Goal: Information Seeking & Learning: Learn about a topic

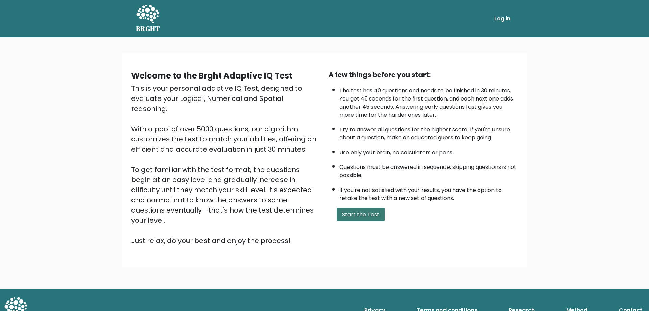
click at [349, 210] on button "Start the Test" at bounding box center [361, 215] width 48 height 14
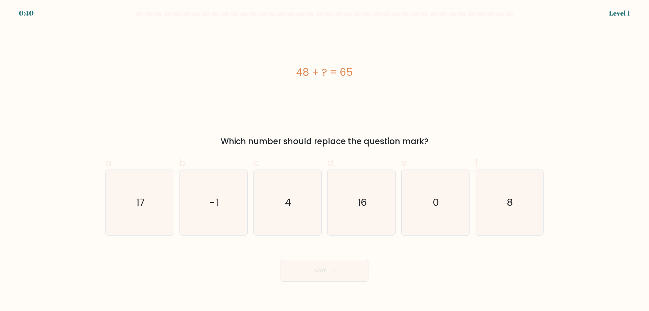
click at [250, 108] on div "48 + ? = 65" at bounding box center [324, 72] width 438 height 93
click at [128, 212] on icon "17" at bounding box center [139, 202] width 65 height 65
click at [325, 160] on input "a. 17" at bounding box center [325, 158] width 0 height 4
radio input "true"
click at [325, 277] on button "Next" at bounding box center [325, 271] width 88 height 22
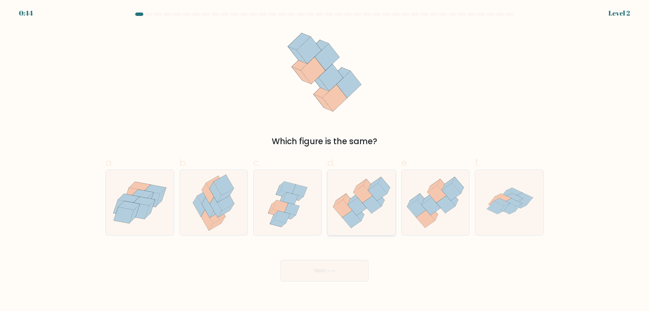
click at [359, 218] on icon at bounding box center [351, 219] width 19 height 18
click at [325, 160] on input "d." at bounding box center [325, 158] width 0 height 4
radio input "true"
click at [345, 267] on button "Next" at bounding box center [325, 271] width 88 height 22
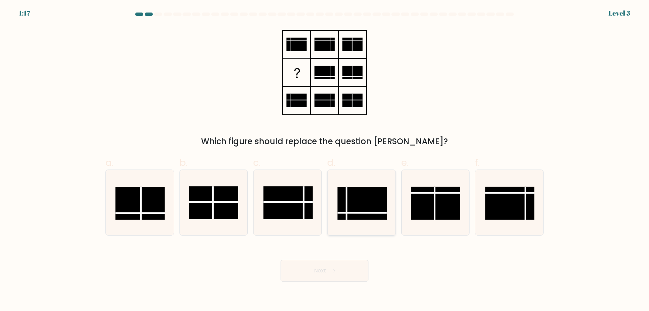
click at [365, 211] on rect at bounding box center [361, 203] width 49 height 33
click at [325, 160] on input "d." at bounding box center [325, 158] width 0 height 4
radio input "true"
click at [332, 274] on button "Next" at bounding box center [325, 271] width 88 height 22
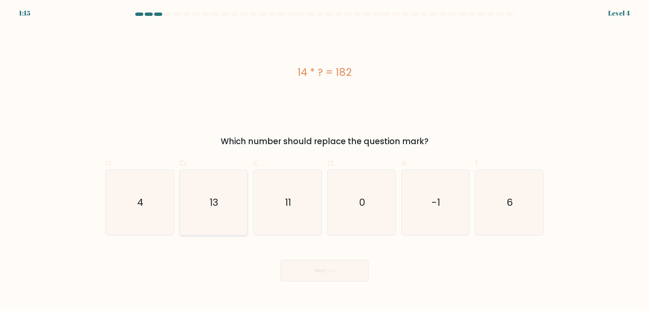
click at [218, 185] on icon "13" at bounding box center [213, 202] width 65 height 65
click at [325, 160] on input "b. 13" at bounding box center [325, 158] width 0 height 4
radio input "true"
drag, startPoint x: 306, startPoint y: 70, endPoint x: 300, endPoint y: 69, distance: 6.3
click at [300, 69] on div "14 * ? = 182" at bounding box center [324, 72] width 438 height 15
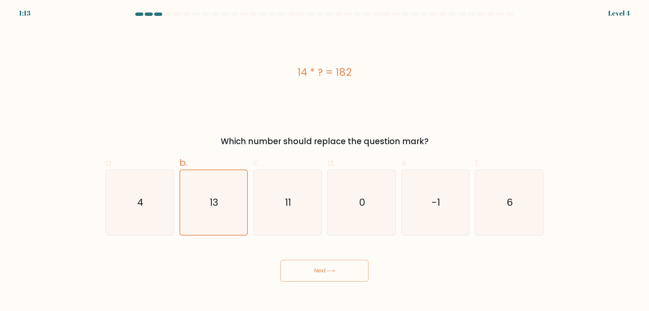
click at [298, 70] on div "14 * ? = 182" at bounding box center [324, 72] width 438 height 15
click at [317, 278] on button "Next" at bounding box center [325, 271] width 88 height 22
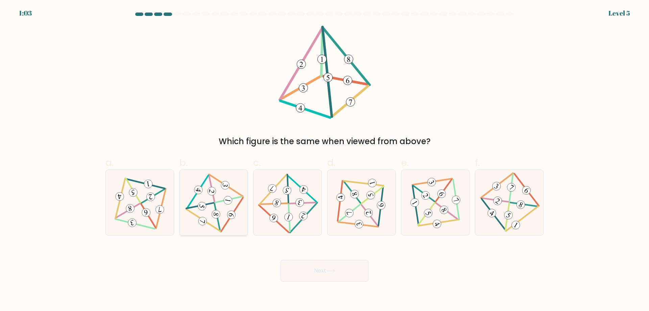
click at [211, 189] on 705 at bounding box center [212, 191] width 10 height 10
click at [325, 160] on input "b." at bounding box center [325, 158] width 0 height 4
radio input "true"
click at [312, 271] on button "Next" at bounding box center [325, 271] width 88 height 22
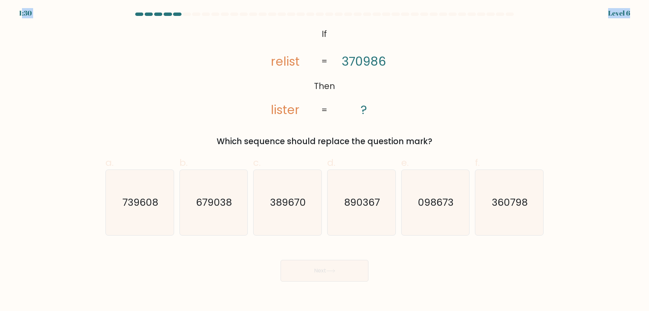
drag, startPoint x: 22, startPoint y: 12, endPoint x: 27, endPoint y: 13, distance: 5.2
click at [26, 13] on body "1:30 Level 6 If" at bounding box center [324, 155] width 649 height 311
click at [27, 13] on form "If ?" at bounding box center [324, 147] width 649 height 269
drag, startPoint x: 342, startPoint y: 58, endPoint x: 362, endPoint y: 58, distance: 19.9
click at [362, 58] on tspan "370986" at bounding box center [364, 61] width 44 height 17
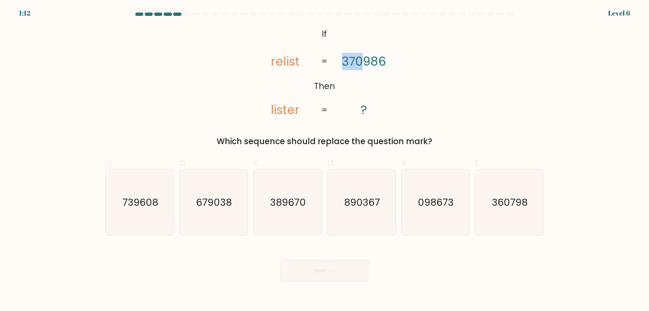
click at [362, 58] on tspan "370986" at bounding box center [364, 61] width 44 height 17
click at [423, 180] on icon "098673" at bounding box center [435, 202] width 65 height 65
click at [325, 160] on input "e. 098673" at bounding box center [325, 158] width 0 height 4
radio input "true"
click at [369, 62] on tspan "370986" at bounding box center [364, 61] width 44 height 17
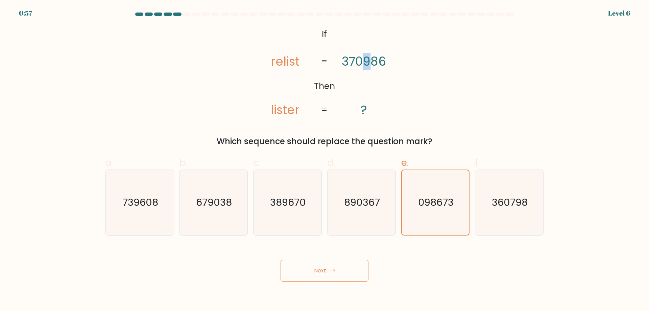
drag, startPoint x: 370, startPoint y: 62, endPoint x: 349, endPoint y: 61, distance: 21.3
click at [358, 62] on tspan "370986" at bounding box center [364, 61] width 44 height 17
click at [297, 58] on tspan "relist" at bounding box center [285, 61] width 29 height 17
click at [291, 59] on tspan "relist" at bounding box center [285, 61] width 29 height 17
click at [326, 270] on button "Next" at bounding box center [325, 271] width 88 height 22
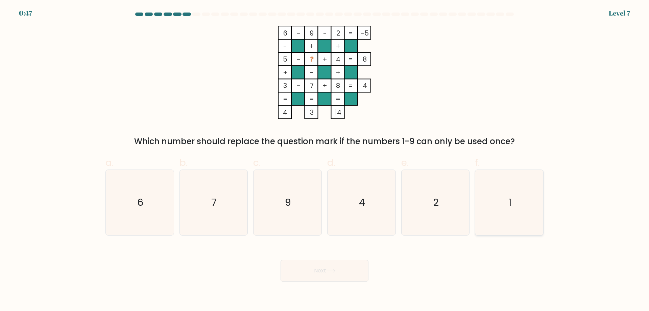
click at [499, 198] on icon "1" at bounding box center [509, 202] width 65 height 65
click at [325, 160] on input "f. 1" at bounding box center [325, 158] width 0 height 4
radio input "true"
click at [332, 276] on button "Next" at bounding box center [325, 271] width 88 height 22
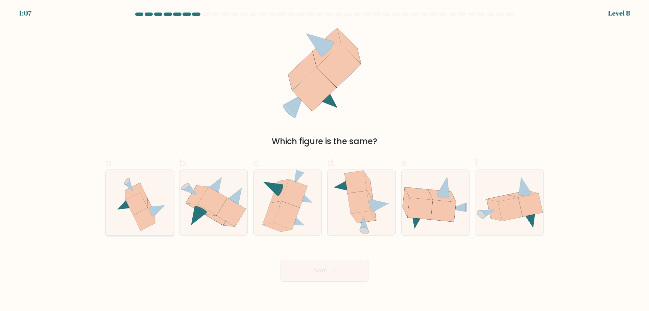
click at [156, 183] on icon at bounding box center [140, 202] width 61 height 65
click at [325, 160] on input "a." at bounding box center [325, 158] width 0 height 4
radio input "true"
click at [327, 273] on button "Next" at bounding box center [325, 271] width 88 height 22
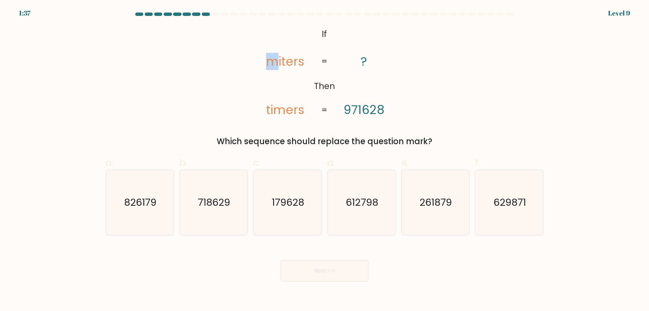
click at [270, 63] on tspan "miters" at bounding box center [285, 61] width 38 height 17
drag, startPoint x: 282, startPoint y: 109, endPoint x: 278, endPoint y: 108, distance: 3.5
click at [278, 108] on tspan "timers" at bounding box center [285, 109] width 38 height 17
drag, startPoint x: 362, startPoint y: 108, endPoint x: 348, endPoint y: 106, distance: 14.6
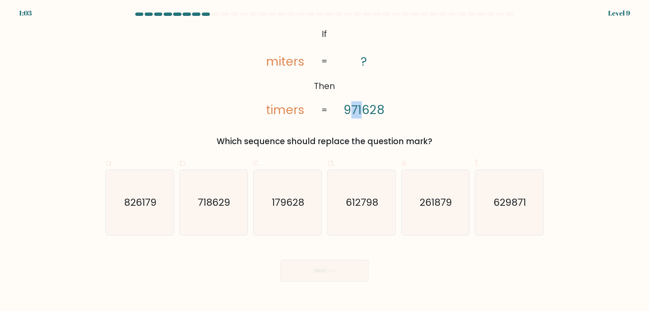
click at [348, 106] on tspan "971628" at bounding box center [363, 109] width 41 height 17
drag, startPoint x: 281, startPoint y: 109, endPoint x: 265, endPoint y: 108, distance: 15.9
click at [265, 108] on icon "@import url('https://fonts.googleapis.com/css?family=Abril+Fatface:400,100,100i…" at bounding box center [324, 72] width 151 height 93
click at [320, 209] on icon "179628" at bounding box center [287, 202] width 65 height 65
click at [325, 160] on input "c. 179628" at bounding box center [325, 158] width 0 height 4
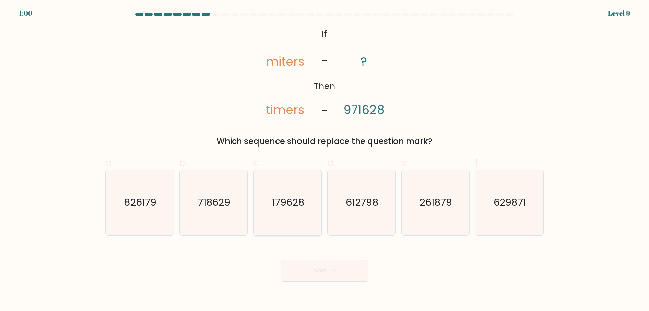
radio input "true"
drag, startPoint x: 293, startPoint y: 106, endPoint x: 289, endPoint y: 106, distance: 4.1
click at [289, 106] on tspan "timers" at bounding box center [285, 109] width 38 height 17
click at [322, 276] on button "Next" at bounding box center [325, 271] width 88 height 22
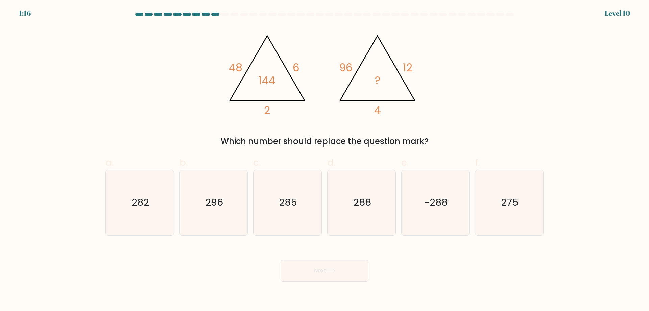
click at [297, 118] on icon "@import url('https://fonts.googleapis.com/css?family=Abril+Fatface:400,100,100i…" at bounding box center [324, 72] width 203 height 93
drag, startPoint x: 289, startPoint y: 62, endPoint x: 299, endPoint y: 65, distance: 10.4
click at [299, 65] on icon "@import url('https://fonts.googleapis.com/css?family=Abril+Fatface:400,100,100i…" at bounding box center [324, 72] width 203 height 93
click at [299, 65] on tspan "6" at bounding box center [296, 68] width 7 height 15
click at [298, 70] on tspan "6" at bounding box center [296, 68] width 7 height 15
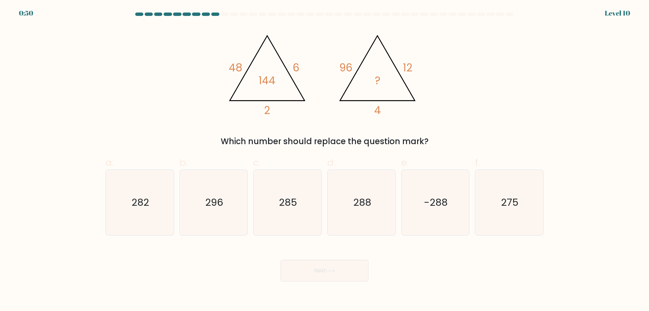
click at [296, 66] on tspan "6" at bounding box center [296, 68] width 7 height 15
drag, startPoint x: 269, startPoint y: 111, endPoint x: 266, endPoint y: 109, distance: 4.2
click at [266, 109] on tspan "2" at bounding box center [267, 110] width 6 height 15
click at [303, 64] on icon "@import url('https://fonts.googleapis.com/css?family=Abril+Fatface:400,100,100i…" at bounding box center [324, 72] width 203 height 93
drag, startPoint x: 301, startPoint y: 65, endPoint x: 290, endPoint y: 65, distance: 11.2
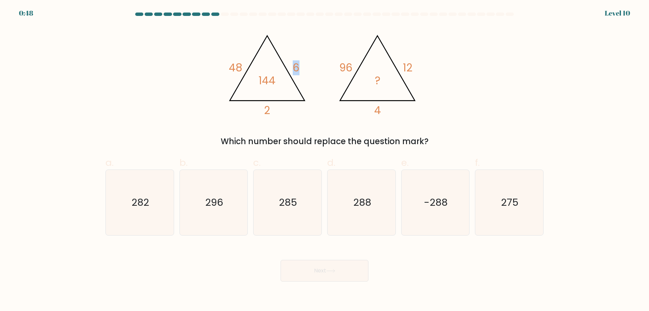
click at [290, 65] on icon "@import url('https://fonts.googleapis.com/css?family=Abril+Fatface:400,100,100i…" at bounding box center [324, 72] width 203 height 93
click at [302, 57] on icon "@import url('https://fonts.googleapis.com/css?family=Abril+Fatface:400,100,100i…" at bounding box center [324, 72] width 203 height 93
drag, startPoint x: 302, startPoint y: 64, endPoint x: 292, endPoint y: 64, distance: 9.8
click at [292, 64] on icon "@import url('https://fonts.googleapis.com/css?family=Abril+Fatface:400,100,100i…" at bounding box center [324, 72] width 203 height 93
drag, startPoint x: 271, startPoint y: 107, endPoint x: 259, endPoint y: 107, distance: 11.8
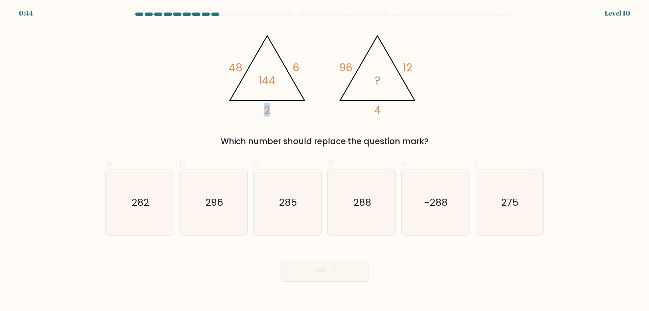
click at [259, 107] on icon "@import url('https://fonts.googleapis.com/css?family=Abril+Fatface:400,100,100i…" at bounding box center [324, 72] width 203 height 93
click at [295, 68] on tspan "6" at bounding box center [296, 68] width 7 height 15
drag, startPoint x: 279, startPoint y: 105, endPoint x: 272, endPoint y: 102, distance: 7.6
click at [268, 104] on icon "@import url('https://fonts.googleapis.com/css?family=Abril+Fatface:400,100,100i…" at bounding box center [324, 72] width 203 height 93
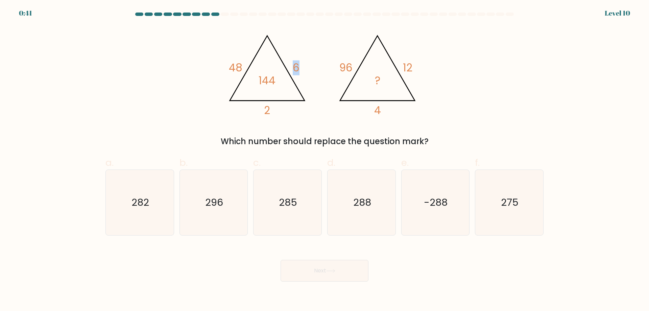
drag, startPoint x: 300, startPoint y: 69, endPoint x: 294, endPoint y: 68, distance: 6.5
click at [294, 68] on icon "@import url('https://fonts.googleapis.com/css?family=Abril+Fatface:400,100,100i…" at bounding box center [324, 72] width 203 height 93
click at [301, 65] on icon "@import url('https://fonts.googleapis.com/css?family=Abril+Fatface:400,100,100i…" at bounding box center [324, 72] width 203 height 93
drag, startPoint x: 233, startPoint y: 66, endPoint x: 225, endPoint y: 65, distance: 7.8
click at [225, 65] on icon "@import url('https://fonts.googleapis.com/css?family=Abril+Fatface:400,100,100i…" at bounding box center [324, 72] width 203 height 93
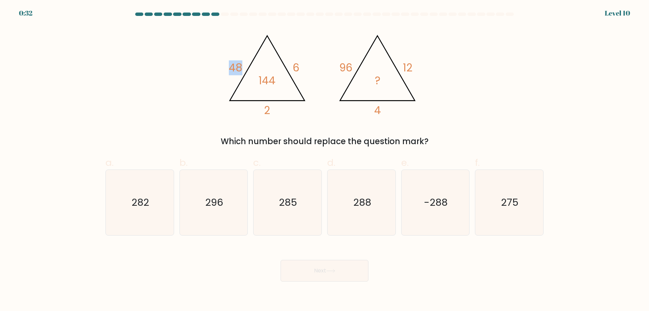
click at [225, 65] on icon "@import url('https://fonts.googleapis.com/css?family=Abril+Fatface:400,100,100i…" at bounding box center [324, 72] width 203 height 93
drag, startPoint x: 246, startPoint y: 61, endPoint x: 236, endPoint y: 61, distance: 10.1
click at [236, 61] on icon "@import url('https://fonts.googleapis.com/css?family=Abril+Fatface:400,100,100i…" at bounding box center [324, 72] width 203 height 93
click at [256, 70] on icon "@import url('https://fonts.googleapis.com/css?family=Abril+Fatface:400,100,100i…" at bounding box center [324, 72] width 203 height 93
drag, startPoint x: 259, startPoint y: 71, endPoint x: 267, endPoint y: 74, distance: 7.9
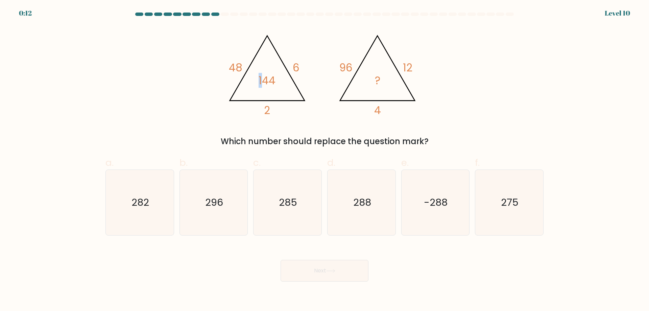
click at [266, 73] on icon "@import url('https://fonts.googleapis.com/css?family=Abril+Fatface:400,100,100i…" at bounding box center [324, 72] width 203 height 93
click at [267, 74] on tspan "144" at bounding box center [267, 80] width 17 height 15
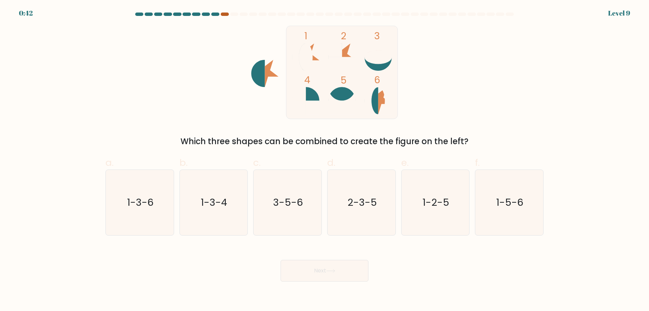
click at [223, 15] on div at bounding box center [225, 14] width 8 height 3
click at [377, 98] on icon at bounding box center [371, 100] width 14 height 27
click at [511, 193] on icon "1-5-6" at bounding box center [509, 202] width 65 height 65
click at [325, 160] on input "f. 1-5-6" at bounding box center [325, 158] width 0 height 4
radio input "true"
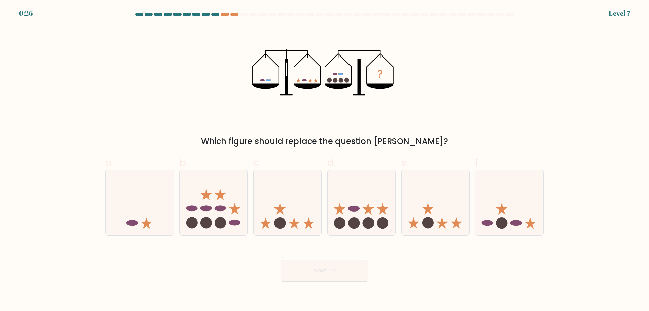
drag, startPoint x: 318, startPoint y: 114, endPoint x: 296, endPoint y: 114, distance: 22.0
click at [296, 114] on icon "?" at bounding box center [325, 72] width 146 height 93
click at [421, 204] on icon at bounding box center [436, 202] width 68 height 56
click at [325, 160] on input "e." at bounding box center [325, 158] width 0 height 4
radio input "true"
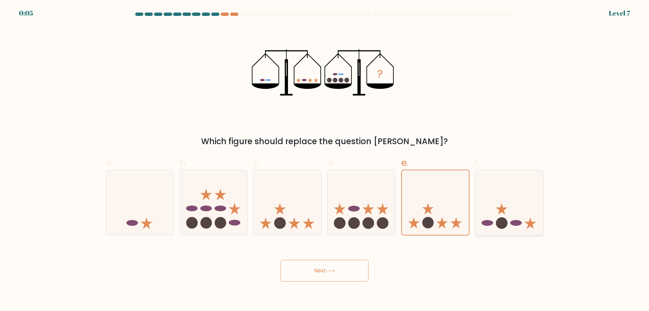
click at [501, 213] on icon at bounding box center [509, 202] width 68 height 56
click at [325, 160] on input "f." at bounding box center [325, 158] width 0 height 4
radio input "true"
click at [350, 268] on button "Next" at bounding box center [325, 271] width 88 height 22
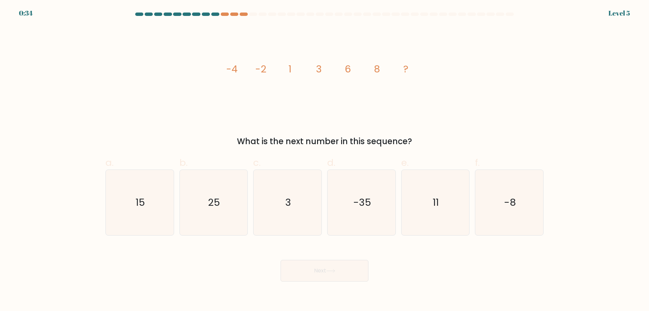
click at [253, 116] on icon "image/svg+xml -4 -2 1 3 6 8 ?" at bounding box center [324, 72] width 203 height 93
click at [407, 66] on icon "image/svg+xml -4 -2 1 3 6 8 ?" at bounding box center [324, 72] width 203 height 93
click at [440, 210] on icon "11" at bounding box center [435, 202] width 65 height 65
click at [325, 160] on input "e. 11" at bounding box center [325, 158] width 0 height 4
radio input "true"
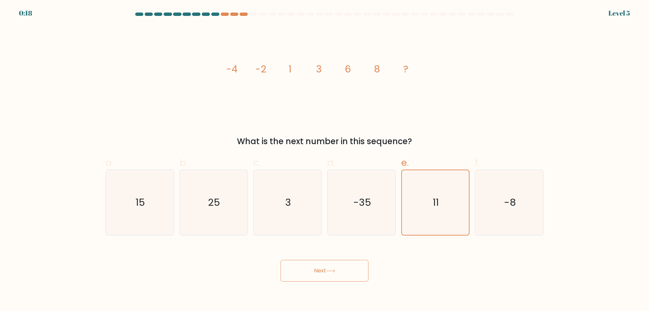
click at [344, 269] on button "Next" at bounding box center [325, 271] width 88 height 22
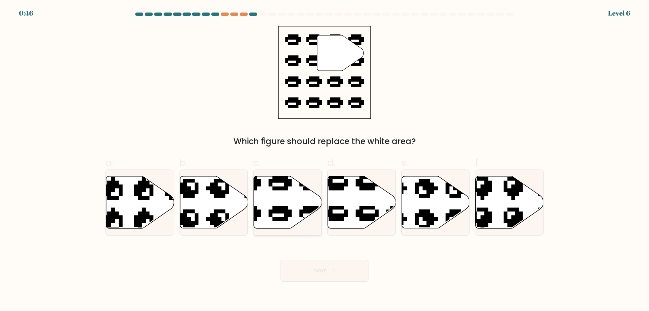
click at [288, 200] on icon at bounding box center [288, 202] width 68 height 52
click at [325, 160] on input "c." at bounding box center [325, 158] width 0 height 4
radio input "true"
click at [313, 271] on button "Next" at bounding box center [325, 271] width 88 height 22
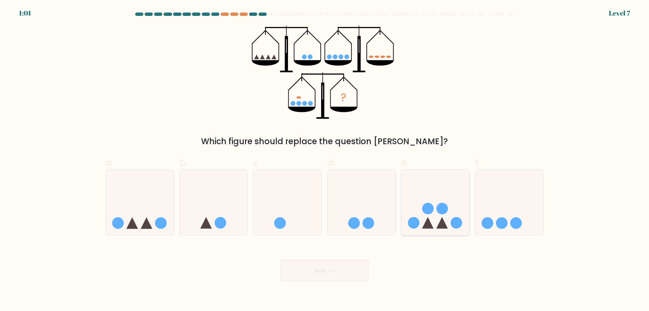
click at [443, 205] on circle at bounding box center [441, 208] width 11 height 11
click at [325, 160] on input "e." at bounding box center [325, 158] width 0 height 4
radio input "true"
click at [246, 15] on div at bounding box center [244, 14] width 8 height 3
click at [325, 266] on button "Next" at bounding box center [325, 271] width 88 height 22
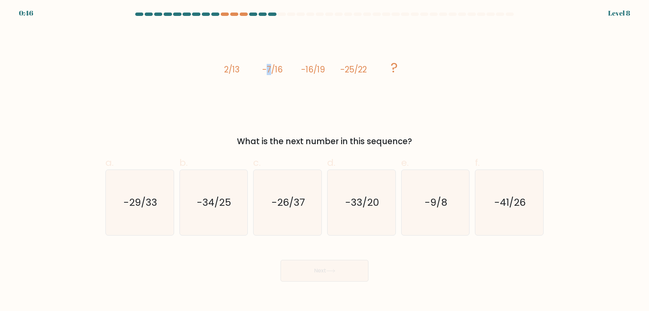
drag, startPoint x: 267, startPoint y: 70, endPoint x: 272, endPoint y: 69, distance: 5.7
click at [272, 69] on tspan "-7/16" at bounding box center [272, 69] width 20 height 11
click at [269, 69] on tspan "-7/16" at bounding box center [272, 69] width 20 height 11
click at [268, 70] on tspan "-7/16" at bounding box center [272, 69] width 20 height 11
click at [212, 206] on text "-34/25" at bounding box center [214, 202] width 34 height 14
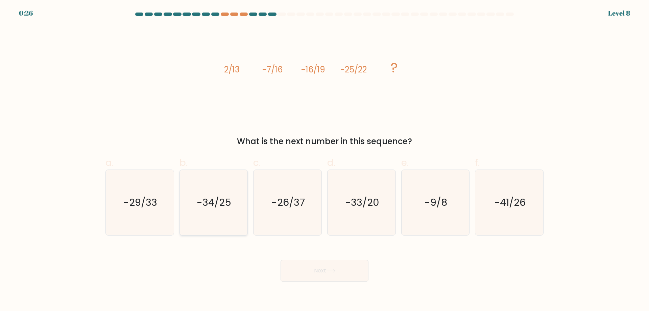
click at [325, 160] on input "b. -34/25" at bounding box center [325, 158] width 0 height 4
radio input "true"
click at [316, 274] on button "Next" at bounding box center [325, 271] width 88 height 22
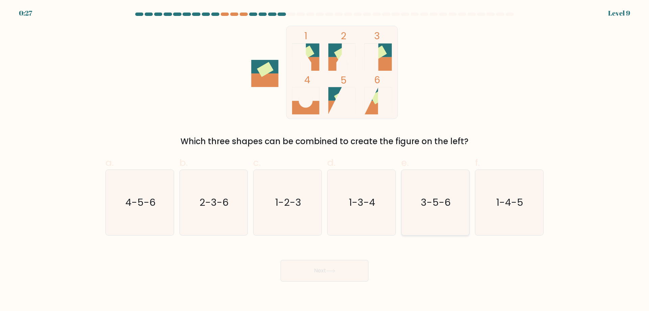
click at [428, 218] on icon "3-5-6" at bounding box center [435, 202] width 65 height 65
click at [325, 160] on input "e. 3-5-6" at bounding box center [325, 158] width 0 height 4
radio input "true"
click at [331, 274] on button "Next" at bounding box center [325, 271] width 88 height 22
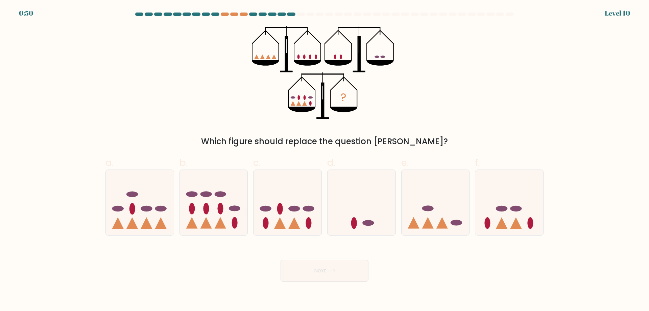
click at [294, 98] on icon "?" at bounding box center [325, 72] width 146 height 93
click at [299, 97] on ellipse at bounding box center [298, 97] width 2 height 5
click at [306, 97] on ellipse at bounding box center [304, 97] width 2 height 5
click at [311, 98] on ellipse at bounding box center [310, 97] width 5 height 2
click at [293, 201] on icon at bounding box center [288, 202] width 68 height 56
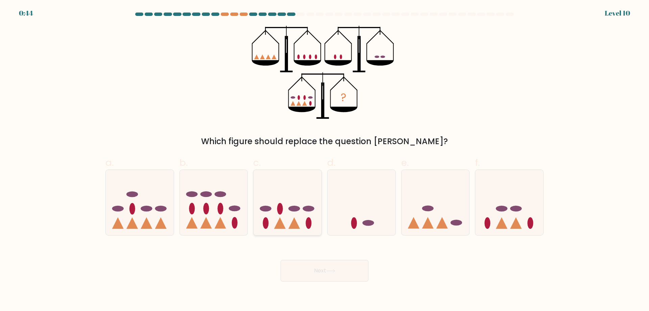
click at [325, 160] on input "c." at bounding box center [325, 158] width 0 height 4
radio input "true"
click at [328, 272] on icon at bounding box center [330, 271] width 9 height 4
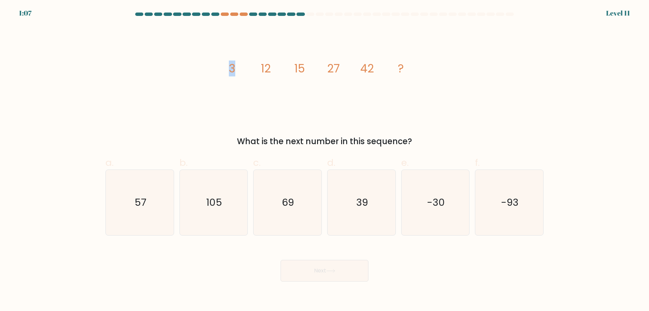
drag, startPoint x: 231, startPoint y: 67, endPoint x: 240, endPoint y: 66, distance: 9.5
click at [240, 66] on icon "image/svg+xml 3 12 15 27 42 ?" at bounding box center [324, 72] width 203 height 93
drag, startPoint x: 255, startPoint y: 67, endPoint x: 271, endPoint y: 67, distance: 16.2
click at [268, 67] on icon "image/svg+xml 3 12 15 27 42 ?" at bounding box center [324, 72] width 203 height 93
click at [272, 67] on icon "image/svg+xml 3 12 15 27 42 ?" at bounding box center [324, 72] width 203 height 93
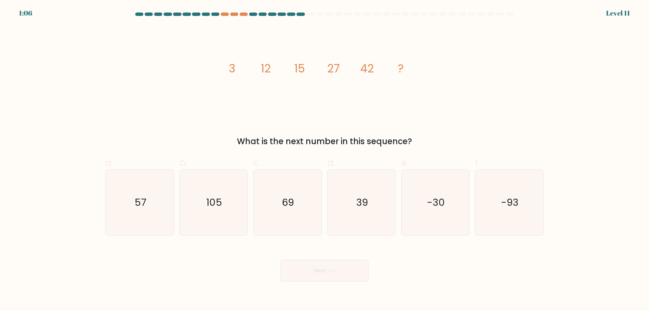
drag, startPoint x: 287, startPoint y: 71, endPoint x: 286, endPoint y: 80, distance: 9.5
click at [287, 71] on icon "image/svg+xml 3 12 15 27 42 ?" at bounding box center [324, 72] width 203 height 93
click at [251, 65] on icon "image/svg+xml 3 12 15 27 42 ?" at bounding box center [324, 72] width 203 height 93
drag, startPoint x: 235, startPoint y: 65, endPoint x: 226, endPoint y: 66, distance: 8.1
click at [228, 66] on icon "image/svg+xml 3 12 15 27 42 ?" at bounding box center [324, 72] width 203 height 93
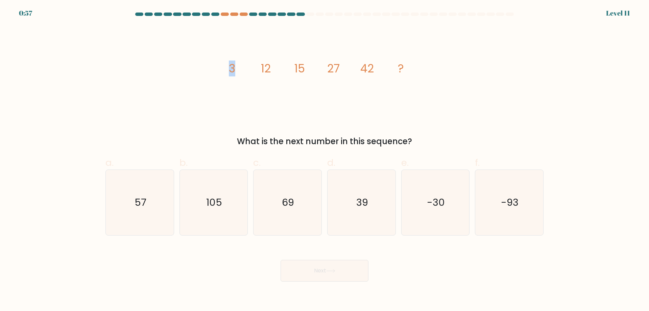
click at [226, 66] on icon "image/svg+xml 3 12 15 27 42 ?" at bounding box center [324, 72] width 203 height 93
drag, startPoint x: 309, startPoint y: 71, endPoint x: 288, endPoint y: 69, distance: 21.7
click at [288, 69] on icon "image/svg+xml 3 12 15 27 42 ?" at bounding box center [324, 72] width 203 height 93
click at [239, 66] on icon "image/svg+xml 3 12 15 27 42 ?" at bounding box center [324, 72] width 203 height 93
click at [357, 209] on icon "39" at bounding box center [361, 202] width 65 height 65
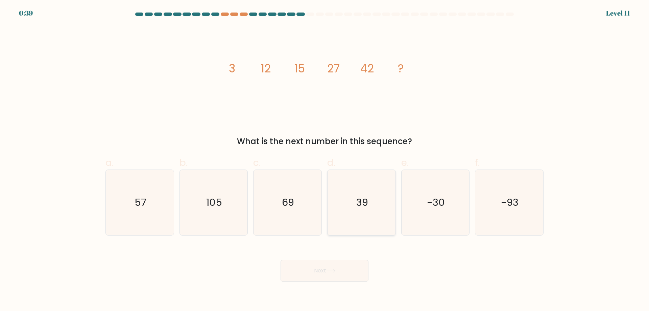
click at [325, 160] on input "d. 39" at bounding box center [325, 158] width 0 height 4
radio input "true"
drag, startPoint x: 235, startPoint y: 70, endPoint x: 230, endPoint y: 68, distance: 5.9
click at [230, 68] on tspan "3" at bounding box center [232, 69] width 6 height 16
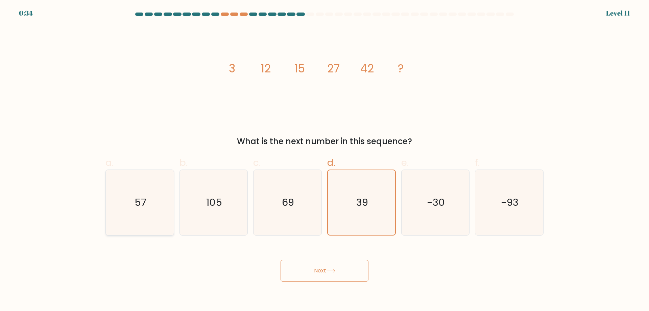
click at [143, 180] on icon "57" at bounding box center [139, 202] width 65 height 65
click at [325, 160] on input "a. 57" at bounding box center [325, 158] width 0 height 4
radio input "true"
click at [345, 275] on button "Next" at bounding box center [325, 271] width 88 height 22
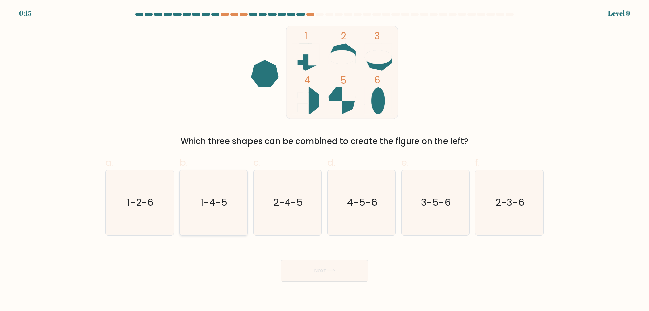
click at [220, 202] on text "1-4-5" at bounding box center [214, 202] width 27 height 14
click at [325, 160] on input "b. 1-4-5" at bounding box center [325, 158] width 0 height 4
radio input "true"
click at [317, 271] on button "Next" at bounding box center [325, 271] width 88 height 22
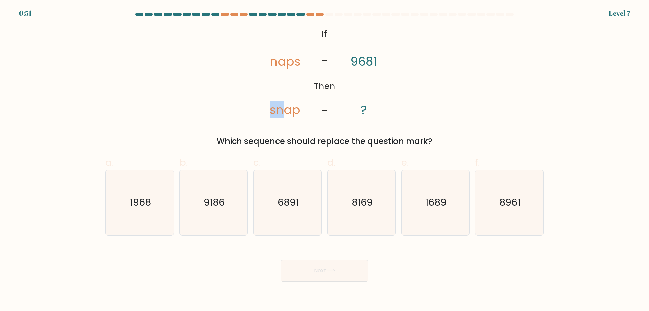
drag, startPoint x: 281, startPoint y: 114, endPoint x: 269, endPoint y: 113, distance: 11.6
click at [269, 113] on icon "@import url('https://fonts.googleapis.com/css?family=Abril+Fatface:400,100,100i…" at bounding box center [324, 72] width 151 height 93
drag, startPoint x: 300, startPoint y: 64, endPoint x: 296, endPoint y: 63, distance: 3.5
click at [296, 63] on icon "@import url('https://fonts.googleapis.com/css?family=Abril+Fatface:400,100,100i…" at bounding box center [324, 72] width 151 height 93
drag, startPoint x: 276, startPoint y: 63, endPoint x: 270, endPoint y: 63, distance: 5.4
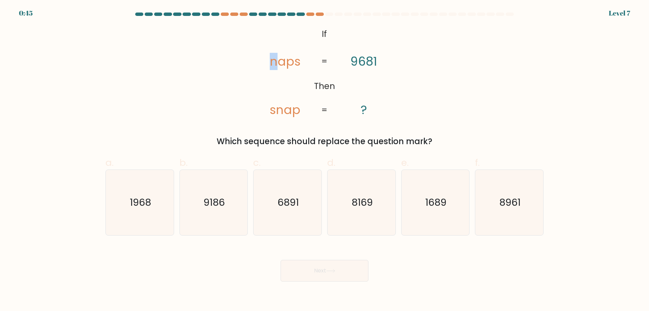
click at [270, 63] on tspan "naps" at bounding box center [285, 61] width 31 height 17
click at [160, 189] on icon "1968" at bounding box center [139, 202] width 65 height 65
click at [325, 160] on input "a. 1968" at bounding box center [325, 158] width 0 height 4
radio input "true"
click at [289, 106] on tspan "snap" at bounding box center [285, 109] width 31 height 17
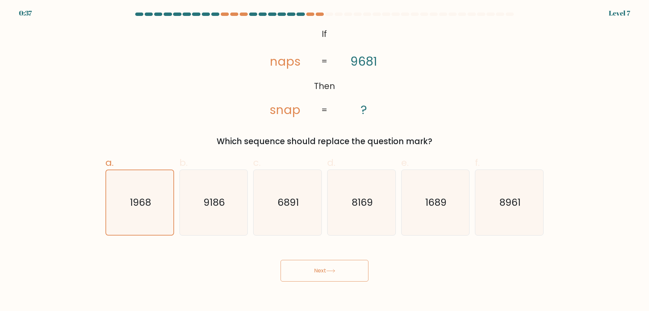
click at [314, 275] on button "Next" at bounding box center [325, 271] width 88 height 22
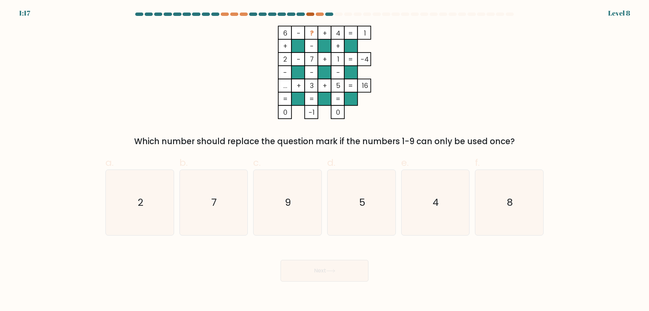
click at [310, 14] on div at bounding box center [310, 14] width 8 height 3
click at [316, 14] on div at bounding box center [320, 14] width 8 height 3
drag, startPoint x: 309, startPoint y: 34, endPoint x: 293, endPoint y: 32, distance: 16.1
click at [297, 32] on icon "6 - ? + 4 1 + - + 2 - 7 + 1 -4 - - - ... + 3 + 5 = 16 = = = = 0 -1 0 =" at bounding box center [324, 72] width 203 height 93
click at [297, 29] on tspan "-" at bounding box center [299, 32] width 4 height 9
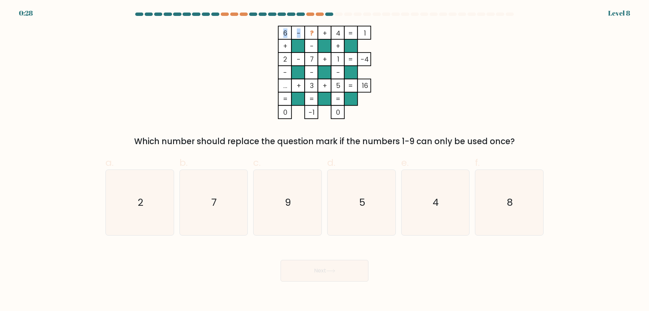
drag, startPoint x: 306, startPoint y: 29, endPoint x: 311, endPoint y: 29, distance: 5.1
click at [311, 29] on icon "6 - ? + 4 1 + - + 2 - 7 + 1 -4 - - - ... + 3 + 5 = 16 = = = = 0 -1 0 =" at bounding box center [324, 72] width 203 height 93
click at [312, 29] on tspan "?" at bounding box center [312, 32] width 4 height 9
drag, startPoint x: 295, startPoint y: 30, endPoint x: 300, endPoint y: 30, distance: 5.1
click at [300, 30] on icon "6 - ? + 4 1 + - + 2 - 7 + 1 -4 - - - ... + 3 + 5 = 16 = = = = 0 -1 0 =" at bounding box center [324, 72] width 203 height 93
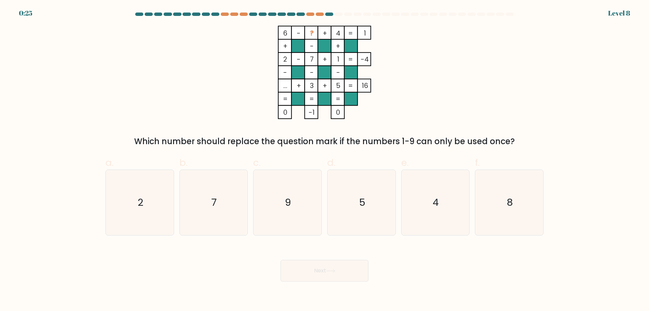
click at [305, 30] on rect at bounding box center [311, 32] width 13 height 13
click at [310, 31] on tspan "?" at bounding box center [312, 32] width 4 height 9
click at [313, 31] on tspan "?" at bounding box center [312, 32] width 4 height 9
click at [311, 31] on tspan "?" at bounding box center [312, 32] width 4 height 9
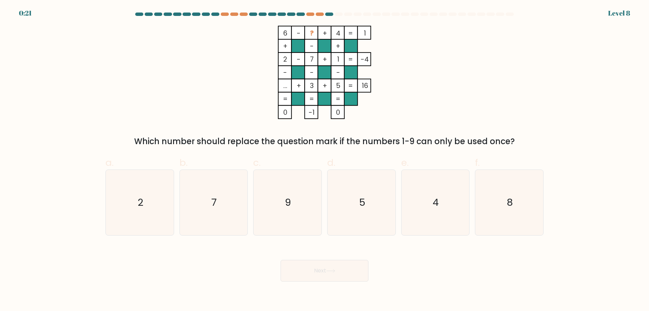
click at [311, 31] on tspan "?" at bounding box center [312, 32] width 4 height 9
click at [309, 31] on rect at bounding box center [311, 32] width 13 height 13
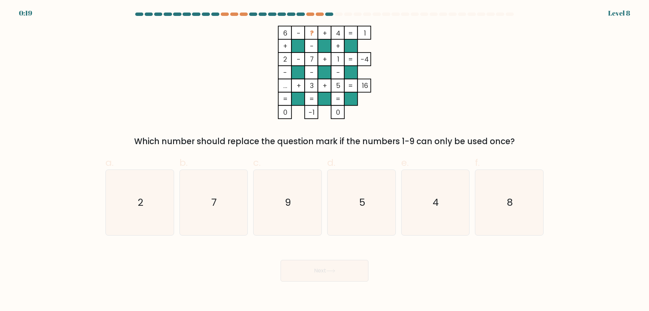
click at [311, 31] on tspan "?" at bounding box center [312, 32] width 4 height 9
click at [310, 31] on tspan "?" at bounding box center [312, 32] width 4 height 9
click at [281, 175] on icon "9" at bounding box center [287, 202] width 65 height 65
click at [325, 160] on input "c. 9" at bounding box center [325, 158] width 0 height 4
radio input "true"
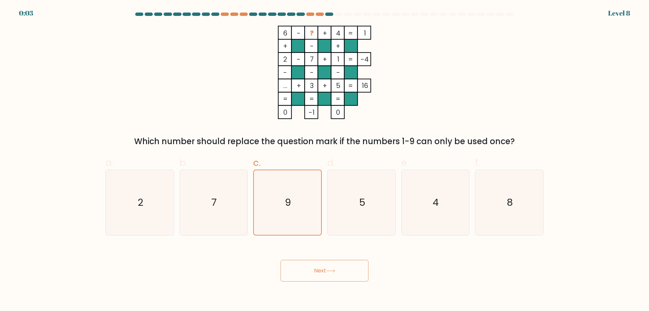
click at [316, 276] on button "Next" at bounding box center [325, 271] width 88 height 22
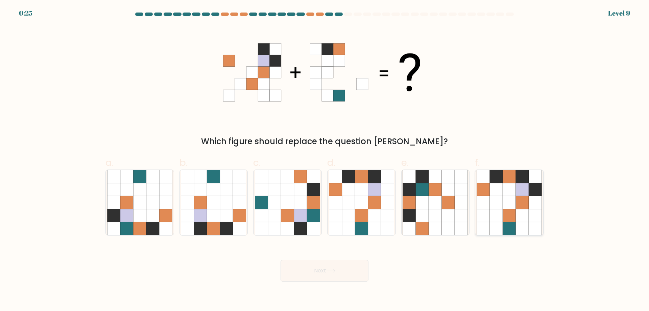
click at [516, 209] on icon at bounding box center [509, 202] width 65 height 65
click at [325, 160] on input "f." at bounding box center [325, 158] width 0 height 4
radio input "true"
click at [312, 278] on button "Next" at bounding box center [325, 271] width 88 height 22
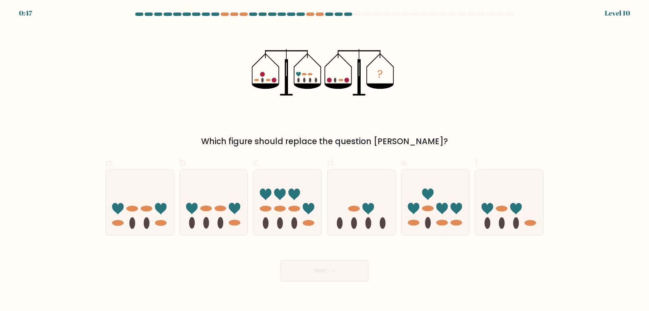
click at [262, 81] on ellipse at bounding box center [262, 80] width 2 height 5
click at [307, 75] on icon "?" at bounding box center [325, 72] width 146 height 93
click at [265, 74] on icon "?" at bounding box center [325, 72] width 146 height 93
click at [368, 185] on icon at bounding box center [362, 202] width 68 height 56
click at [325, 160] on input "d." at bounding box center [325, 158] width 0 height 4
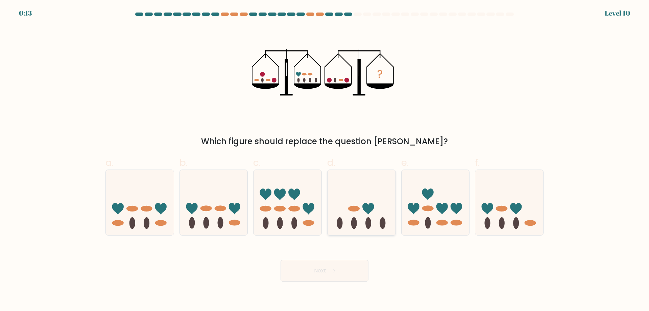
radio input "true"
click at [494, 211] on icon at bounding box center [509, 202] width 68 height 56
click at [325, 160] on input "f." at bounding box center [325, 158] width 0 height 4
radio input "true"
click at [347, 275] on button "Next" at bounding box center [325, 271] width 88 height 22
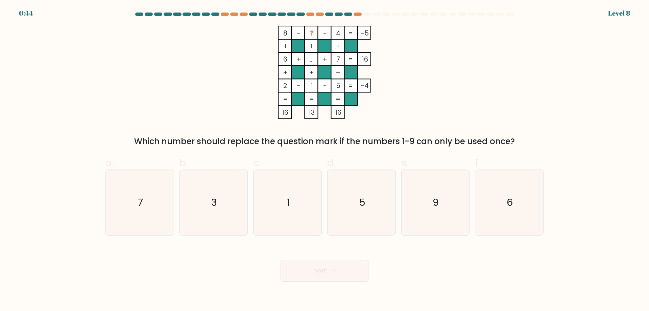
drag, startPoint x: 287, startPoint y: 223, endPoint x: 311, endPoint y: 272, distance: 54.6
click at [287, 224] on icon "1" at bounding box center [287, 202] width 65 height 65
click at [325, 160] on input "c. 1" at bounding box center [325, 158] width 0 height 4
radio input "true"
click at [316, 274] on button "Next" at bounding box center [325, 271] width 88 height 22
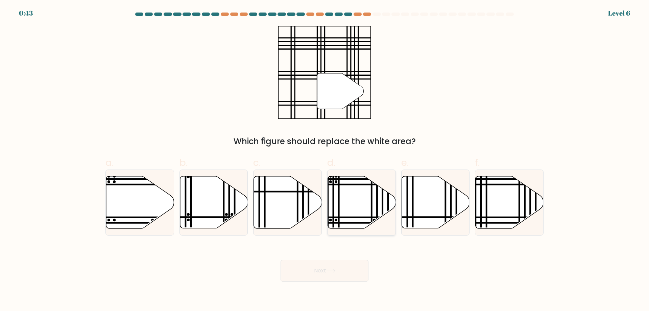
click at [358, 198] on icon at bounding box center [362, 202] width 68 height 52
click at [325, 160] on input "d." at bounding box center [325, 158] width 0 height 4
radio input "true"
click at [323, 276] on button "Next" at bounding box center [325, 271] width 88 height 22
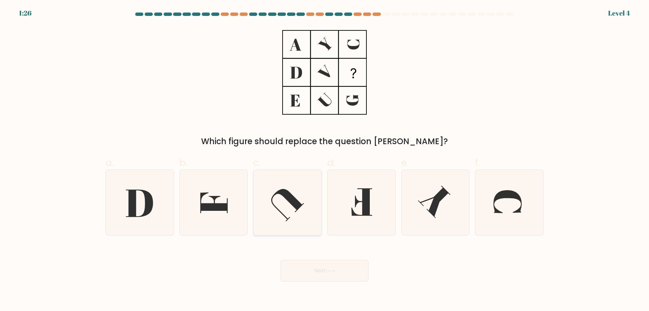
click at [280, 207] on icon at bounding box center [287, 202] width 65 height 65
click at [325, 160] on input "c." at bounding box center [325, 158] width 0 height 4
radio input "true"
click at [305, 270] on button "Next" at bounding box center [325, 271] width 88 height 22
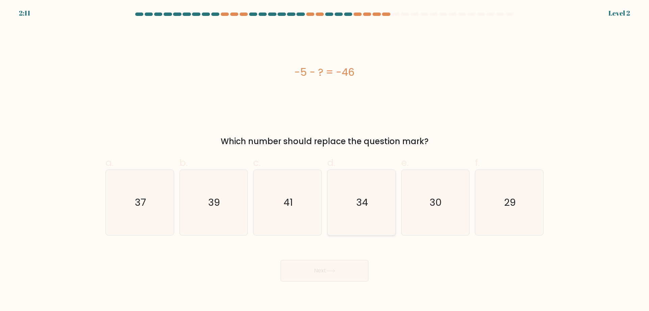
click at [348, 197] on icon "34" at bounding box center [361, 202] width 65 height 65
click at [325, 160] on input "d. 34" at bounding box center [325, 158] width 0 height 4
radio input "true"
click at [341, 268] on button "Next" at bounding box center [325, 271] width 88 height 22
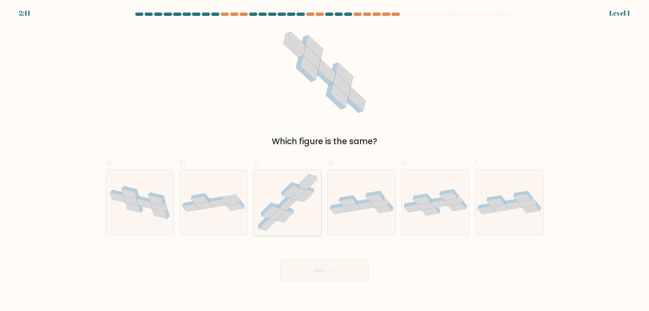
click at [307, 210] on icon at bounding box center [288, 202] width 68 height 65
click at [325, 160] on input "c." at bounding box center [325, 158] width 0 height 4
radio input "true"
click at [312, 268] on button "Next" at bounding box center [325, 271] width 88 height 22
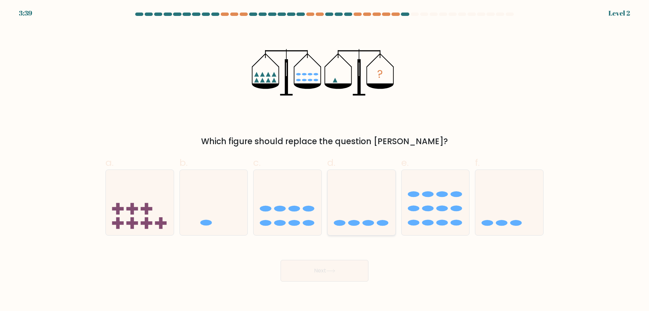
click at [349, 206] on icon at bounding box center [362, 202] width 68 height 56
click at [325, 160] on input "d." at bounding box center [325, 158] width 0 height 4
radio input "true"
click at [345, 268] on button "Next" at bounding box center [325, 271] width 88 height 22
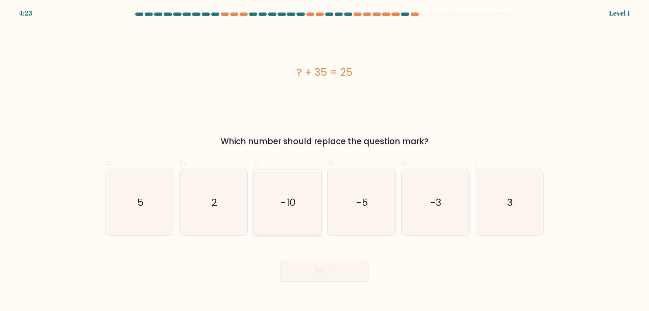
click at [311, 220] on icon "-10" at bounding box center [287, 202] width 65 height 65
click at [325, 160] on input "c. -10" at bounding box center [325, 158] width 0 height 4
radio input "true"
click at [319, 259] on div "Next" at bounding box center [324, 262] width 446 height 38
click at [335, 269] on icon at bounding box center [330, 271] width 9 height 4
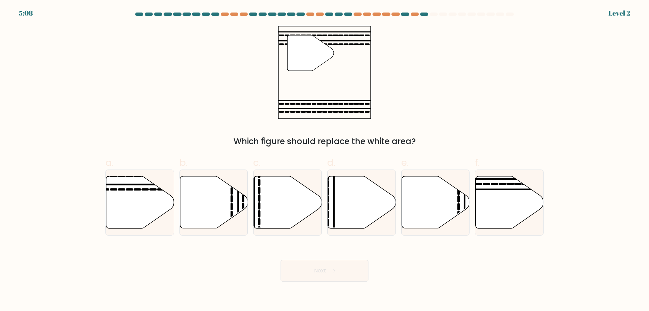
click at [339, 262] on button "Next" at bounding box center [325, 271] width 88 height 22
click at [360, 209] on icon at bounding box center [362, 202] width 68 height 52
click at [325, 160] on input "d." at bounding box center [325, 158] width 0 height 4
radio input "true"
drag, startPoint x: 337, startPoint y: 267, endPoint x: 337, endPoint y: 261, distance: 6.1
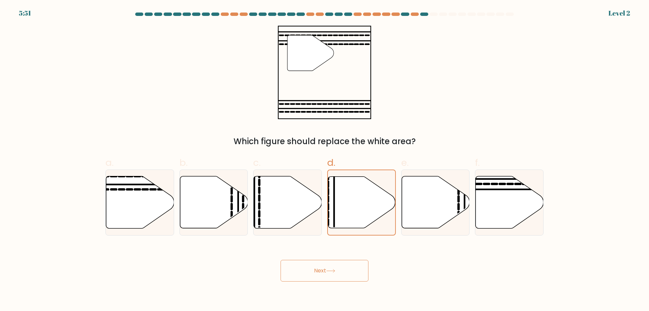
click at [337, 268] on button "Next" at bounding box center [325, 271] width 88 height 22
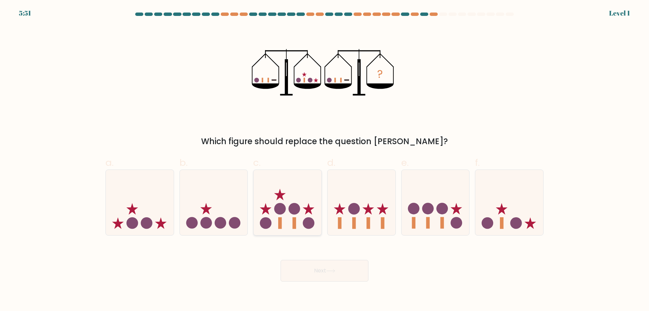
click at [304, 206] on icon at bounding box center [288, 202] width 68 height 56
click at [325, 160] on input "c." at bounding box center [325, 158] width 0 height 4
radio input "true"
click at [312, 261] on button "Next" at bounding box center [325, 271] width 88 height 22
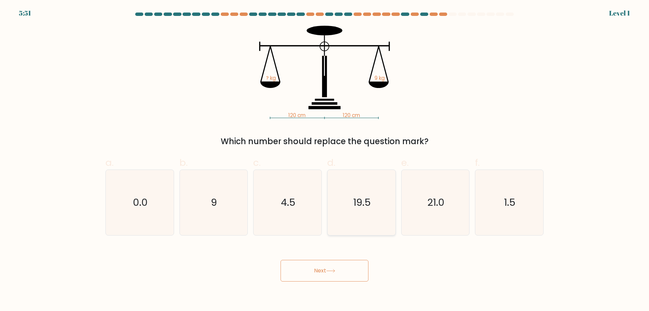
click at [352, 200] on icon "19.5" at bounding box center [361, 202] width 65 height 65
click at [325, 160] on input "d. 19.5" at bounding box center [325, 158] width 0 height 4
radio input "true"
click at [324, 267] on button "Next" at bounding box center [325, 271] width 88 height 22
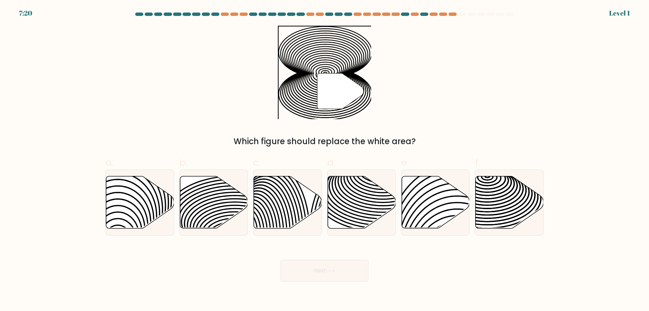
click at [321, 272] on button "Next" at bounding box center [325, 271] width 88 height 22
click at [344, 215] on icon at bounding box center [362, 202] width 68 height 52
click at [325, 160] on input "d." at bounding box center [325, 158] width 0 height 4
radio input "true"
click at [338, 257] on div "Next" at bounding box center [324, 262] width 446 height 38
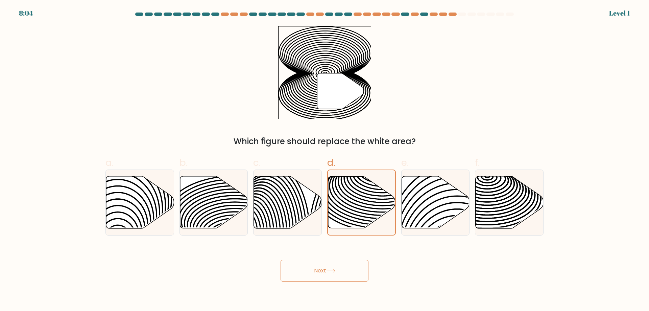
click at [304, 261] on button "Next" at bounding box center [325, 271] width 88 height 22
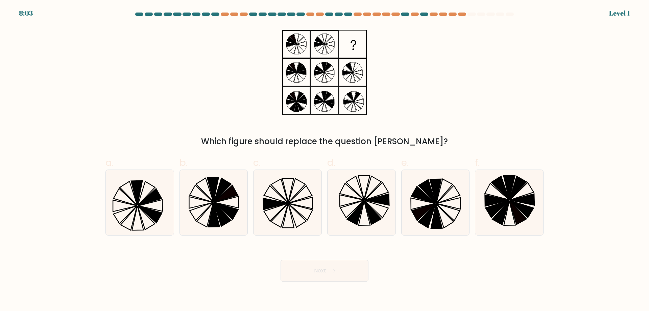
click at [305, 270] on button "Next" at bounding box center [325, 271] width 88 height 22
click at [299, 208] on icon at bounding box center [287, 202] width 65 height 65
click at [325, 160] on input "c." at bounding box center [325, 158] width 0 height 4
radio input "true"
click at [319, 272] on button "Next" at bounding box center [325, 271] width 88 height 22
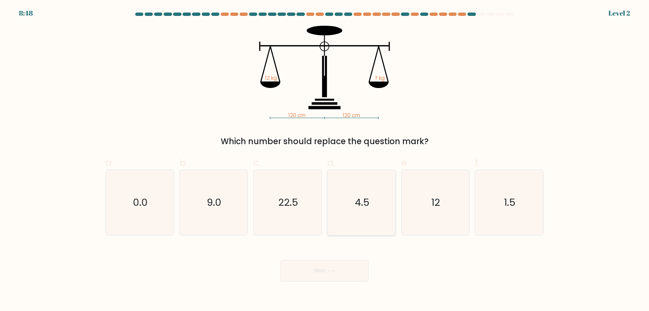
click at [360, 200] on text "4.5" at bounding box center [362, 202] width 15 height 14
click at [325, 160] on input "d. 4.5" at bounding box center [325, 158] width 0 height 4
radio input "true"
click at [345, 267] on button "Next" at bounding box center [325, 271] width 88 height 22
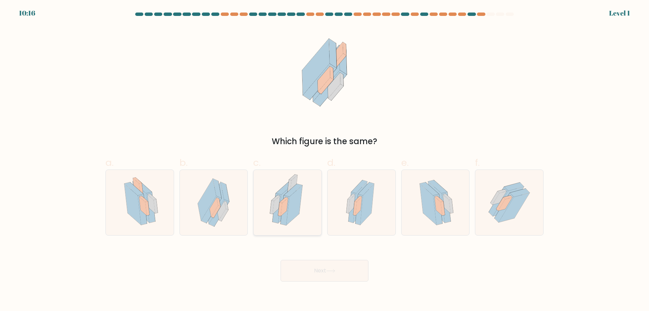
click at [320, 202] on div at bounding box center [287, 202] width 69 height 66
click at [325, 160] on input "c." at bounding box center [325, 158] width 0 height 4
radio input "true"
click at [319, 255] on div "Next" at bounding box center [324, 262] width 446 height 38
click at [315, 272] on button "Next" at bounding box center [325, 271] width 88 height 22
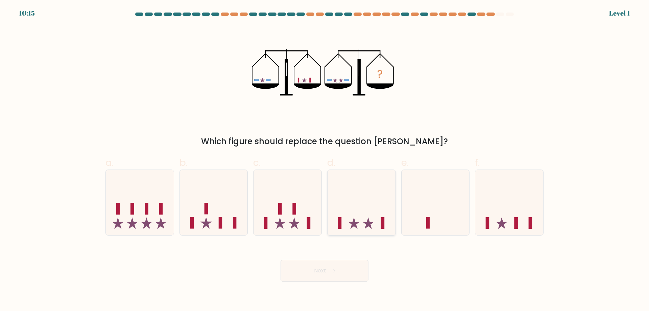
click at [364, 204] on icon at bounding box center [362, 202] width 68 height 56
click at [325, 160] on input "d." at bounding box center [325, 158] width 0 height 4
radio input "true"
click at [340, 270] on button "Next" at bounding box center [325, 271] width 88 height 22
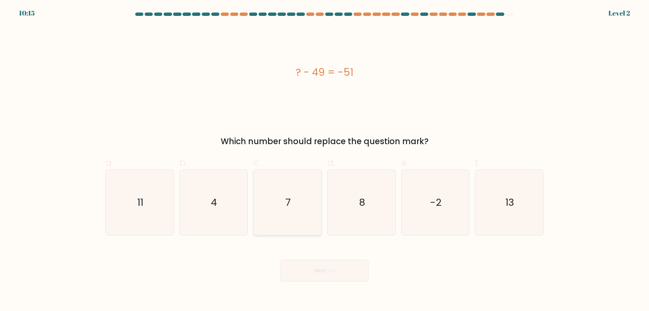
click at [305, 215] on icon "7" at bounding box center [287, 202] width 65 height 65
click at [325, 160] on input "c. 7" at bounding box center [325, 158] width 0 height 4
radio input "true"
click at [318, 264] on button "Next" at bounding box center [325, 271] width 88 height 22
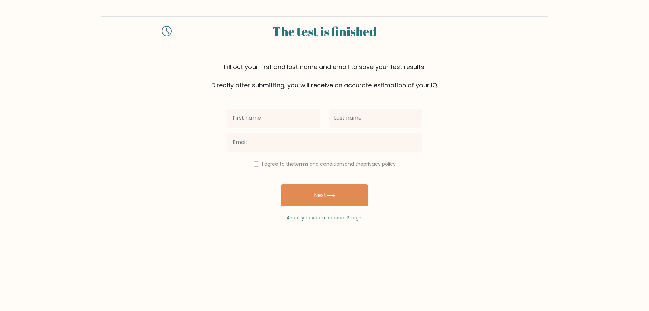
click at [253, 160] on div "I agree to the terms and conditions and the privacy policy" at bounding box center [324, 164] width 203 height 8
click at [262, 165] on label "I agree to the terms and conditions and the privacy policy" at bounding box center [329, 164] width 134 height 7
click at [254, 164] on input "checkbox" at bounding box center [256, 163] width 5 height 5
checkbox input "true"
click at [275, 122] on input "text" at bounding box center [273, 118] width 93 height 19
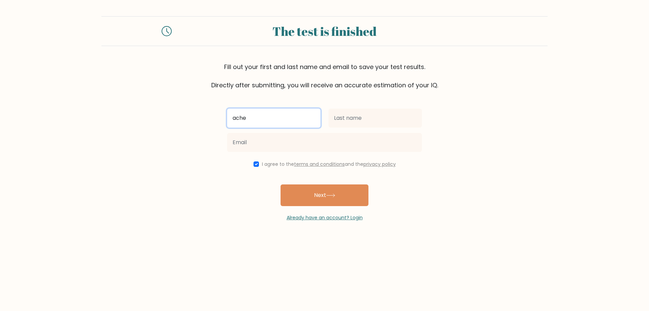
type input "ache"
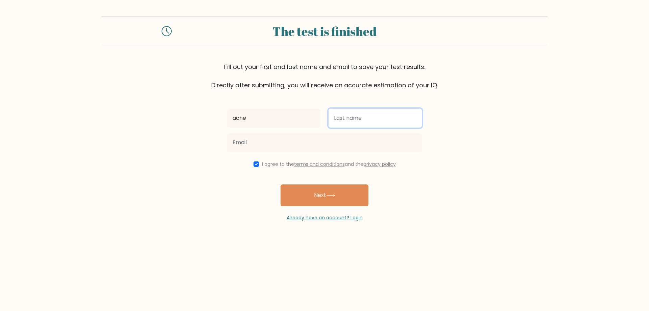
click at [354, 117] on input "text" at bounding box center [375, 118] width 93 height 19
type input "baza"
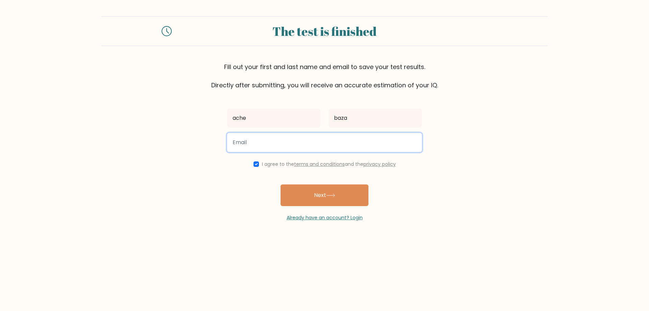
click at [319, 144] on input "email" at bounding box center [324, 142] width 195 height 19
paste input "racimi6783@aupvs.com"
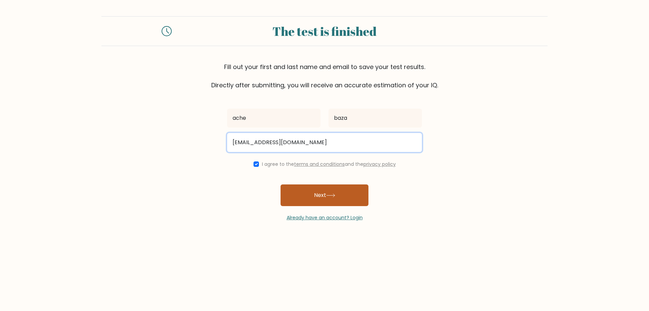
type input "racimi6783@aupvs.com"
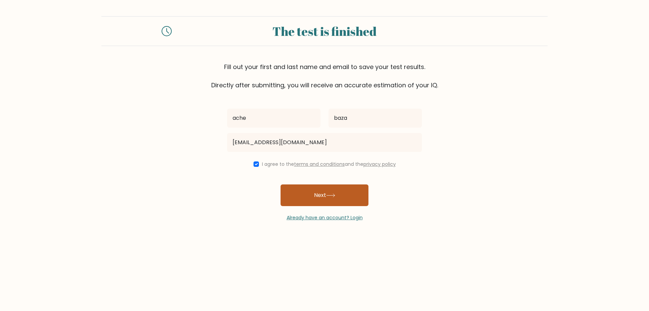
click at [319, 189] on button "Next" at bounding box center [325, 195] width 88 height 22
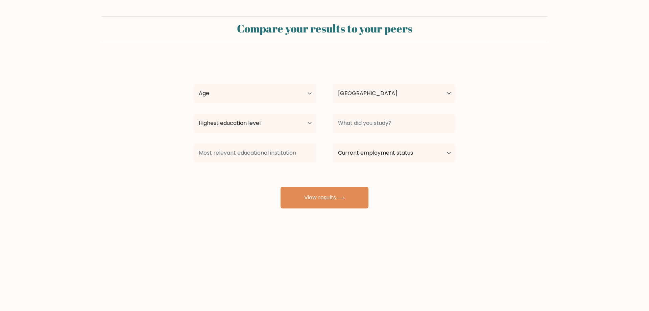
select select "UA"
click at [262, 127] on select "Highest education level No schooling Primary Lower Secondary Upper Secondary Oc…" at bounding box center [254, 123] width 123 height 19
click at [262, 125] on select "Highest education level No schooling Primary Lower Secondary Upper Secondary Oc…" at bounding box center [254, 123] width 123 height 19
select select "no_schooling"
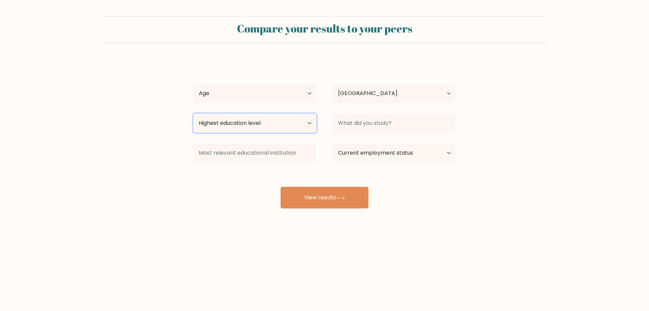
click at [193, 114] on select "Highest education level No schooling Primary Lower Secondary Upper Secondary Oc…" at bounding box center [254, 123] width 123 height 19
click at [257, 105] on div "Age Under [DEMOGRAPHIC_DATA] [DEMOGRAPHIC_DATA] [DEMOGRAPHIC_DATA] [DEMOGRAPHIC…" at bounding box center [254, 93] width 139 height 24
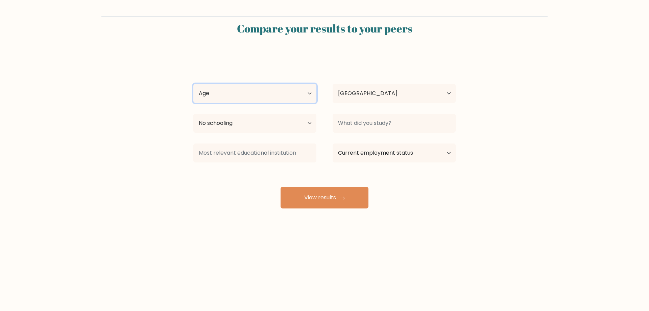
click at [255, 93] on select "Age Under [DEMOGRAPHIC_DATA] [DEMOGRAPHIC_DATA] [DEMOGRAPHIC_DATA] [DEMOGRAPHIC…" at bounding box center [254, 93] width 123 height 19
click at [193, 84] on select "Age Under [DEMOGRAPHIC_DATA] [DEMOGRAPHIC_DATA] [DEMOGRAPHIC_DATA] [DEMOGRAPHIC…" at bounding box center [254, 93] width 123 height 19
click at [277, 95] on select "Age Under [DEMOGRAPHIC_DATA] [DEMOGRAPHIC_DATA] [DEMOGRAPHIC_DATA] [DEMOGRAPHIC…" at bounding box center [254, 93] width 123 height 19
select select "65_plus"
click at [193, 84] on select "Age Under [DEMOGRAPHIC_DATA] [DEMOGRAPHIC_DATA] [DEMOGRAPHIC_DATA] [DEMOGRAPHIC…" at bounding box center [254, 93] width 123 height 19
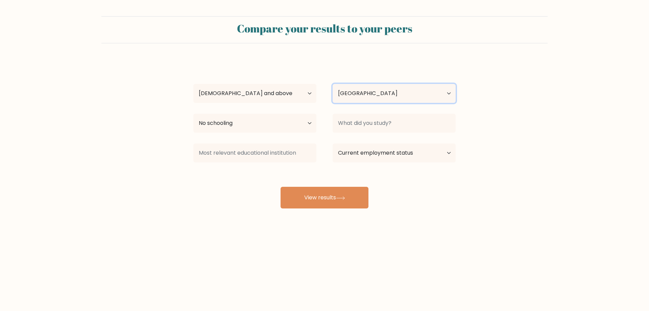
click at [378, 91] on select "Country Afghanistan Albania Algeria American Samoa Andorra Angola Anguilla Anta…" at bounding box center [394, 93] width 123 height 19
select select "CH"
click at [333, 84] on select "Country Afghanistan Albania Algeria American Samoa Andorra Angola Anguilla Anta…" at bounding box center [394, 93] width 123 height 19
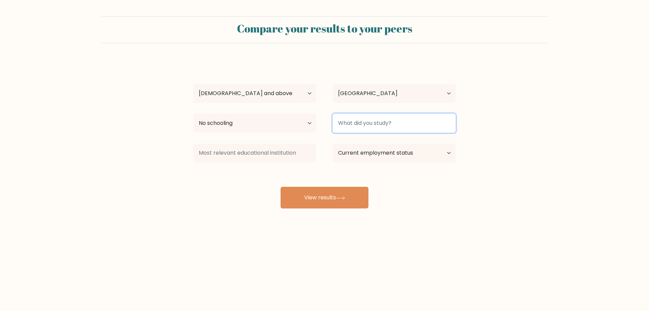
drag, startPoint x: 375, startPoint y: 120, endPoint x: 383, endPoint y: 120, distance: 8.1
click at [377, 120] on input at bounding box center [394, 123] width 123 height 19
click at [394, 137] on div "ache baza Age Under 18 years old 18-24 years old 25-34 years old 35-44 years ol…" at bounding box center [324, 133] width 270 height 149
click at [389, 154] on select "Current employment status Employed Student Retired Other / prefer not to answer" at bounding box center [394, 152] width 123 height 19
select select "other"
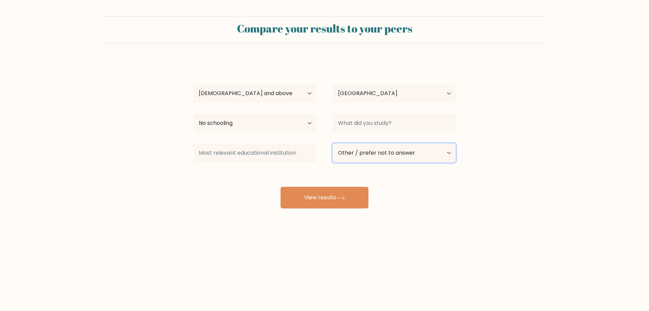
click at [333, 143] on select "Current employment status Employed Student Retired Other / prefer not to answer" at bounding box center [394, 152] width 123 height 19
click at [351, 199] on button "View results" at bounding box center [325, 198] width 88 height 22
type input "1"
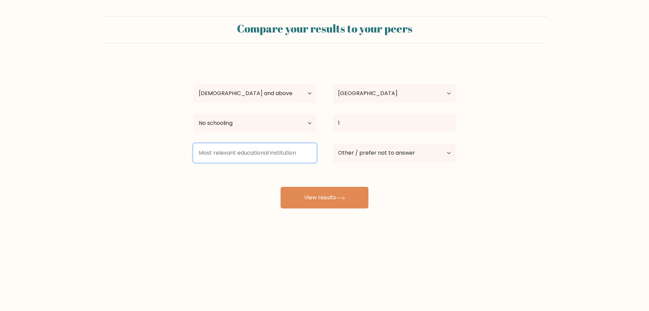
click at [281, 158] on input at bounding box center [254, 152] width 123 height 19
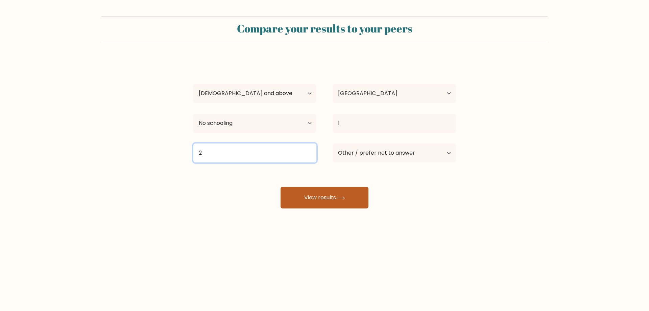
type input "2"
click at [316, 195] on button "View results" at bounding box center [325, 198] width 88 height 22
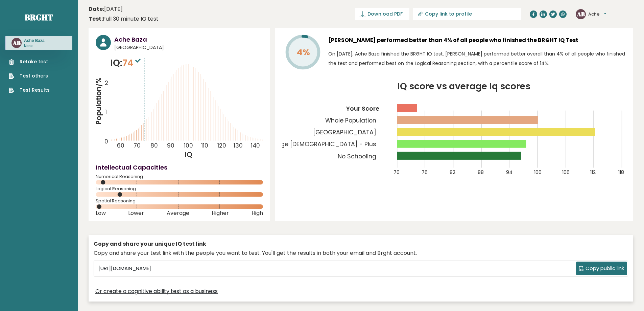
click at [141, 59] on icon at bounding box center [137, 60] width 5 height 4
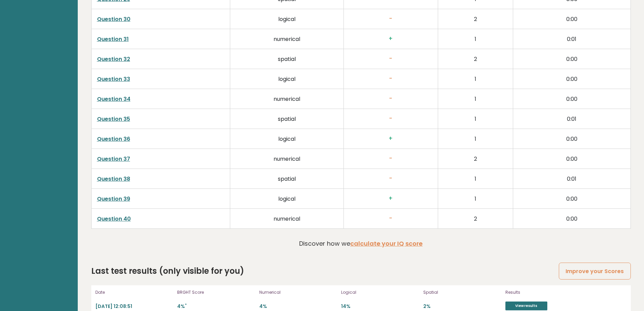
scroll to position [1717, 0]
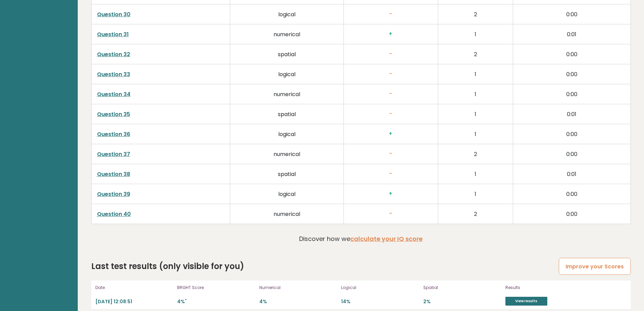
click at [576, 258] on link "Improve your Scores" at bounding box center [595, 266] width 72 height 17
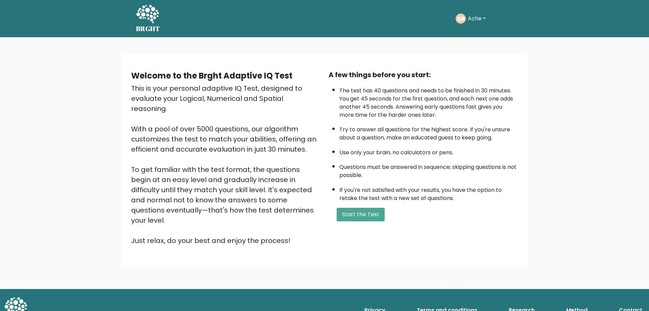
click at [477, 15] on button "Ache" at bounding box center [477, 18] width 22 height 9
click at [476, 82] on link "Logout" at bounding box center [482, 78] width 53 height 11
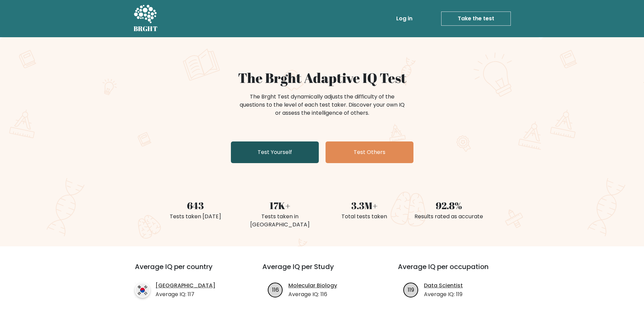
click at [296, 150] on link "Test Yourself" at bounding box center [275, 152] width 88 height 22
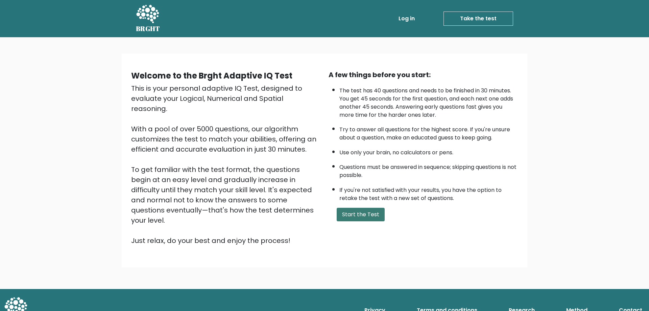
click at [382, 209] on button "Start the Test" at bounding box center [361, 215] width 48 height 14
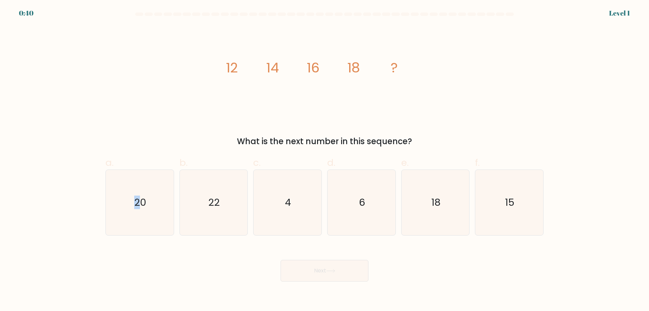
drag, startPoint x: 135, startPoint y: 197, endPoint x: 219, endPoint y: 236, distance: 92.4
click at [135, 197] on text "20" at bounding box center [140, 202] width 12 height 14
click at [186, 247] on div "Next" at bounding box center [324, 262] width 446 height 38
click at [156, 222] on icon "20" at bounding box center [139, 202] width 65 height 65
click at [325, 160] on input "a. 20" at bounding box center [325, 158] width 0 height 4
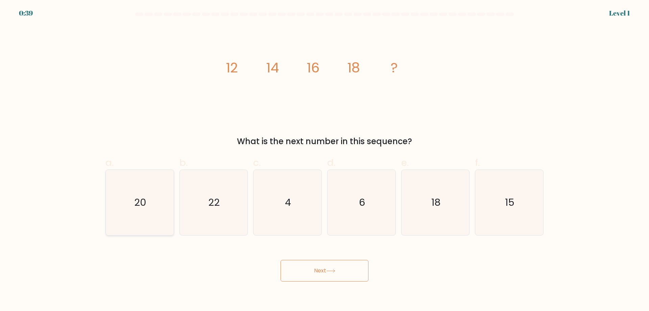
radio input "true"
click at [313, 266] on button "Next" at bounding box center [325, 271] width 88 height 22
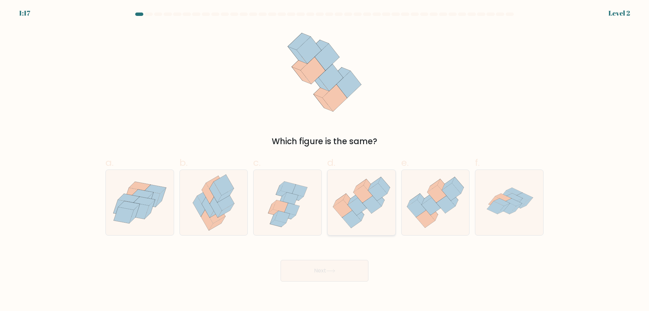
click at [374, 205] on icon at bounding box center [371, 205] width 19 height 18
click at [325, 160] on input "d." at bounding box center [325, 158] width 0 height 4
radio input "true"
click at [341, 279] on button "Next" at bounding box center [325, 271] width 88 height 22
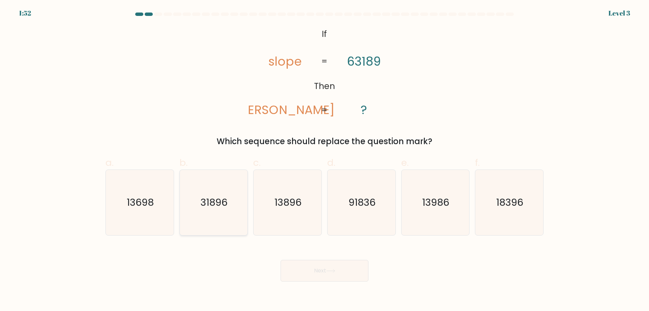
click at [229, 213] on icon "31896" at bounding box center [213, 202] width 65 height 65
click at [325, 160] on input "b. 31896" at bounding box center [325, 158] width 0 height 4
radio input "true"
click at [328, 271] on icon at bounding box center [330, 271] width 9 height 4
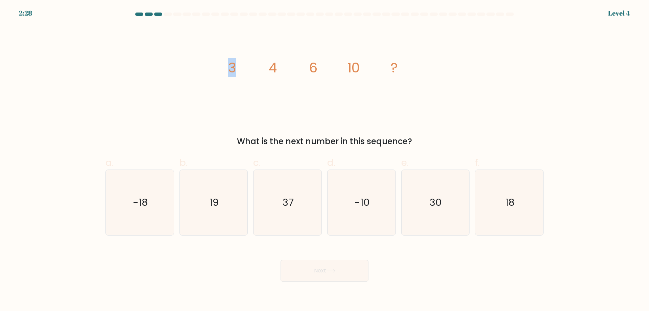
click at [240, 63] on icon "image/svg+xml 3 4 6 10 ?" at bounding box center [324, 72] width 203 height 93
click at [271, 59] on tspan "4" at bounding box center [272, 67] width 8 height 19
click at [517, 226] on icon "18" at bounding box center [509, 202] width 65 height 65
click at [325, 160] on input "f. 18" at bounding box center [325, 158] width 0 height 4
radio input "true"
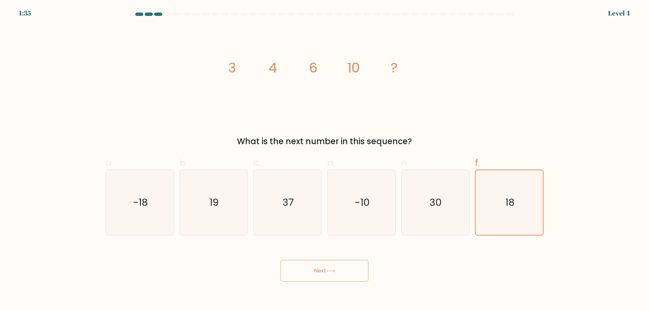
click at [319, 267] on button "Next" at bounding box center [325, 271] width 88 height 22
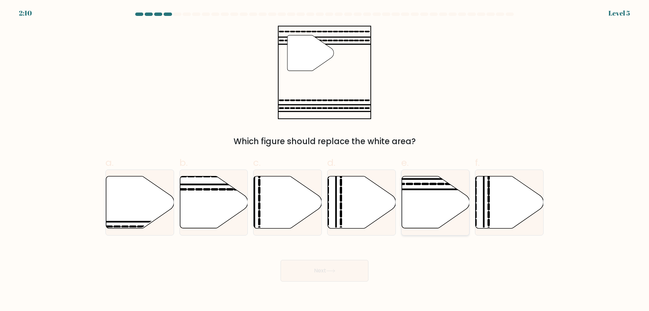
click at [418, 183] on icon at bounding box center [436, 202] width 68 height 52
click at [325, 160] on input "e." at bounding box center [325, 158] width 0 height 4
radio input "true"
click at [314, 269] on button "Next" at bounding box center [325, 271] width 88 height 22
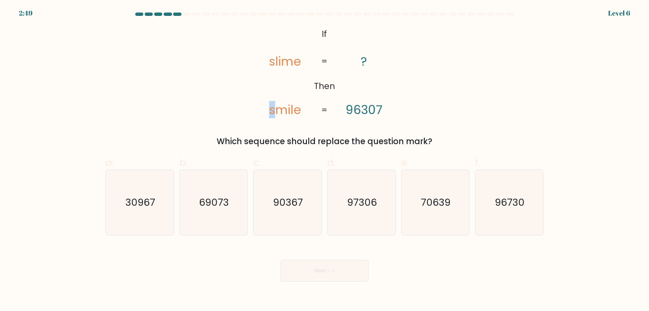
click at [279, 112] on icon "@import url('https://fonts.googleapis.com/css?family=Abril+Fatface:400,100,100i…" at bounding box center [324, 72] width 151 height 93
click at [283, 110] on tspan "smile" at bounding box center [285, 109] width 32 height 17
click at [278, 62] on tspan "slime" at bounding box center [285, 61] width 32 height 17
click at [283, 109] on tspan "smile" at bounding box center [285, 109] width 32 height 17
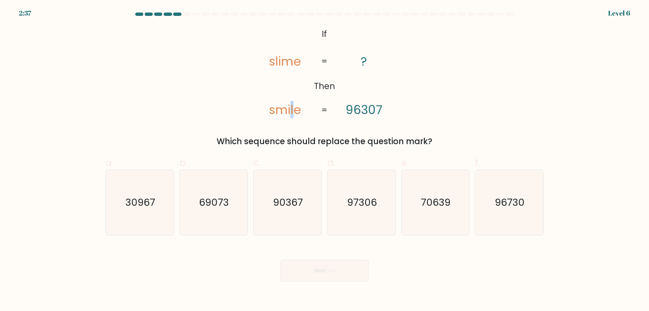
click at [291, 111] on tspan "smile" at bounding box center [285, 109] width 32 height 17
drag, startPoint x: 283, startPoint y: 110, endPoint x: 276, endPoint y: 110, distance: 6.4
click at [276, 110] on tspan "smile" at bounding box center [285, 109] width 32 height 17
click at [281, 128] on div "@import url('https://fonts.googleapis.com/css?family=Abril+Fatface:400,100,100i…" at bounding box center [324, 87] width 446 height 122
click at [296, 205] on text "90367" at bounding box center [288, 202] width 30 height 14
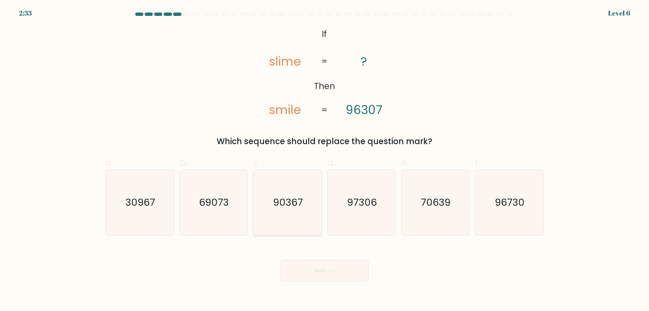
click at [325, 160] on input "c. 90367" at bounding box center [325, 158] width 0 height 4
radio input "true"
click at [288, 106] on tspan "smile" at bounding box center [285, 109] width 32 height 17
drag, startPoint x: 369, startPoint y: 109, endPoint x: 364, endPoint y: 109, distance: 4.7
click at [364, 109] on tspan "96307" at bounding box center [363, 109] width 37 height 17
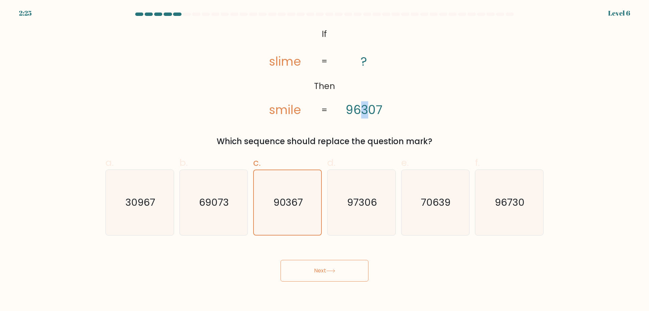
click at [364, 109] on tspan "96307" at bounding box center [363, 109] width 37 height 17
click at [343, 125] on div "@import url('https://fonts.googleapis.com/css?family=Abril+Fatface:400,100,100i…" at bounding box center [324, 87] width 446 height 122
click at [339, 266] on button "Next" at bounding box center [325, 271] width 88 height 22
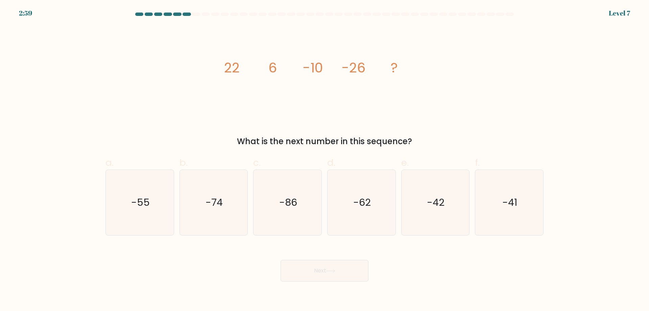
drag, startPoint x: 238, startPoint y: 66, endPoint x: 227, endPoint y: 67, distance: 10.5
click at [228, 67] on tspan "22" at bounding box center [232, 67] width 16 height 19
click at [260, 70] on icon "image/svg+xml 22 6 -10 -26 ?" at bounding box center [324, 72] width 203 height 93
drag, startPoint x: 219, startPoint y: 68, endPoint x: 239, endPoint y: 68, distance: 19.9
click at [238, 68] on div "image/svg+xml 22 6 -10 -26 ? What is the next number in this sequence?" at bounding box center [324, 87] width 446 height 122
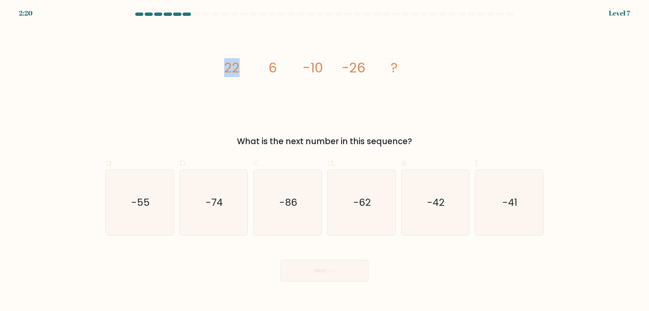
click at [239, 68] on tspan "22" at bounding box center [232, 67] width 16 height 19
drag, startPoint x: 218, startPoint y: 68, endPoint x: 229, endPoint y: 68, distance: 11.2
click at [229, 68] on div "image/svg+xml 22 6 -10 -26 ? What is the next number in this sequence?" at bounding box center [324, 87] width 446 height 122
click at [230, 70] on tspan "22" at bounding box center [232, 67] width 16 height 19
drag, startPoint x: 361, startPoint y: 72, endPoint x: 364, endPoint y: 69, distance: 3.6
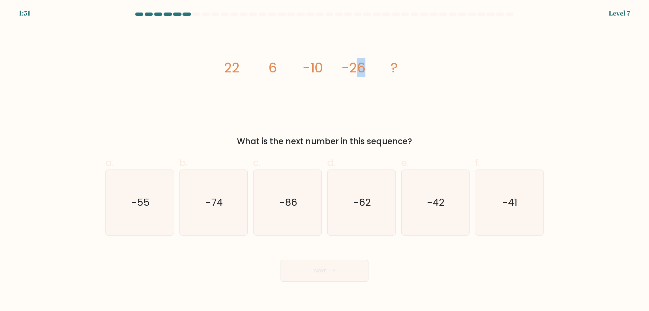
click at [364, 69] on tspan "-26" at bounding box center [354, 67] width 24 height 19
click at [368, 69] on icon "image/svg+xml 22 6 -10 -26 ?" at bounding box center [324, 72] width 203 height 93
click at [365, 69] on icon "image/svg+xml 22 6 -10 -26 ?" at bounding box center [324, 72] width 203 height 93
click at [367, 69] on icon "image/svg+xml 22 6 -10 -26 ?" at bounding box center [324, 72] width 203 height 93
click at [447, 204] on icon "-42" at bounding box center [435, 202] width 65 height 65
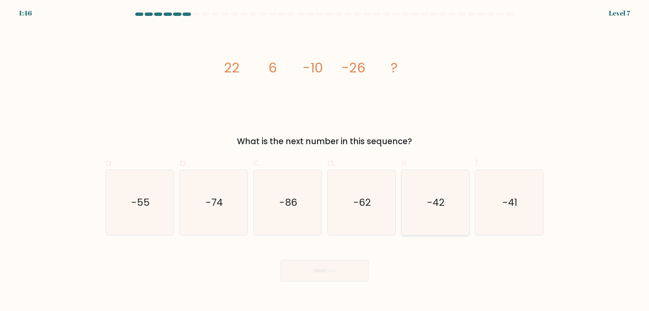
click at [325, 160] on input "e. -42" at bounding box center [325, 158] width 0 height 4
radio input "true"
click at [316, 274] on button "Next" at bounding box center [325, 271] width 88 height 22
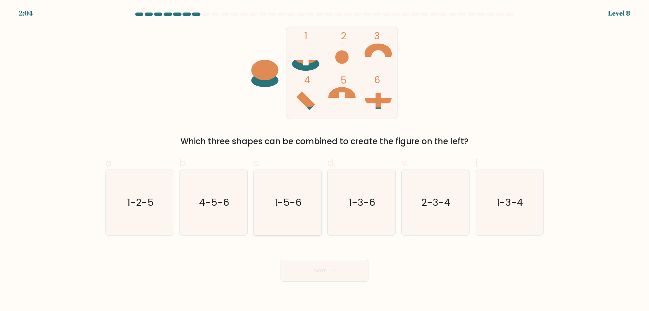
click at [282, 191] on icon "1-5-6" at bounding box center [287, 202] width 65 height 65
click at [325, 160] on input "c. 1-5-6" at bounding box center [325, 158] width 0 height 4
radio input "true"
click at [310, 274] on button "Next" at bounding box center [325, 271] width 88 height 22
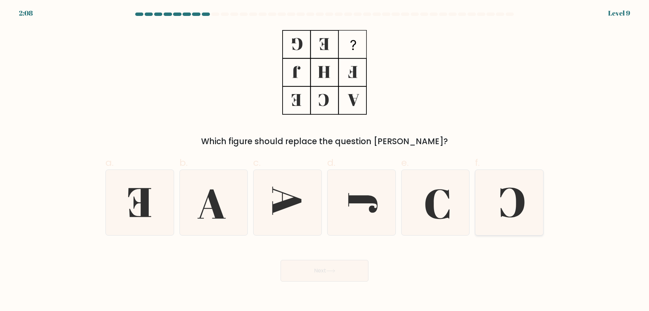
click at [529, 214] on icon at bounding box center [509, 202] width 65 height 65
click at [325, 160] on input "f." at bounding box center [325, 158] width 0 height 4
radio input "true"
click at [339, 270] on button "Next" at bounding box center [325, 271] width 88 height 22
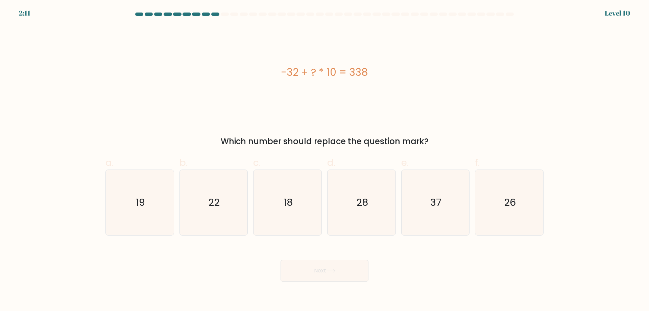
click at [313, 71] on div "-32 + ? * 10 = 338" at bounding box center [324, 72] width 438 height 15
click at [315, 71] on div "-32 + ? * 10 = 338" at bounding box center [324, 72] width 438 height 15
drag, startPoint x: 318, startPoint y: 71, endPoint x: 314, endPoint y: 71, distance: 4.7
click at [314, 71] on div "-32 + ? * 10 = 338" at bounding box center [324, 72] width 438 height 15
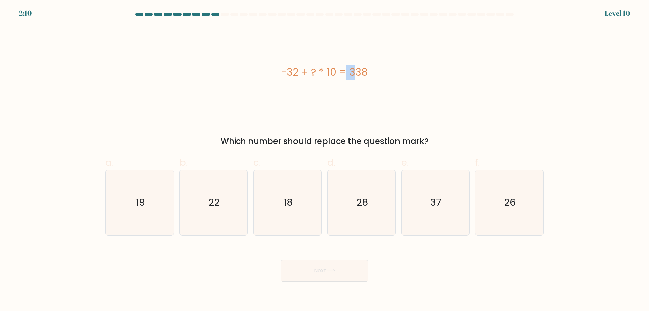
drag, startPoint x: 316, startPoint y: 71, endPoint x: 310, endPoint y: 71, distance: 6.4
click at [310, 71] on div "-32 + ? * 10 = 338" at bounding box center [324, 72] width 438 height 15
click at [320, 71] on div "-32 + ? * 10 = 338" at bounding box center [324, 72] width 438 height 15
click at [323, 71] on div "-32 + ? * 10 = 338" at bounding box center [324, 72] width 438 height 15
drag, startPoint x: 333, startPoint y: 71, endPoint x: 326, endPoint y: 71, distance: 7.1
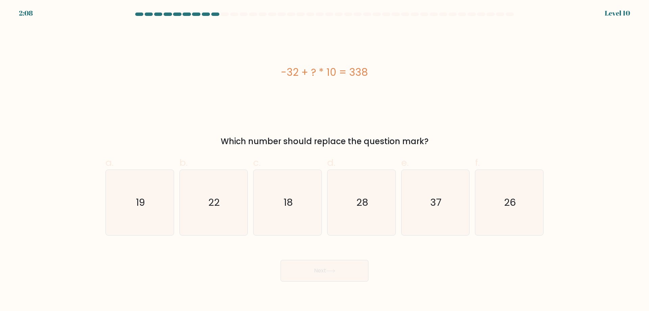
click at [326, 71] on div "-32 + ? * 10 = 338" at bounding box center [324, 72] width 438 height 15
click at [326, 87] on div "-32 + ? * 10 = 338" at bounding box center [324, 72] width 438 height 93
click at [429, 201] on icon "37" at bounding box center [435, 202] width 65 height 65
click at [325, 160] on input "e. 37" at bounding box center [325, 158] width 0 height 4
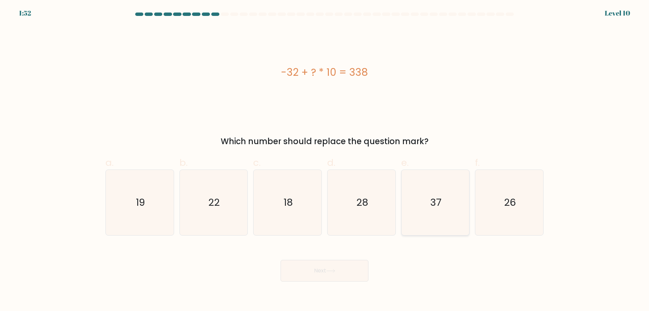
radio input "true"
click at [324, 265] on button "Next" at bounding box center [325, 271] width 88 height 22
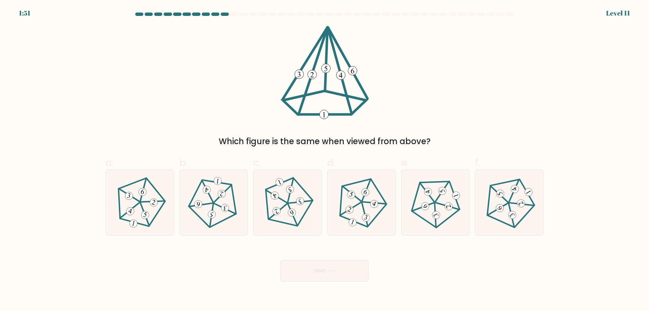
click at [342, 74] on 105_3 at bounding box center [340, 75] width 9 height 9
click at [370, 196] on icon at bounding box center [361, 202] width 52 height 52
click at [325, 160] on input "d." at bounding box center [325, 158] width 0 height 4
radio input "true"
click at [202, 186] on icon at bounding box center [214, 202] width 52 height 52
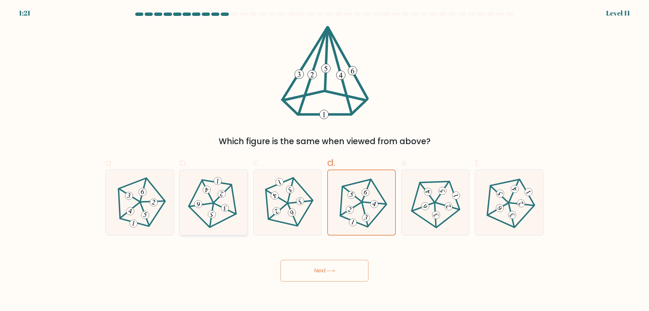
click at [325, 160] on input "b." at bounding box center [325, 158] width 0 height 4
radio input "true"
click at [318, 276] on button "Next" at bounding box center [325, 271] width 88 height 22
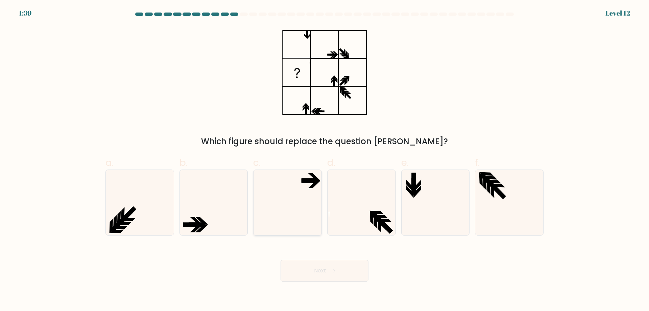
click at [286, 191] on icon at bounding box center [287, 202] width 65 height 65
click at [325, 160] on input "c." at bounding box center [325, 158] width 0 height 4
radio input "true"
click at [309, 270] on button "Next" at bounding box center [325, 271] width 88 height 22
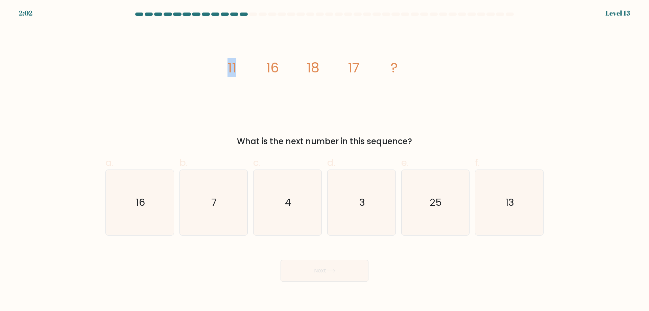
click at [228, 66] on icon "image/svg+xml 11 16 18 17 ?" at bounding box center [324, 72] width 203 height 93
drag, startPoint x: 273, startPoint y: 66, endPoint x: 279, endPoint y: 66, distance: 5.7
click at [279, 66] on icon "image/svg+xml 11 16 18 17 ?" at bounding box center [324, 72] width 203 height 93
click at [319, 66] on tspan "18" at bounding box center [313, 67] width 13 height 19
drag, startPoint x: 309, startPoint y: 65, endPoint x: 330, endPoint y: 66, distance: 21.0
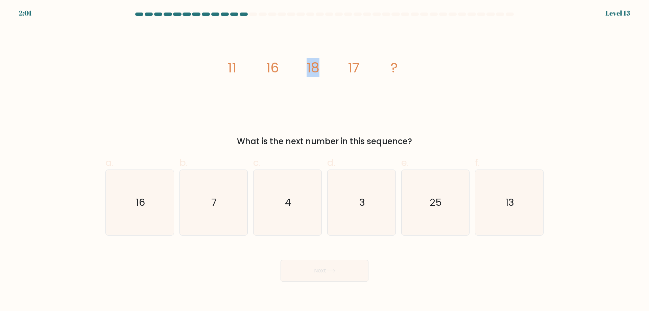
click at [326, 66] on icon "image/svg+xml 11 16 18 17 ?" at bounding box center [324, 72] width 203 height 93
drag, startPoint x: 342, startPoint y: 65, endPoint x: 370, endPoint y: 62, distance: 28.2
click at [369, 62] on icon "image/svg+xml 11 16 18 17 ?" at bounding box center [324, 72] width 203 height 93
click at [370, 62] on icon "image/svg+xml 11 16 18 17 ?" at bounding box center [324, 72] width 203 height 93
drag, startPoint x: 267, startPoint y: 70, endPoint x: 284, endPoint y: 70, distance: 16.6
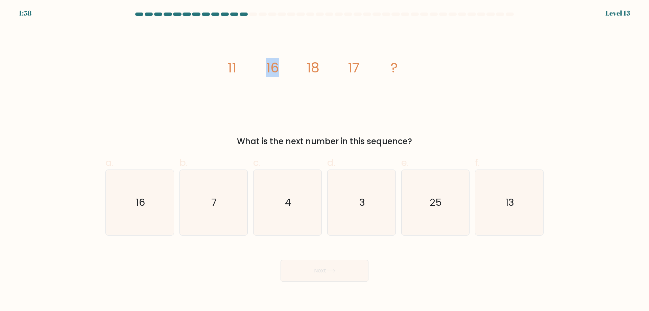
click at [282, 70] on icon "image/svg+xml 11 16 18 17 ?" at bounding box center [324, 72] width 203 height 93
click at [284, 71] on icon "image/svg+xml 11 16 18 17 ?" at bounding box center [324, 72] width 203 height 93
click at [278, 71] on tspan "16" at bounding box center [272, 67] width 13 height 19
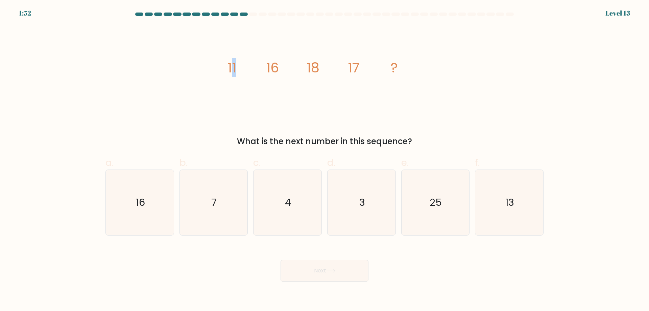
drag, startPoint x: 231, startPoint y: 73, endPoint x: 241, endPoint y: 70, distance: 11.2
click at [241, 70] on icon "image/svg+xml 11 16 18 17 ?" at bounding box center [324, 72] width 203 height 93
click at [230, 69] on tspan "11" at bounding box center [232, 67] width 9 height 19
drag, startPoint x: 224, startPoint y: 69, endPoint x: 245, endPoint y: 70, distance: 21.3
click at [245, 70] on icon "image/svg+xml 11 16 18 17 ?" at bounding box center [324, 72] width 203 height 93
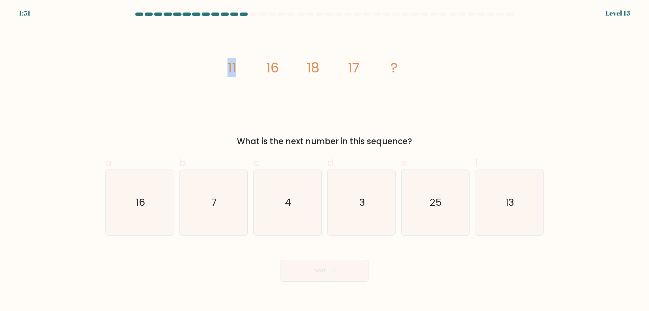
click at [245, 70] on icon "image/svg+xml 11 16 18 17 ?" at bounding box center [324, 72] width 203 height 93
drag, startPoint x: 225, startPoint y: 69, endPoint x: 246, endPoint y: 70, distance: 20.4
click at [246, 70] on icon "image/svg+xml 11 16 18 17 ?" at bounding box center [324, 72] width 203 height 93
drag, startPoint x: 225, startPoint y: 69, endPoint x: 240, endPoint y: 71, distance: 14.7
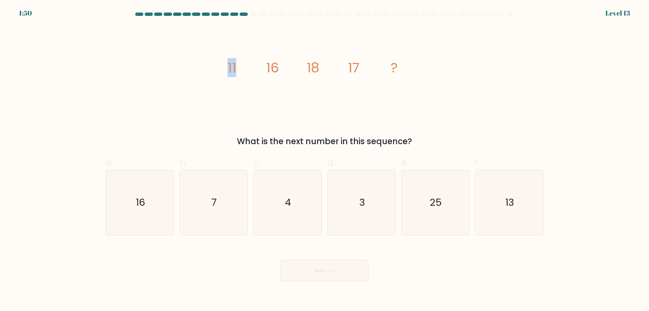
click at [240, 71] on icon "image/svg+xml 11 16 18 17 ?" at bounding box center [324, 72] width 203 height 93
drag, startPoint x: 264, startPoint y: 70, endPoint x: 295, endPoint y: 70, distance: 30.8
click at [295, 70] on icon "image/svg+xml 11 16 18 17 ?" at bounding box center [324, 72] width 203 height 93
drag, startPoint x: 310, startPoint y: 69, endPoint x: 336, endPoint y: 69, distance: 26.0
click at [336, 69] on icon "image/svg+xml 11 16 18 17 ?" at bounding box center [324, 72] width 203 height 93
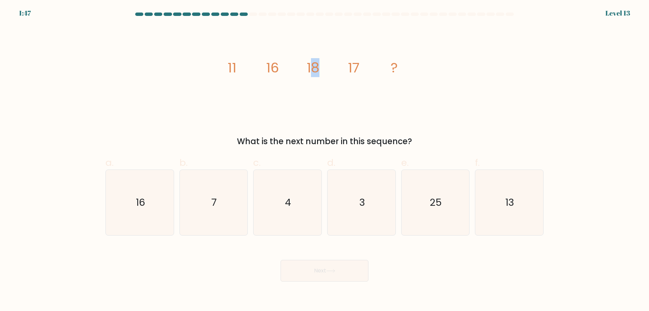
click at [336, 69] on icon "image/svg+xml 11 16 18 17 ?" at bounding box center [324, 72] width 203 height 93
drag, startPoint x: 342, startPoint y: 69, endPoint x: 387, endPoint y: 69, distance: 45.6
click at [387, 69] on icon "image/svg+xml 11 16 18 17 ?" at bounding box center [324, 72] width 203 height 93
drag, startPoint x: 228, startPoint y: 69, endPoint x: 238, endPoint y: 69, distance: 9.8
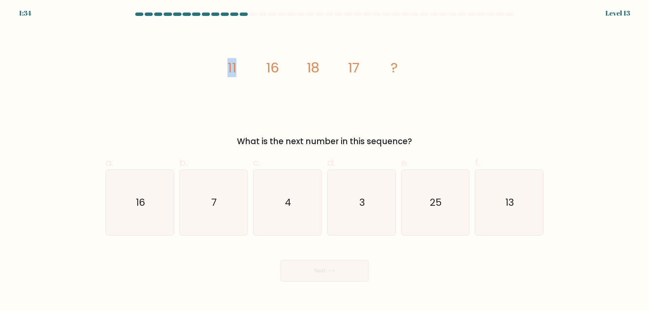
click at [238, 69] on icon "image/svg+xml 11 16 18 17 ?" at bounding box center [324, 72] width 203 height 93
drag, startPoint x: 271, startPoint y: 65, endPoint x: 284, endPoint y: 66, distance: 12.5
click at [284, 66] on icon "image/svg+xml 11 16 18 17 ?" at bounding box center [324, 72] width 203 height 93
click at [306, 68] on icon "image/svg+xml 11 16 18 17 ?" at bounding box center [324, 72] width 203 height 93
click at [233, 63] on tspan "11" at bounding box center [232, 67] width 9 height 19
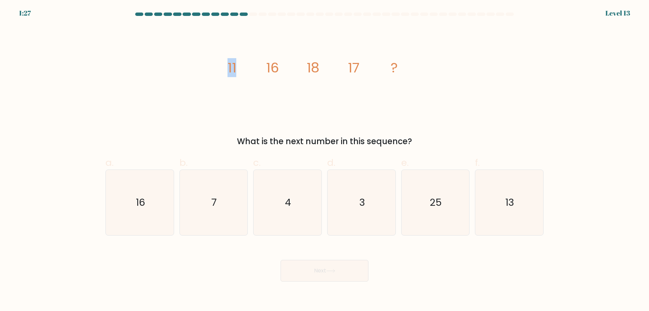
drag, startPoint x: 229, startPoint y: 62, endPoint x: 237, endPoint y: 63, distance: 8.5
click at [237, 63] on icon "image/svg+xml 11 16 18 17 ?" at bounding box center [324, 72] width 203 height 93
drag, startPoint x: 263, startPoint y: 65, endPoint x: 280, endPoint y: 65, distance: 16.9
click at [280, 65] on icon "image/svg+xml 11 16 18 17 ?" at bounding box center [324, 72] width 203 height 93
drag, startPoint x: 243, startPoint y: 67, endPoint x: 252, endPoint y: 67, distance: 8.8
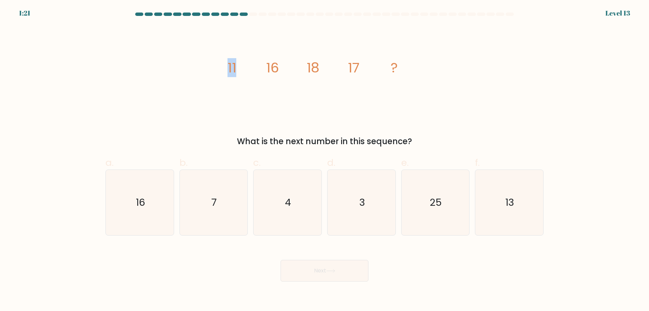
click at [250, 67] on icon "image/svg+xml 11 16 18 17 ?" at bounding box center [324, 72] width 203 height 93
drag, startPoint x: 256, startPoint y: 66, endPoint x: 263, endPoint y: 66, distance: 7.1
click at [262, 66] on icon "image/svg+xml 11 16 18 17 ?" at bounding box center [324, 72] width 203 height 93
drag, startPoint x: 246, startPoint y: 66, endPoint x: 275, endPoint y: 69, distance: 29.6
click at [275, 69] on icon "image/svg+xml 11 16 18 17 ?" at bounding box center [324, 72] width 203 height 93
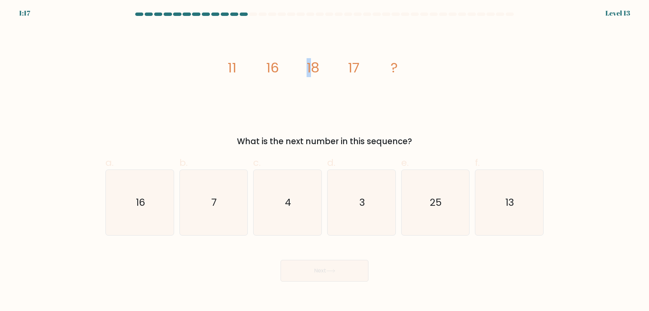
drag, startPoint x: 313, startPoint y: 66, endPoint x: 305, endPoint y: 66, distance: 7.8
click at [305, 66] on icon "image/svg+xml 11 16 18 17 ?" at bounding box center [324, 72] width 203 height 93
click at [265, 63] on icon "image/svg+xml 11 16 18 17 ?" at bounding box center [324, 72] width 203 height 93
drag, startPoint x: 265, startPoint y: 63, endPoint x: 325, endPoint y: 71, distance: 60.3
click at [276, 64] on icon "image/svg+xml 11 16 18 17 ?" at bounding box center [324, 72] width 203 height 93
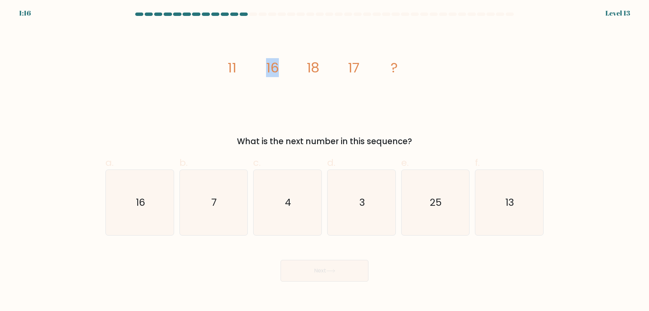
click at [287, 63] on icon "image/svg+xml 11 16 18 17 ?" at bounding box center [324, 72] width 203 height 93
click at [253, 63] on icon "image/svg+xml 11 16 18 17 ?" at bounding box center [324, 72] width 203 height 93
drag, startPoint x: 228, startPoint y: 64, endPoint x: 254, endPoint y: 66, distance: 25.8
click at [254, 66] on icon "image/svg+xml 11 16 18 17 ?" at bounding box center [324, 72] width 203 height 93
click at [262, 66] on icon "image/svg+xml 11 16 18 17 ?" at bounding box center [324, 72] width 203 height 93
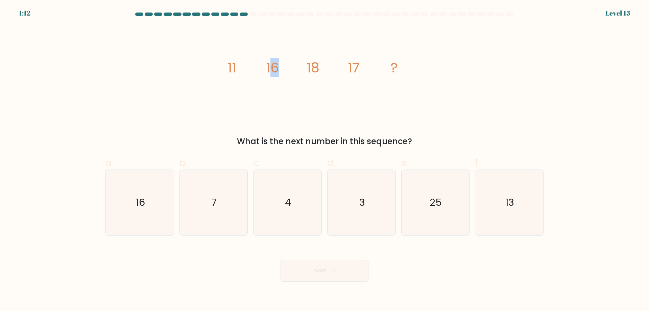
drag, startPoint x: 269, startPoint y: 66, endPoint x: 290, endPoint y: 66, distance: 20.6
click at [290, 66] on icon "image/svg+xml 11 16 18 17 ?" at bounding box center [324, 72] width 203 height 93
click at [268, 66] on tspan "16" at bounding box center [272, 67] width 13 height 19
drag, startPoint x: 299, startPoint y: 67, endPoint x: 319, endPoint y: 68, distance: 19.6
click at [319, 68] on icon "image/svg+xml 11 16 18 17 ?" at bounding box center [324, 72] width 203 height 93
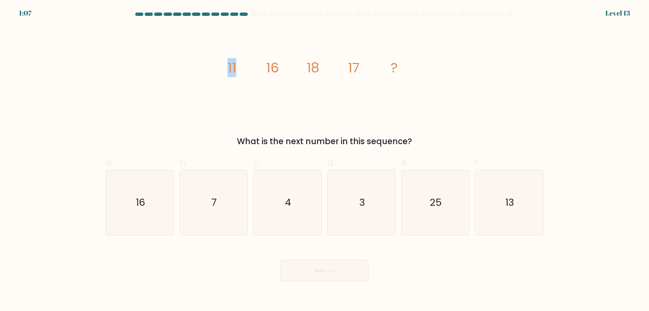
drag, startPoint x: 225, startPoint y: 65, endPoint x: 235, endPoint y: 69, distance: 10.6
click at [235, 69] on icon "image/svg+xml 11 16 18 17 ?" at bounding box center [324, 72] width 203 height 93
click at [269, 69] on tspan "16" at bounding box center [272, 67] width 13 height 19
click at [494, 192] on icon "13" at bounding box center [509, 202] width 65 height 65
click at [325, 160] on input "f. 13" at bounding box center [325, 158] width 0 height 4
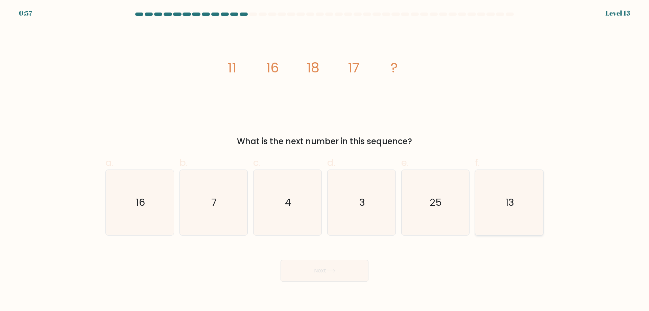
radio input "true"
click at [337, 275] on button "Next" at bounding box center [325, 271] width 88 height 22
click at [334, 262] on button "Next" at bounding box center [325, 271] width 88 height 22
click at [526, 206] on icon "13" at bounding box center [509, 202] width 65 height 65
click at [325, 160] on input "f. 13" at bounding box center [325, 158] width 0 height 4
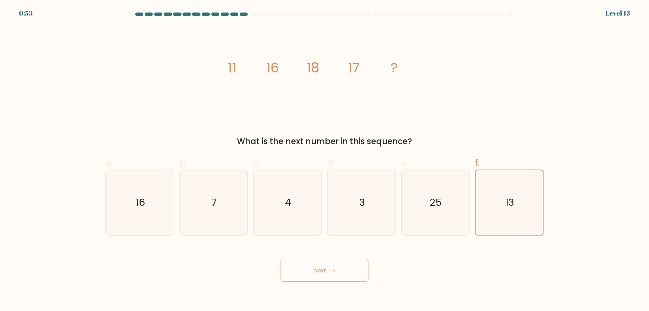
click at [342, 273] on button "Next" at bounding box center [325, 271] width 88 height 22
click at [314, 270] on button "Next" at bounding box center [325, 271] width 88 height 22
click at [452, 86] on div "image/svg+xml 11 16 18 17 ? What is the next number in this sequence?" at bounding box center [324, 87] width 446 height 122
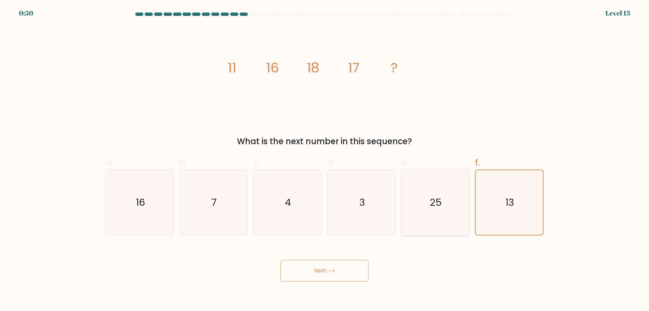
click at [450, 204] on icon "25" at bounding box center [435, 202] width 65 height 65
click at [325, 160] on input "e. 25" at bounding box center [325, 158] width 0 height 4
radio input "true"
click at [530, 204] on icon "13" at bounding box center [509, 202] width 65 height 65
click at [325, 160] on input "f. 13" at bounding box center [325, 158] width 0 height 4
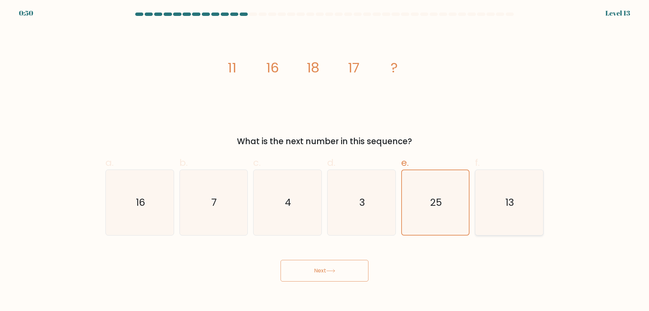
radio input "true"
click at [351, 277] on button "Next" at bounding box center [325, 271] width 88 height 22
click at [331, 271] on icon at bounding box center [330, 271] width 9 height 4
click at [416, 219] on icon "25" at bounding box center [435, 202] width 65 height 65
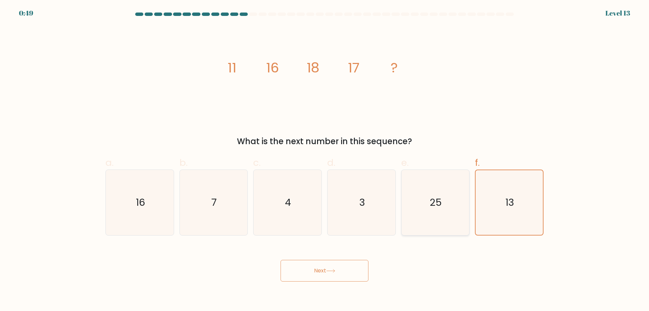
click at [325, 160] on input "e. 25" at bounding box center [325, 158] width 0 height 4
radio input "true"
click at [362, 210] on icon "3" at bounding box center [361, 202] width 65 height 65
click at [325, 160] on input "d. 3" at bounding box center [325, 158] width 0 height 4
radio input "true"
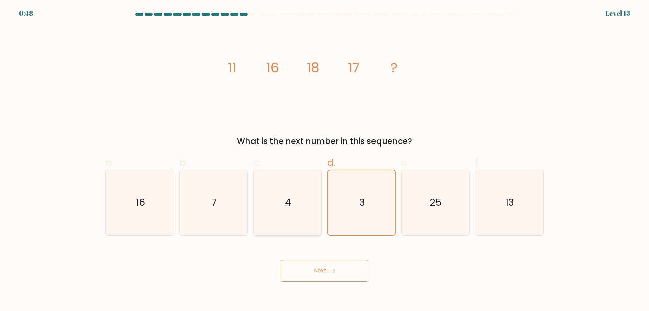
click at [307, 204] on icon "4" at bounding box center [287, 202] width 65 height 65
click at [325, 160] on input "c. 4" at bounding box center [325, 158] width 0 height 4
radio input "true"
click at [242, 202] on icon "7" at bounding box center [213, 202] width 65 height 65
click at [325, 160] on input "b. 7" at bounding box center [325, 158] width 0 height 4
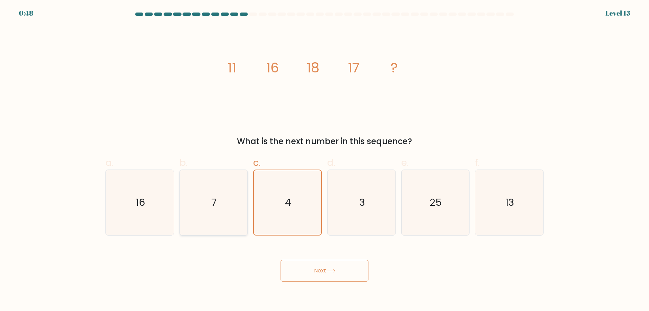
radio input "true"
click at [161, 202] on icon "16" at bounding box center [139, 202] width 65 height 65
click at [325, 160] on input "a. 16" at bounding box center [325, 158] width 0 height 4
radio input "true"
click at [481, 205] on icon "13" at bounding box center [509, 202] width 65 height 65
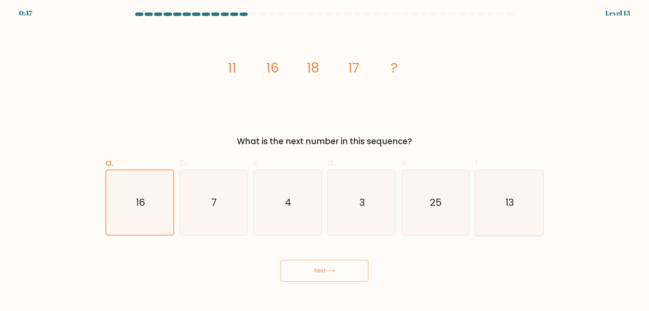
click at [325, 160] on input "f. 13" at bounding box center [325, 158] width 0 height 4
radio input "true"
click at [337, 269] on button "Next" at bounding box center [325, 271] width 88 height 22
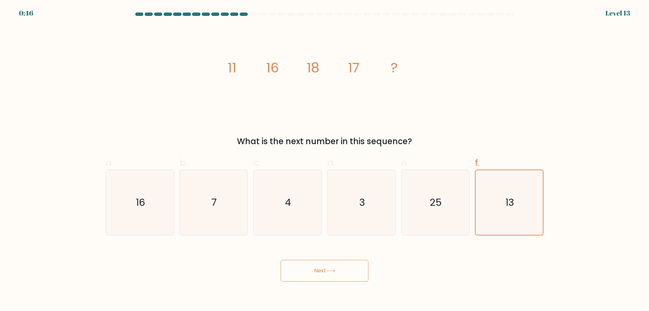
drag, startPoint x: 337, startPoint y: 269, endPoint x: 330, endPoint y: 269, distance: 7.4
click at [335, 269] on button "Next" at bounding box center [325, 271] width 88 height 22
click at [330, 269] on icon at bounding box center [330, 271] width 9 height 4
click at [329, 269] on icon at bounding box center [330, 271] width 9 height 4
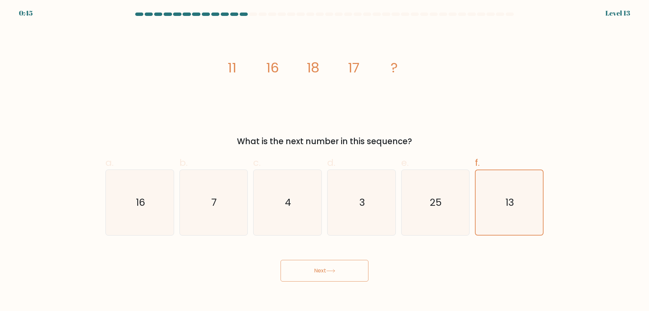
drag, startPoint x: 329, startPoint y: 269, endPoint x: 313, endPoint y: 270, distance: 16.6
click at [313, 270] on button "Next" at bounding box center [325, 271] width 88 height 22
click at [328, 281] on body "0:39 Level 13" at bounding box center [324, 155] width 649 height 311
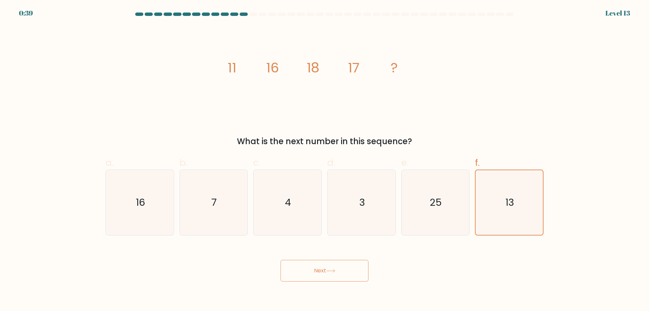
click at [328, 280] on button "Next" at bounding box center [325, 271] width 88 height 22
click at [328, 279] on button "Next" at bounding box center [325, 271] width 88 height 22
click at [434, 193] on icon "25" at bounding box center [435, 202] width 65 height 65
click at [325, 160] on input "e. 25" at bounding box center [325, 158] width 0 height 4
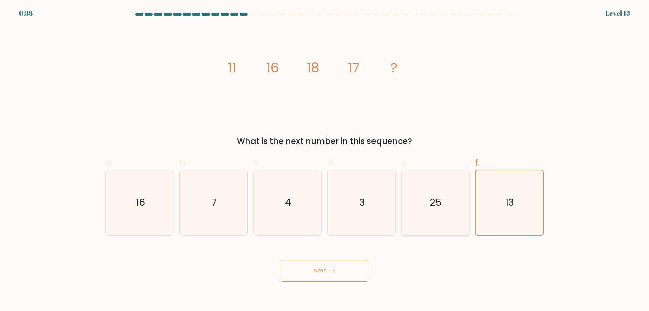
radio input "true"
click at [357, 195] on icon "3" at bounding box center [361, 202] width 65 height 65
click at [325, 160] on input "d. 3" at bounding box center [325, 158] width 0 height 4
radio input "true"
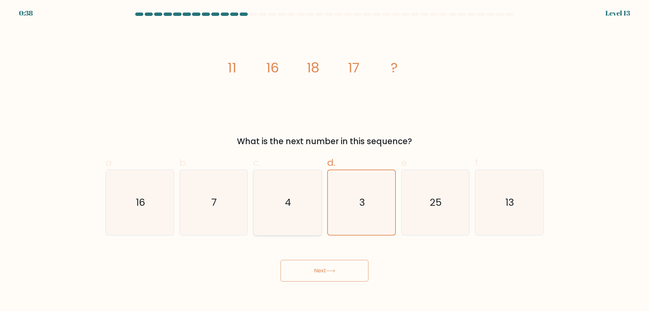
click at [293, 201] on icon "4" at bounding box center [287, 202] width 65 height 65
click at [325, 160] on input "c. 4" at bounding box center [325, 158] width 0 height 4
radio input "true"
click at [212, 205] on text "7" at bounding box center [214, 202] width 5 height 14
click at [325, 160] on input "b. 7" at bounding box center [325, 158] width 0 height 4
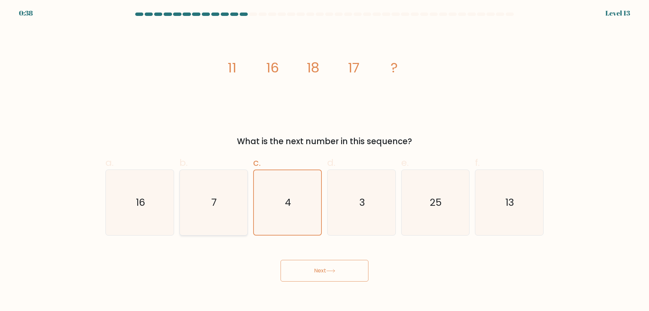
radio input "true"
click at [143, 207] on text "16" at bounding box center [140, 202] width 9 height 14
click at [325, 160] on input "a. 16" at bounding box center [325, 158] width 0 height 4
radio input "true"
click at [146, 207] on icon "16" at bounding box center [140, 202] width 65 height 65
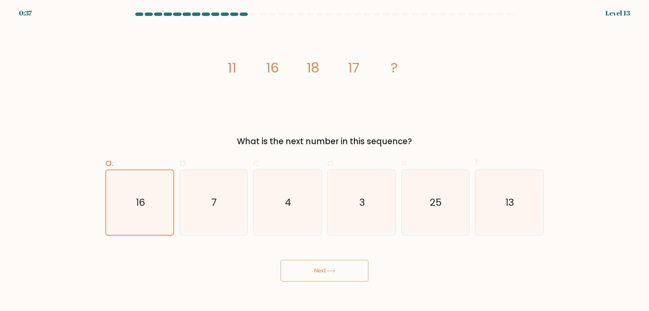
click at [325, 160] on input "a. 16" at bounding box center [325, 158] width 0 height 4
click at [523, 216] on icon "13" at bounding box center [509, 202] width 65 height 65
click at [325, 160] on input "f. 13" at bounding box center [325, 158] width 0 height 4
radio input "true"
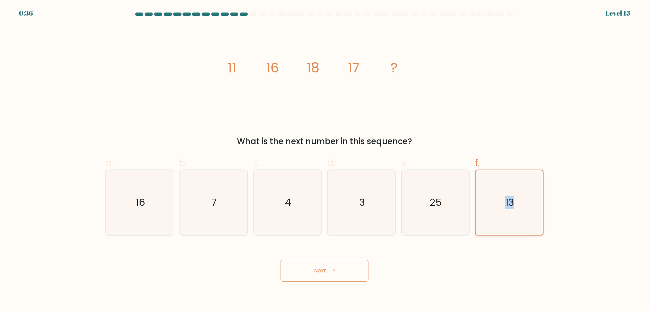
click at [523, 216] on icon "13" at bounding box center [509, 202] width 65 height 65
click at [325, 160] on input "f. 13" at bounding box center [325, 158] width 0 height 4
click at [523, 216] on icon "13" at bounding box center [509, 202] width 65 height 65
click at [325, 160] on input "f. 13" at bounding box center [325, 158] width 0 height 4
click at [523, 216] on icon "13" at bounding box center [509, 202] width 65 height 65
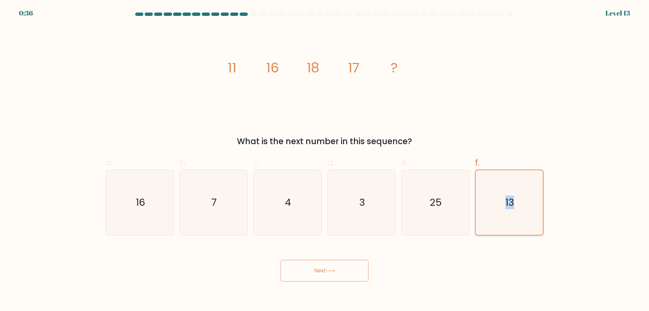
click at [325, 160] on input "f. 13" at bounding box center [325, 158] width 0 height 4
click at [530, 207] on icon "13" at bounding box center [509, 202] width 65 height 65
click at [325, 160] on input "f. 13" at bounding box center [325, 158] width 0 height 4
click at [532, 180] on icon "13" at bounding box center [509, 202] width 65 height 65
click at [325, 160] on input "f. 13" at bounding box center [325, 158] width 0 height 4
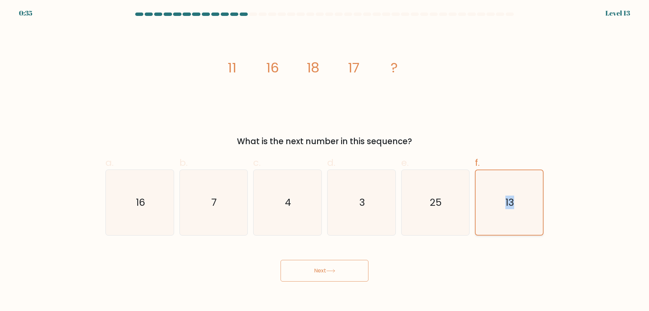
click at [532, 180] on icon "13" at bounding box center [509, 202] width 65 height 65
click at [325, 160] on input "f. 13" at bounding box center [325, 158] width 0 height 4
click at [531, 170] on div "13" at bounding box center [509, 202] width 69 height 66
click at [325, 160] on input "f. 13" at bounding box center [325, 158] width 0 height 4
click at [529, 130] on div "image/svg+xml 11 16 18 17 ? What is the next number in this sequence?" at bounding box center [324, 87] width 446 height 122
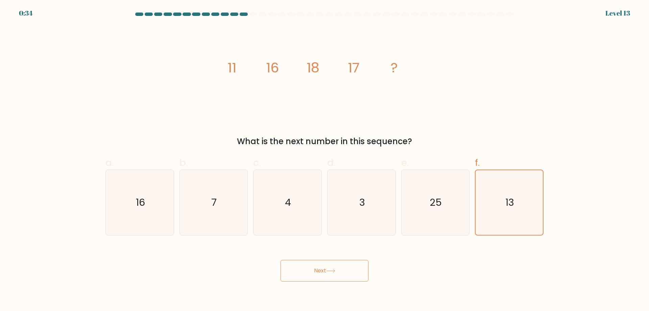
click at [358, 267] on button "Next" at bounding box center [325, 271] width 88 height 22
drag, startPoint x: 357, startPoint y: 267, endPoint x: 343, endPoint y: 267, distance: 14.2
click at [343, 267] on button "Next" at bounding box center [325, 271] width 88 height 22
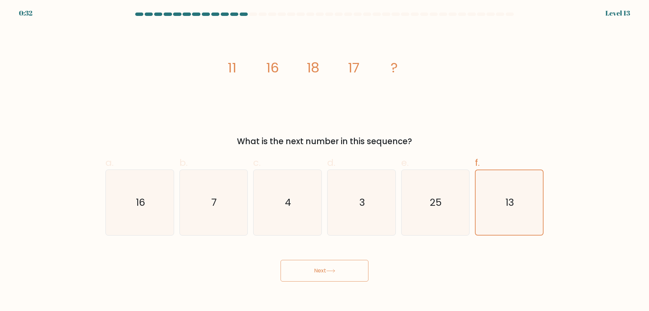
click at [343, 267] on button "Next" at bounding box center [325, 271] width 88 height 22
click at [317, 272] on button "Next" at bounding box center [325, 271] width 88 height 22
click at [516, 223] on icon "13" at bounding box center [509, 202] width 65 height 65
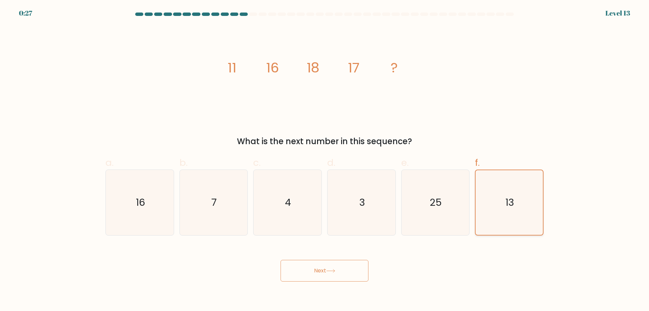
click at [325, 160] on input "f. 13" at bounding box center [325, 158] width 0 height 4
click at [516, 223] on icon "13" at bounding box center [509, 202] width 65 height 65
click at [325, 160] on input "f. 13" at bounding box center [325, 158] width 0 height 4
click at [497, 237] on form at bounding box center [324, 147] width 649 height 269
click at [450, 228] on icon "25" at bounding box center [435, 202] width 65 height 65
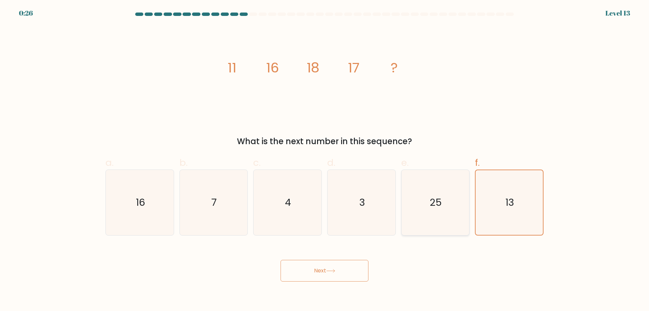
click at [325, 160] on input "e. 25" at bounding box center [325, 158] width 0 height 4
radio input "true"
click at [367, 229] on icon "3" at bounding box center [361, 202] width 65 height 65
click at [325, 160] on input "d. 3" at bounding box center [325, 158] width 0 height 4
radio input "true"
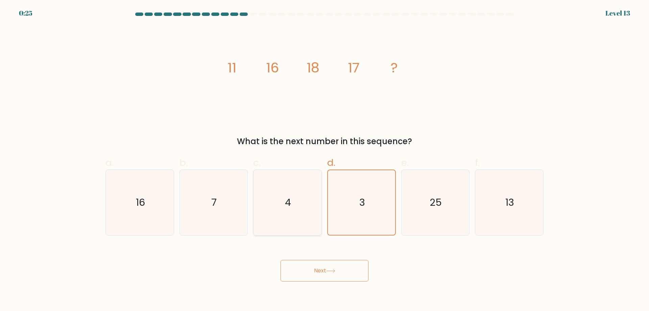
click at [315, 229] on icon "4" at bounding box center [287, 202] width 65 height 65
click at [325, 160] on input "c. 4" at bounding box center [325, 158] width 0 height 4
radio input "true"
click at [252, 226] on div "c. 4" at bounding box center [288, 196] width 74 height 80
click at [202, 228] on icon "7" at bounding box center [213, 202] width 65 height 65
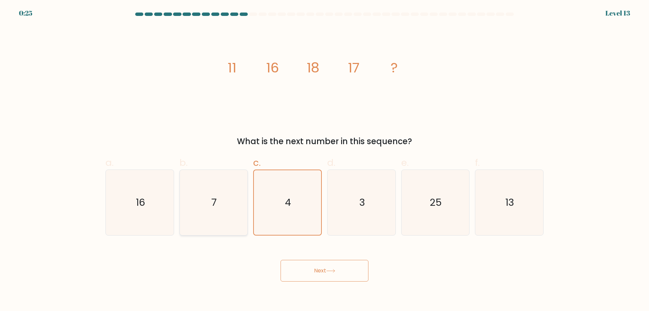
click at [325, 160] on input "b. 7" at bounding box center [325, 158] width 0 height 4
radio input "true"
click at [147, 225] on icon "16" at bounding box center [139, 202] width 65 height 65
click at [325, 160] on input "a. 16" at bounding box center [325, 158] width 0 height 4
radio input "true"
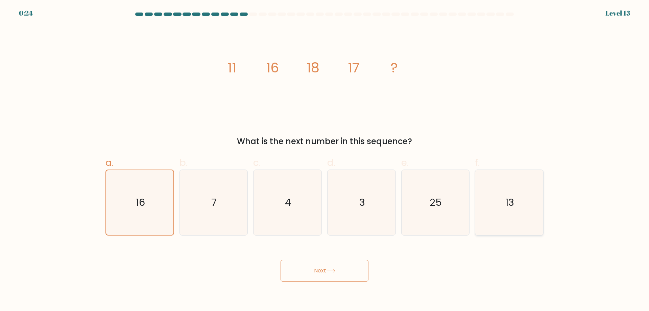
click at [510, 223] on icon "13" at bounding box center [509, 202] width 65 height 65
click at [325, 160] on input "f. 13" at bounding box center [325, 158] width 0 height 4
radio input "true"
click at [346, 263] on button "Next" at bounding box center [325, 271] width 88 height 22
click at [329, 271] on icon at bounding box center [331, 270] width 8 height 3
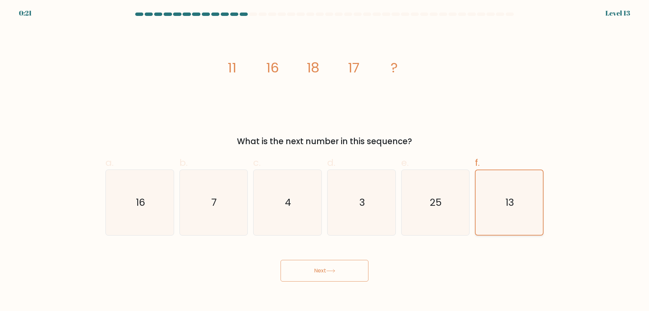
click at [507, 222] on icon "13" at bounding box center [509, 202] width 65 height 65
click at [325, 160] on input "f. 13" at bounding box center [325, 158] width 0 height 4
click at [449, 218] on icon "25" at bounding box center [435, 202] width 65 height 65
click at [325, 160] on input "e. 25" at bounding box center [325, 158] width 0 height 4
radio input "true"
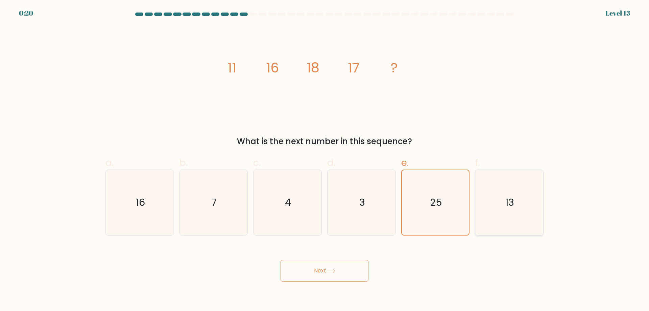
click at [511, 211] on icon "13" at bounding box center [509, 202] width 65 height 65
click at [325, 160] on input "f. 13" at bounding box center [325, 158] width 0 height 4
radio input "true"
drag, startPoint x: 233, startPoint y: 77, endPoint x: 219, endPoint y: 69, distance: 16.1
click at [231, 74] on icon "image/svg+xml 11 16 18 17 ?" at bounding box center [324, 72] width 203 height 93
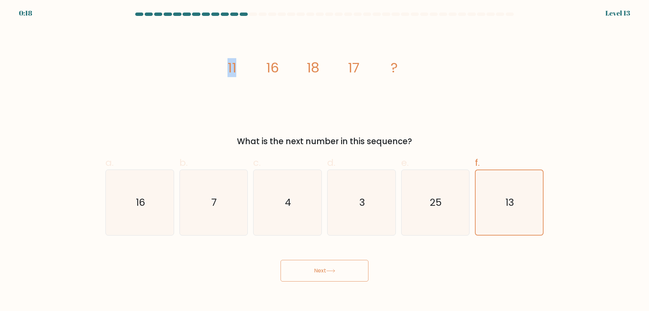
drag, startPoint x: 220, startPoint y: 69, endPoint x: 240, endPoint y: 68, distance: 20.3
click at [240, 68] on div "image/svg+xml 11 16 18 17 ? What is the next number in this sequence?" at bounding box center [324, 87] width 446 height 122
click at [240, 68] on icon "image/svg+xml 11 16 18 17 ?" at bounding box center [324, 72] width 203 height 93
drag, startPoint x: 229, startPoint y: 67, endPoint x: 260, endPoint y: 66, distance: 31.4
click at [259, 66] on icon "image/svg+xml 11 16 18 17 ?" at bounding box center [324, 72] width 203 height 93
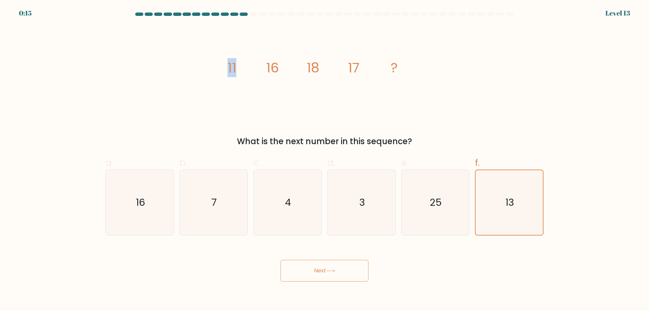
click at [254, 63] on icon "image/svg+xml 11 16 18 17 ?" at bounding box center [324, 72] width 203 height 93
drag, startPoint x: 235, startPoint y: 63, endPoint x: 267, endPoint y: 65, distance: 32.2
click at [267, 65] on g "11 16 18 17 ?" at bounding box center [313, 67] width 170 height 19
drag, startPoint x: 273, startPoint y: 66, endPoint x: 266, endPoint y: 69, distance: 7.8
click at [266, 69] on tspan "16" at bounding box center [272, 67] width 13 height 19
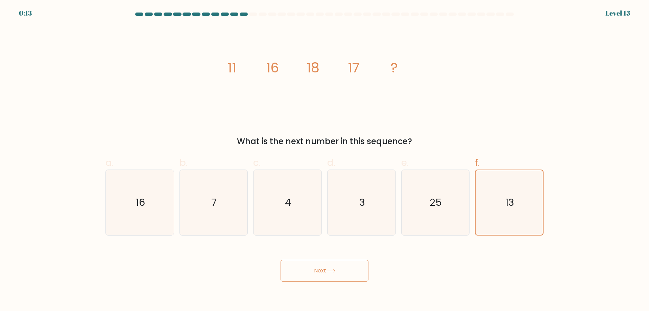
click at [277, 68] on tspan "16" at bounding box center [272, 67] width 13 height 19
drag, startPoint x: 280, startPoint y: 66, endPoint x: 267, endPoint y: 66, distance: 13.2
click at [267, 66] on icon "image/svg+xml 11 16 18 17 ?" at bounding box center [324, 72] width 203 height 93
click at [305, 65] on icon "image/svg+xml 11 16 18 17 ?" at bounding box center [324, 72] width 203 height 93
drag, startPoint x: 287, startPoint y: 67, endPoint x: 315, endPoint y: 68, distance: 27.7
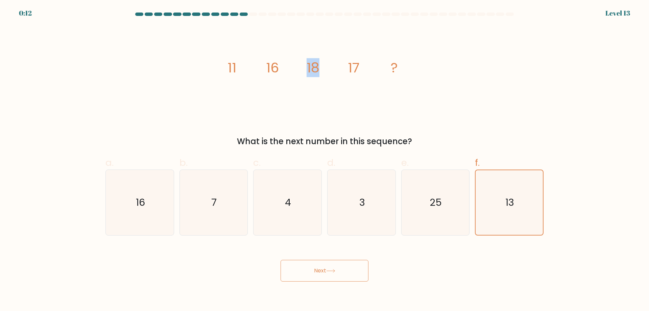
click at [316, 68] on icon "image/svg+xml 11 16 18 17 ?" at bounding box center [324, 72] width 203 height 93
click at [312, 68] on tspan "18" at bounding box center [313, 67] width 13 height 19
drag, startPoint x: 305, startPoint y: 67, endPoint x: 327, endPoint y: 64, distance: 22.5
click at [327, 64] on icon "image/svg+xml 11 16 18 17 ?" at bounding box center [324, 72] width 203 height 93
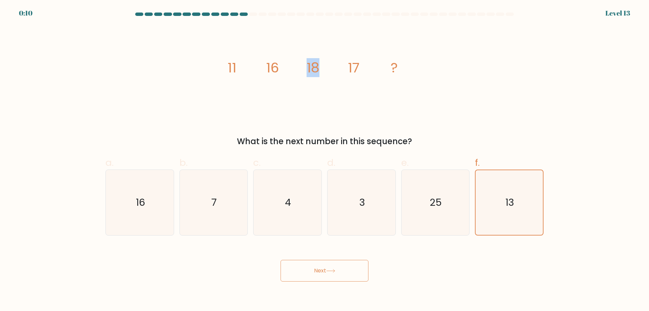
drag, startPoint x: 298, startPoint y: 63, endPoint x: 335, endPoint y: 64, distance: 37.2
click at [335, 64] on icon "image/svg+xml 11 16 18 17 ?" at bounding box center [324, 72] width 203 height 93
drag, startPoint x: 270, startPoint y: 67, endPoint x: 292, endPoint y: 67, distance: 22.0
click at [292, 67] on icon "image/svg+xml 11 16 18 17 ?" at bounding box center [324, 72] width 203 height 93
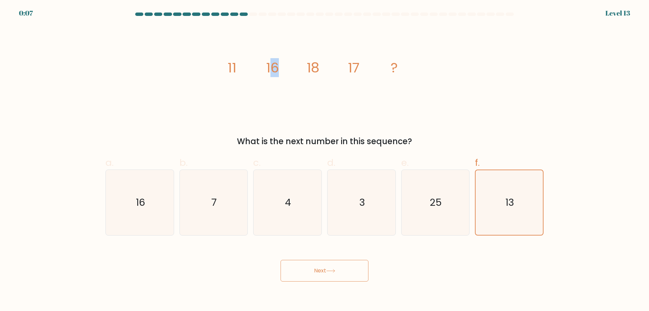
click at [292, 67] on icon "image/svg+xml 11 16 18 17 ?" at bounding box center [324, 72] width 203 height 93
click at [505, 197] on icon "13" at bounding box center [509, 202] width 65 height 65
click at [325, 160] on input "f. 13" at bounding box center [325, 158] width 0 height 4
click at [470, 194] on div "e. 25" at bounding box center [436, 196] width 74 height 80
click at [451, 191] on icon "25" at bounding box center [435, 202] width 65 height 65
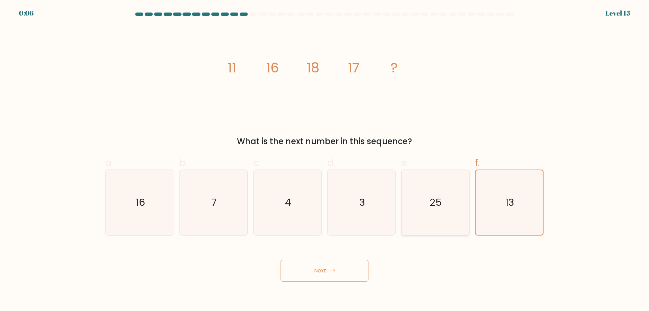
click at [325, 160] on input "e. 25" at bounding box center [325, 158] width 0 height 4
radio input "true"
click at [501, 198] on icon "13" at bounding box center [509, 202] width 65 height 65
click at [325, 160] on input "f. 13" at bounding box center [325, 158] width 0 height 4
radio input "true"
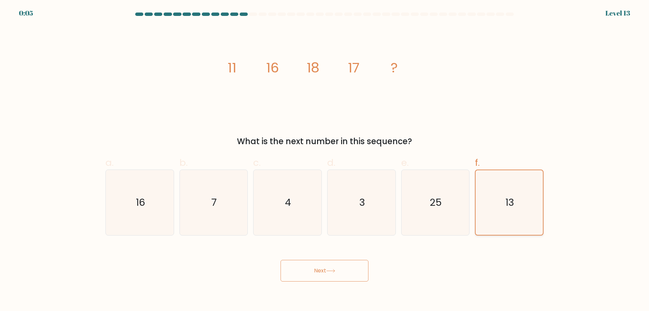
click at [505, 181] on icon "13" at bounding box center [509, 202] width 65 height 65
click at [325, 160] on input "f. 13" at bounding box center [325, 158] width 0 height 4
click at [513, 183] on icon "13" at bounding box center [509, 202] width 65 height 65
click at [325, 160] on input "f. 13" at bounding box center [325, 158] width 0 height 4
click at [329, 263] on button "Next" at bounding box center [325, 271] width 88 height 22
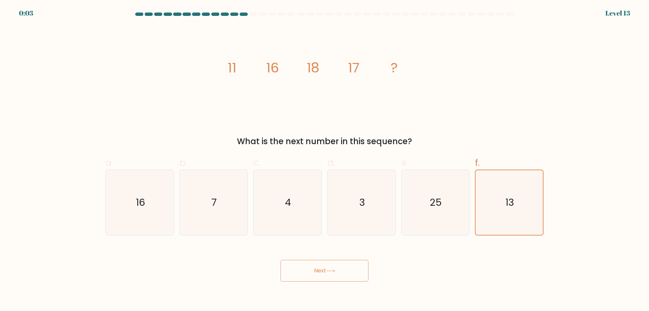
click at [329, 264] on button "Next" at bounding box center [325, 271] width 88 height 22
click at [329, 267] on button "Next" at bounding box center [325, 271] width 88 height 22
click at [329, 268] on button "Next" at bounding box center [325, 271] width 88 height 22
click at [329, 269] on icon at bounding box center [330, 271] width 9 height 4
click at [329, 271] on icon at bounding box center [330, 271] width 9 height 4
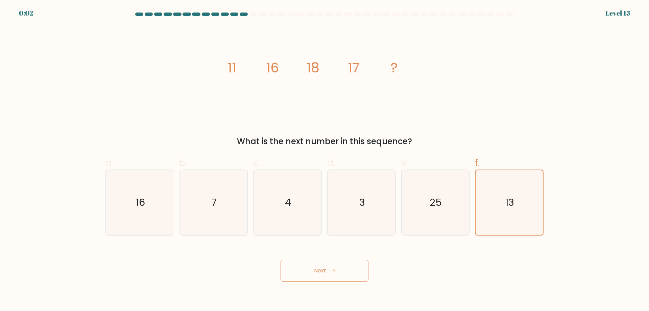
click at [329, 271] on icon at bounding box center [330, 271] width 9 height 4
click at [525, 178] on icon "13" at bounding box center [509, 202] width 65 height 65
click at [325, 160] on input "f. 13" at bounding box center [325, 158] width 0 height 4
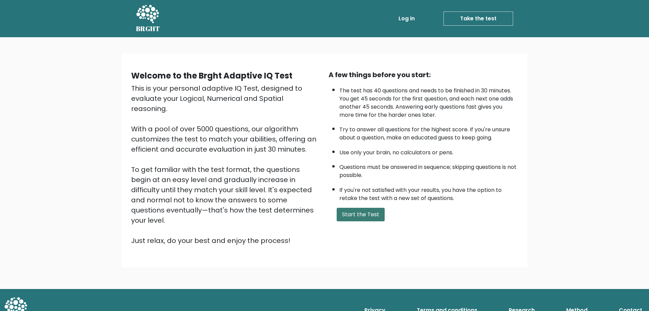
click at [354, 218] on button "Start the Test" at bounding box center [361, 215] width 48 height 14
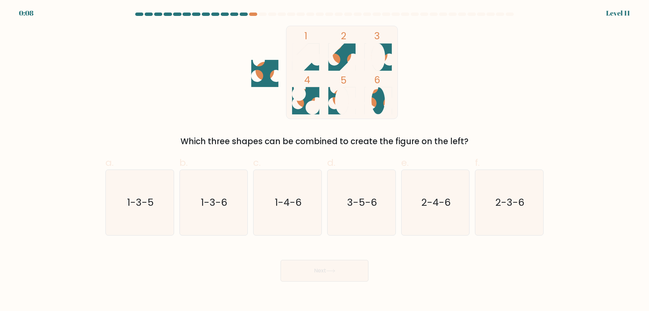
click at [236, 120] on div "1 2 3 4 5 6 Which three shapes can be combined to create the figure on the left?" at bounding box center [324, 87] width 446 height 122
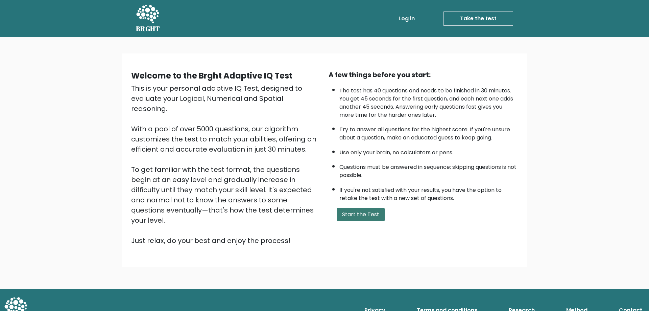
click at [370, 212] on button "Start the Test" at bounding box center [361, 215] width 48 height 14
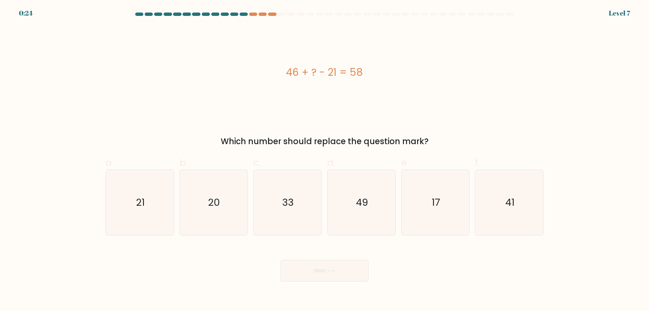
drag, startPoint x: 198, startPoint y: 75, endPoint x: 257, endPoint y: 98, distance: 62.8
click at [257, 98] on div "46 + ? - 21 = 58" at bounding box center [324, 72] width 438 height 93
click at [325, 89] on div "46 + ? - 21 = 58" at bounding box center [324, 72] width 438 height 93
click at [360, 231] on icon "49" at bounding box center [361, 202] width 65 height 65
click at [342, 276] on button "Next" at bounding box center [325, 271] width 88 height 22
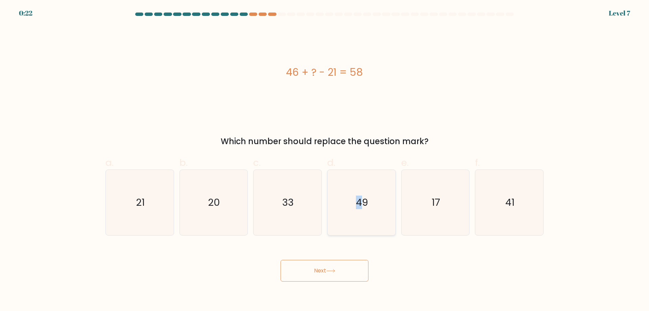
click at [365, 207] on text "49" at bounding box center [362, 202] width 12 height 14
click at [325, 160] on input "d. 49" at bounding box center [325, 158] width 0 height 4
radio input "true"
click at [343, 258] on div "Next" at bounding box center [324, 262] width 446 height 38
click at [340, 271] on button "Next" at bounding box center [325, 271] width 88 height 22
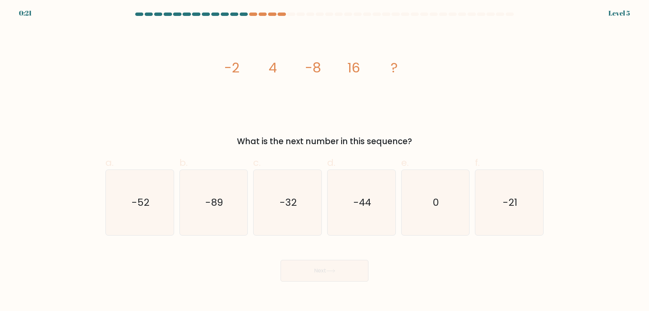
click at [364, 208] on text "-44" at bounding box center [362, 202] width 18 height 14
click at [325, 160] on input "d. -44" at bounding box center [325, 158] width 0 height 4
radio input "true"
click at [335, 275] on button "Next" at bounding box center [325, 271] width 88 height 22
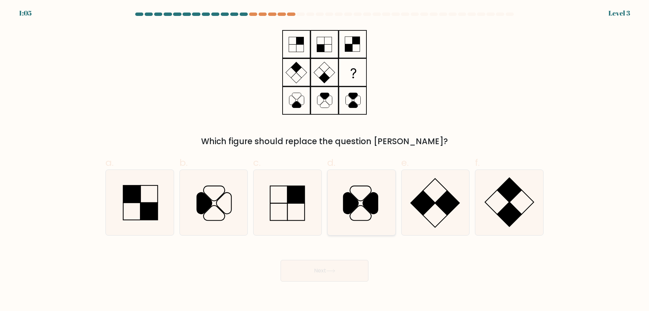
click at [379, 207] on icon at bounding box center [361, 202] width 65 height 65
click at [325, 160] on input "d." at bounding box center [325, 158] width 0 height 4
radio input "true"
click at [355, 262] on button "Next" at bounding box center [325, 271] width 88 height 22
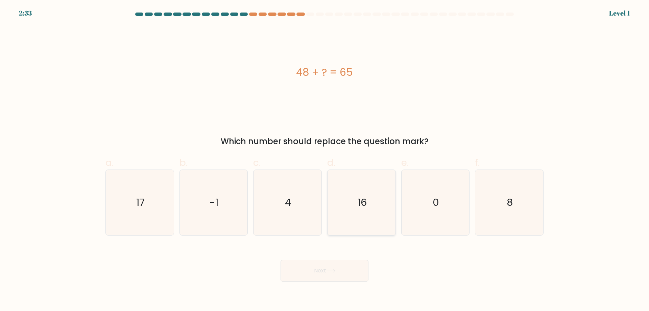
click at [382, 206] on icon "16" at bounding box center [361, 202] width 65 height 65
click at [325, 160] on input "d. 16" at bounding box center [325, 158] width 0 height 4
radio input "true"
click at [346, 261] on button "Next" at bounding box center [325, 271] width 88 height 22
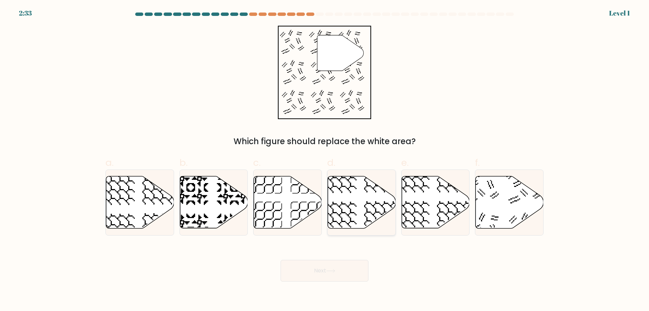
click at [386, 224] on icon at bounding box center [362, 202] width 68 height 53
click at [325, 160] on input "d." at bounding box center [325, 158] width 0 height 4
radio input "true"
click at [343, 265] on button "Next" at bounding box center [325, 271] width 88 height 22
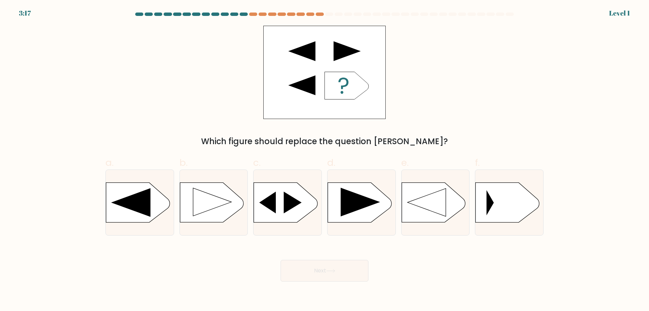
click at [377, 216] on rect at bounding box center [327, 183] width 176 height 134
click at [325, 160] on input "d." at bounding box center [325, 158] width 0 height 4
radio input "true"
click at [344, 267] on button "Next" at bounding box center [325, 271] width 88 height 22
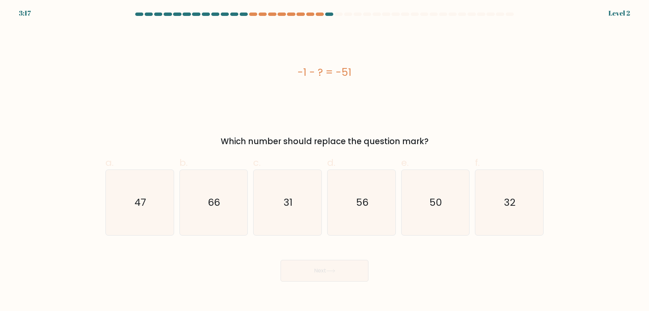
click at [370, 207] on icon "56" at bounding box center [361, 202] width 65 height 65
click at [325, 160] on input "d. 56" at bounding box center [325, 158] width 0 height 4
radio input "true"
click at [344, 262] on button "Next" at bounding box center [325, 271] width 88 height 22
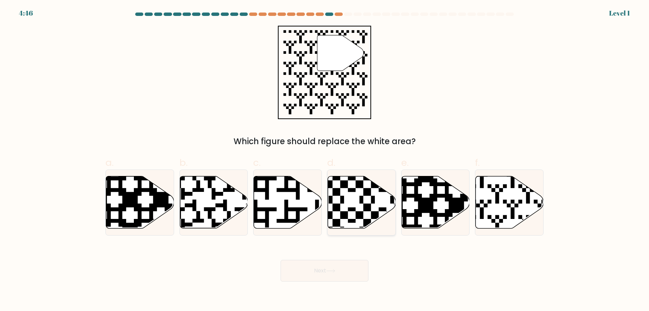
click at [361, 212] on icon at bounding box center [382, 230] width 123 height 123
click at [325, 160] on input "d." at bounding box center [325, 158] width 0 height 4
radio input "true"
click at [343, 273] on button "Next" at bounding box center [325, 271] width 88 height 22
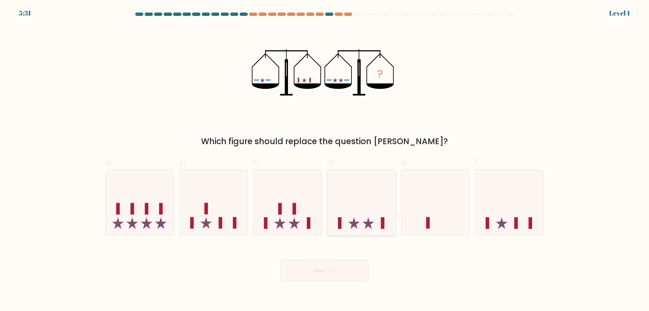
click at [372, 202] on icon at bounding box center [362, 202] width 68 height 56
click at [325, 160] on input "d." at bounding box center [325, 158] width 0 height 4
radio input "true"
click at [342, 273] on button "Next" at bounding box center [325, 271] width 88 height 22
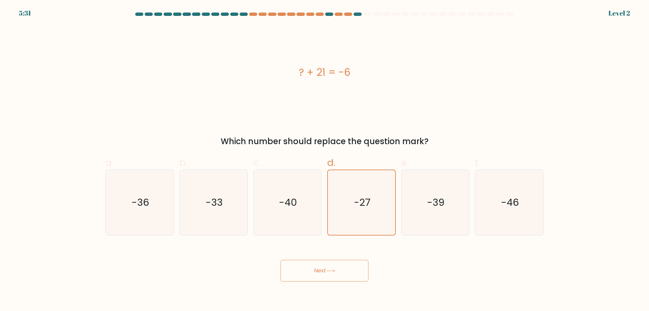
click at [340, 262] on button "Next" at bounding box center [325, 271] width 88 height 22
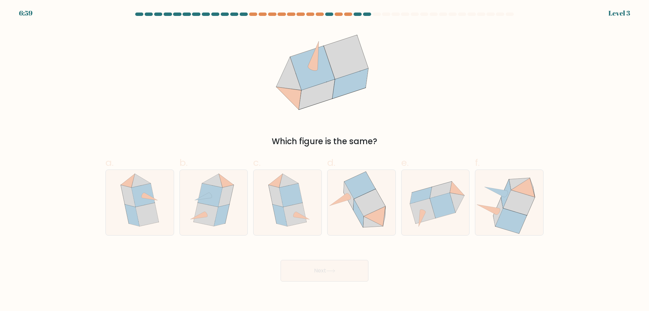
click at [370, 190] on icon at bounding box center [359, 184] width 31 height 27
click at [325, 160] on input "d." at bounding box center [325, 158] width 0 height 4
radio input "true"
click at [343, 262] on button "Next" at bounding box center [325, 271] width 88 height 22
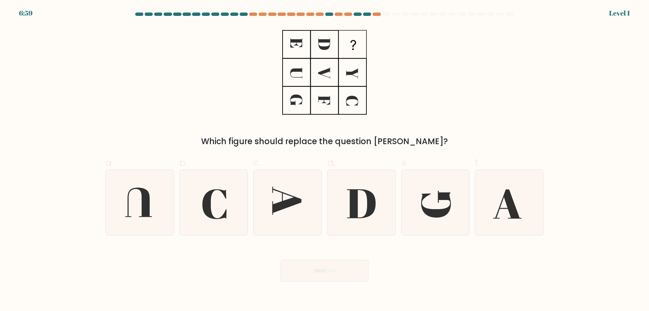
click at [373, 193] on icon at bounding box center [361, 202] width 65 height 65
click at [325, 160] on input "d." at bounding box center [325, 158] width 0 height 4
radio input "true"
click at [349, 260] on button "Next" at bounding box center [325, 271] width 88 height 22
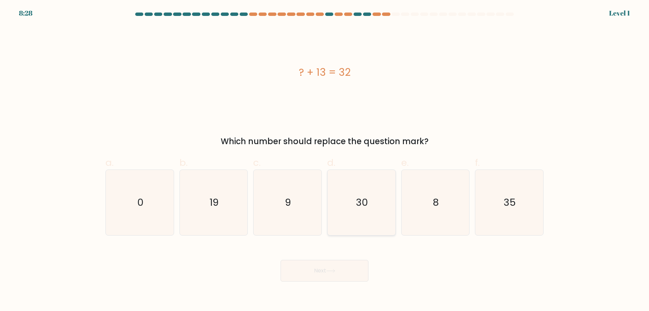
click at [379, 205] on icon "30" at bounding box center [361, 202] width 65 height 65
click at [325, 160] on input "d. 30" at bounding box center [325, 158] width 0 height 4
radio input "true"
click at [345, 273] on button "Next" at bounding box center [325, 271] width 88 height 22
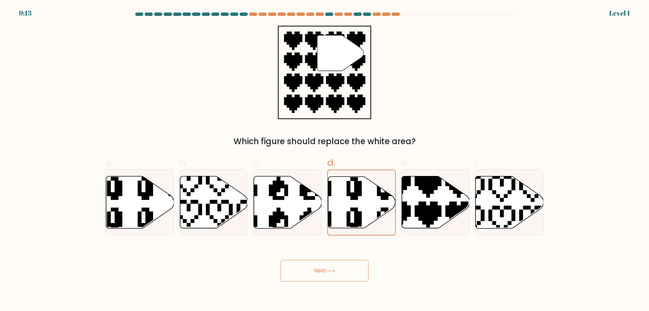
click at [341, 272] on button "Next" at bounding box center [325, 271] width 88 height 22
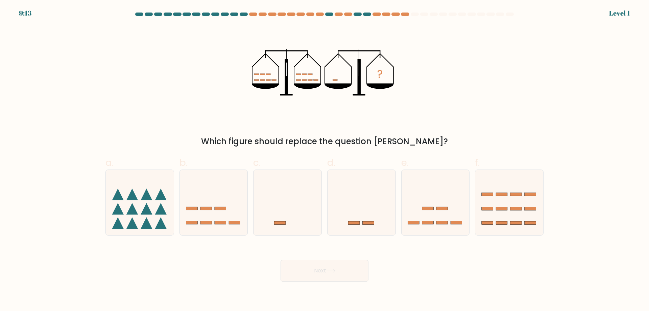
click at [366, 192] on icon at bounding box center [362, 202] width 68 height 56
click at [325, 160] on input "d." at bounding box center [325, 158] width 0 height 4
radio input "true"
click at [343, 274] on button "Next" at bounding box center [325, 271] width 88 height 22
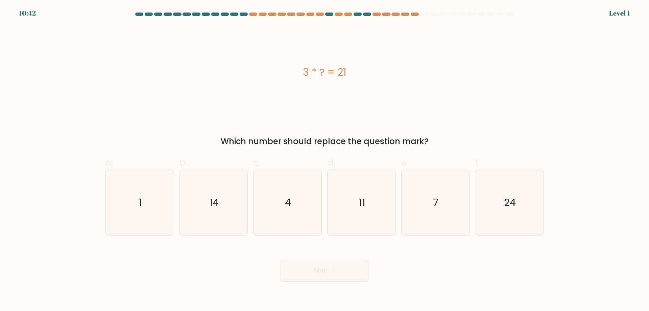
click at [369, 211] on icon "11" at bounding box center [361, 202] width 65 height 65
click at [325, 160] on input "d. 11" at bounding box center [325, 158] width 0 height 4
radio input "true"
click at [347, 276] on button "Next" at bounding box center [325, 271] width 88 height 22
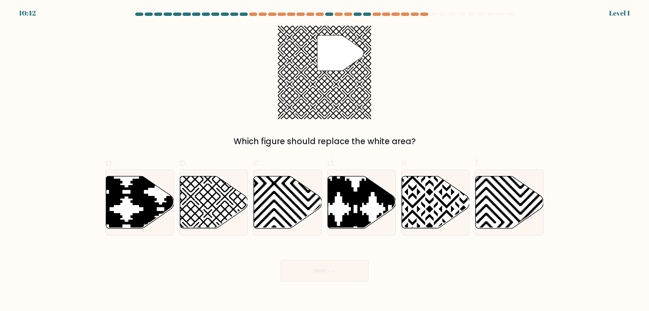
click at [369, 207] on icon at bounding box center [362, 202] width 68 height 52
click at [325, 160] on input "d." at bounding box center [325, 158] width 0 height 4
radio input "true"
click at [338, 275] on button "Next" at bounding box center [325, 271] width 88 height 22
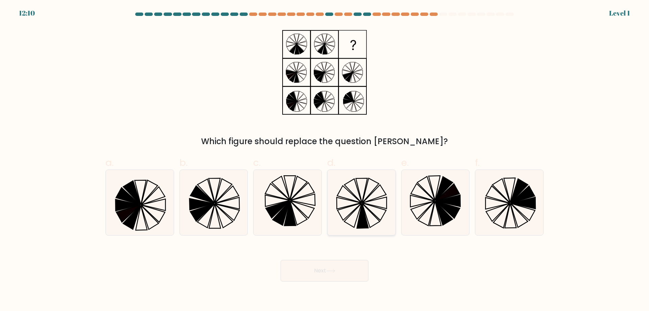
click at [359, 209] on icon at bounding box center [361, 202] width 65 height 65
click at [325, 160] on input "d." at bounding box center [325, 158] width 0 height 4
radio input "true"
click at [345, 276] on button "Next" at bounding box center [325, 271] width 88 height 22
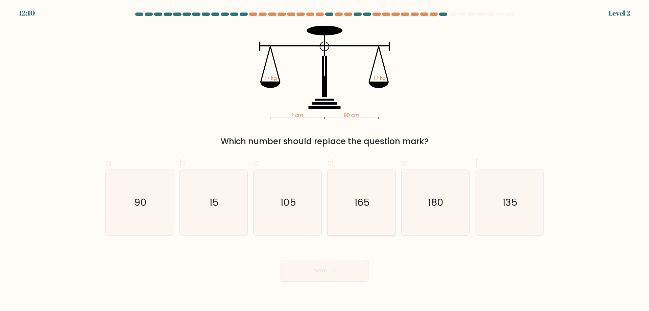
click at [376, 204] on icon "165" at bounding box center [361, 202] width 65 height 65
click at [325, 160] on input "d. 165" at bounding box center [325, 158] width 0 height 4
radio input "true"
click at [345, 277] on button "Next" at bounding box center [325, 271] width 88 height 22
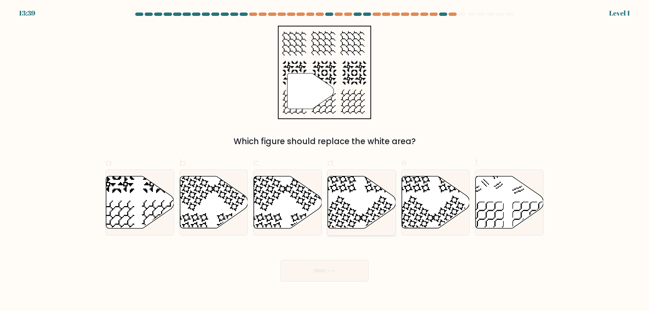
click at [365, 208] on icon at bounding box center [362, 202] width 68 height 52
click at [325, 160] on input "d." at bounding box center [325, 158] width 0 height 4
radio input "true"
drag, startPoint x: 346, startPoint y: 266, endPoint x: 344, endPoint y: 269, distance: 3.8
click at [344, 270] on button "Next" at bounding box center [325, 271] width 88 height 22
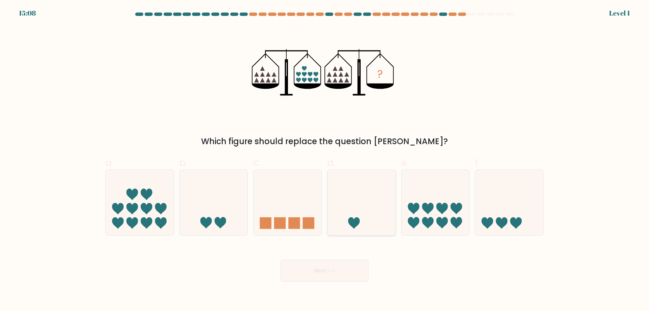
click at [357, 207] on icon at bounding box center [362, 202] width 68 height 56
click at [325, 160] on input "d." at bounding box center [325, 158] width 0 height 4
radio input "true"
click at [338, 271] on button "Next" at bounding box center [325, 271] width 88 height 22
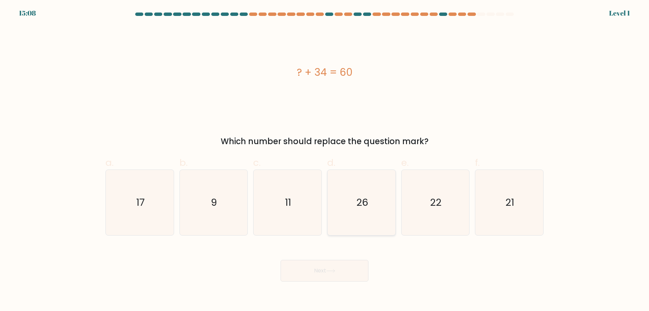
click at [352, 227] on icon "26" at bounding box center [361, 202] width 65 height 65
click at [325, 160] on input "d. 26" at bounding box center [325, 158] width 0 height 4
radio input "true"
click at [348, 258] on div "Next" at bounding box center [324, 262] width 446 height 38
click at [348, 269] on button "Next" at bounding box center [325, 271] width 88 height 22
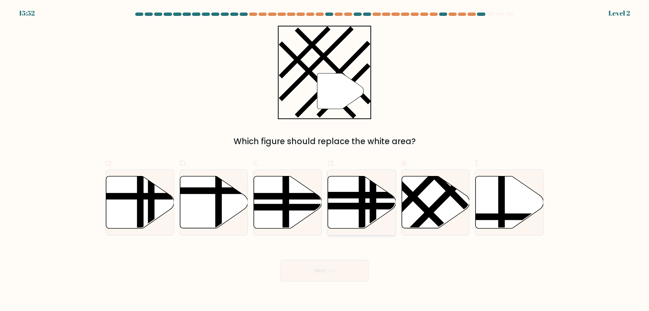
click at [368, 223] on icon at bounding box center [362, 202] width 68 height 52
click at [325, 160] on input "d." at bounding box center [325, 158] width 0 height 4
radio input "true"
click at [345, 276] on button "Next" at bounding box center [325, 271] width 88 height 22
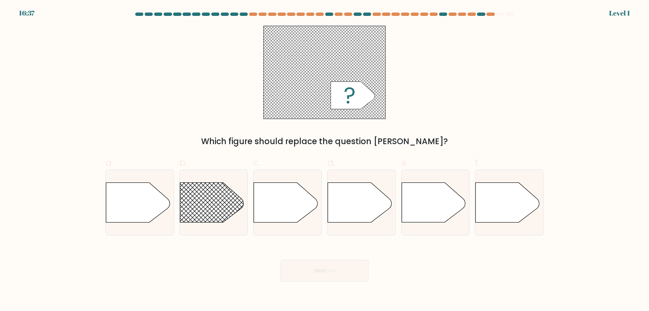
click at [359, 206] on icon at bounding box center [360, 203] width 64 height 40
click at [325, 160] on input "d." at bounding box center [325, 158] width 0 height 4
radio input "true"
click at [326, 269] on button "Next" at bounding box center [325, 271] width 88 height 22
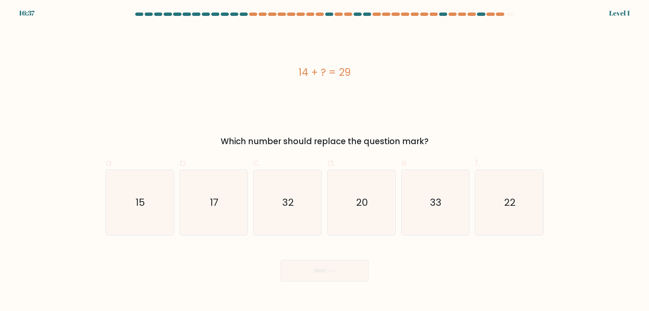
click at [353, 209] on icon "20" at bounding box center [361, 202] width 65 height 65
click at [325, 160] on input "d. 20" at bounding box center [325, 158] width 0 height 4
radio input "true"
click at [329, 278] on button "Next" at bounding box center [325, 271] width 88 height 22
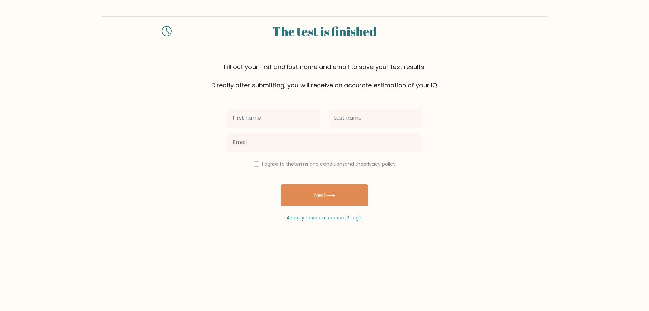
click at [164, 26] on icon at bounding box center [167, 31] width 10 height 10
drag, startPoint x: 184, startPoint y: 116, endPoint x: 182, endPoint y: 112, distance: 4.0
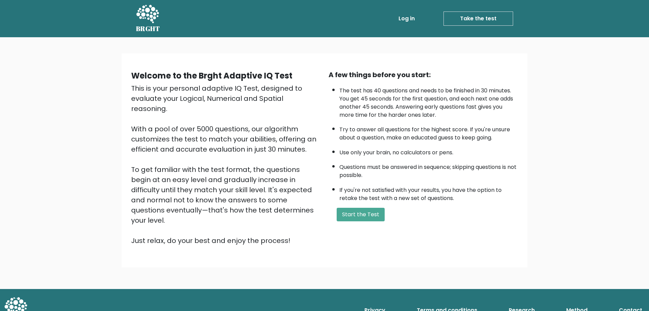
click at [462, 19] on link "Take the test" at bounding box center [479, 18] width 70 height 14
click at [351, 214] on button "Start the Test" at bounding box center [361, 215] width 48 height 14
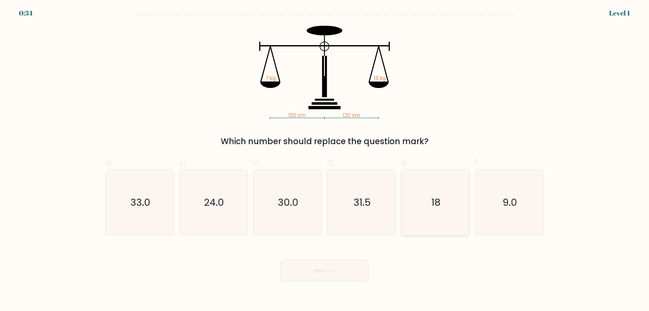
click at [437, 201] on text "18" at bounding box center [435, 202] width 9 height 14
click at [325, 160] on input "e. 18" at bounding box center [325, 158] width 0 height 4
radio input "true"
click at [342, 276] on button "Next" at bounding box center [325, 271] width 88 height 22
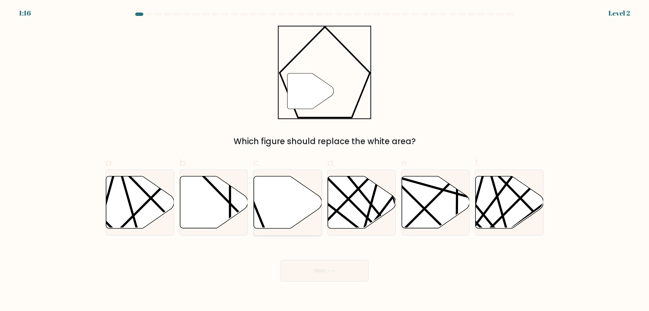
click at [296, 207] on icon at bounding box center [288, 202] width 68 height 52
click at [325, 160] on input "c." at bounding box center [325, 158] width 0 height 4
radio input "true"
click at [319, 283] on body "1:15 Level 2" at bounding box center [324, 155] width 649 height 311
click at [318, 274] on button "Next" at bounding box center [325, 271] width 88 height 22
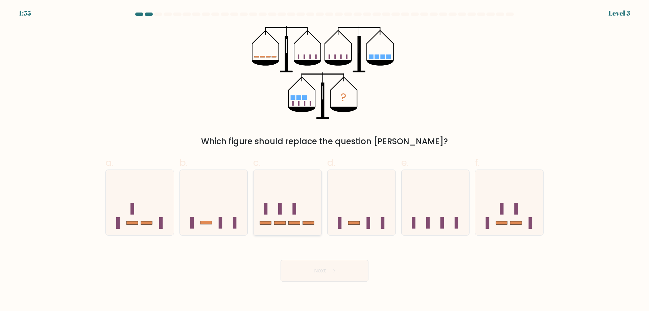
click at [294, 178] on icon at bounding box center [288, 202] width 68 height 56
click at [325, 160] on input "c." at bounding box center [325, 158] width 0 height 4
radio input "true"
click at [320, 278] on button "Next" at bounding box center [325, 271] width 88 height 22
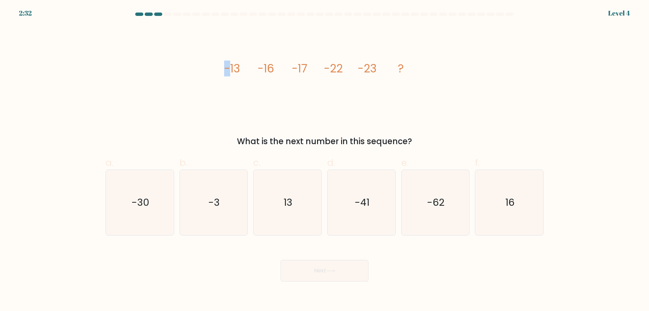
drag, startPoint x: 226, startPoint y: 73, endPoint x: 236, endPoint y: 74, distance: 10.2
click at [229, 73] on tspan "-13" at bounding box center [232, 69] width 16 height 16
click at [257, 78] on icon "image/svg+xml -13 -16 -17 -22 -23 ?" at bounding box center [324, 72] width 203 height 93
drag, startPoint x: 217, startPoint y: 68, endPoint x: 250, endPoint y: 71, distance: 33.3
click at [250, 71] on div "image/svg+xml -13 -16 -17 -22 -23 ? What is the next number in this sequence?" at bounding box center [324, 87] width 446 height 122
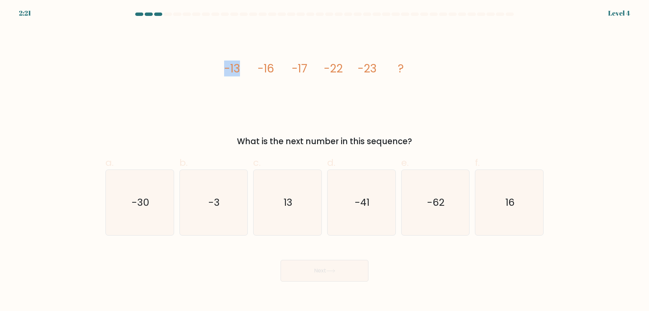
click at [250, 71] on icon "image/svg+xml -13 -16 -17 -22 -23 ?" at bounding box center [324, 72] width 203 height 93
drag, startPoint x: 212, startPoint y: 68, endPoint x: 255, endPoint y: 70, distance: 42.3
click at [255, 70] on div "image/svg+xml -13 -16 -17 -22 -23 ? What is the next number in this sequence?" at bounding box center [324, 87] width 446 height 122
click at [255, 70] on icon "image/svg+xml -13 -16 -17 -22 -23 ?" at bounding box center [324, 72] width 203 height 93
drag, startPoint x: 213, startPoint y: 67, endPoint x: 259, endPoint y: 67, distance: 46.0
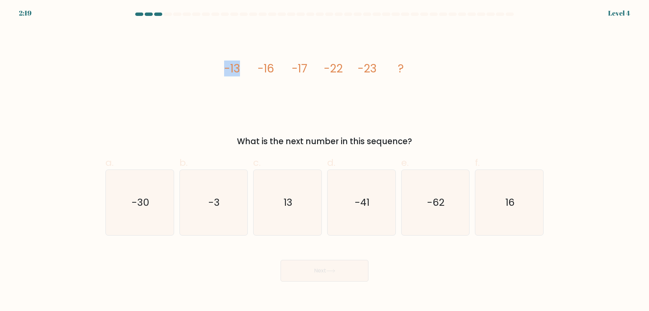
click at [259, 67] on div "image/svg+xml -13 -16 -17 -22 -23 ? What is the next number in this sequence?" at bounding box center [324, 87] width 446 height 122
click at [264, 68] on tspan "-16" at bounding box center [266, 69] width 17 height 16
drag, startPoint x: 302, startPoint y: 68, endPoint x: 268, endPoint y: 68, distance: 33.5
click at [269, 68] on g "-13 -16 -17 -22 -23 ?" at bounding box center [314, 69] width 180 height 16
click at [238, 68] on tspan "-13" at bounding box center [232, 69] width 16 height 16
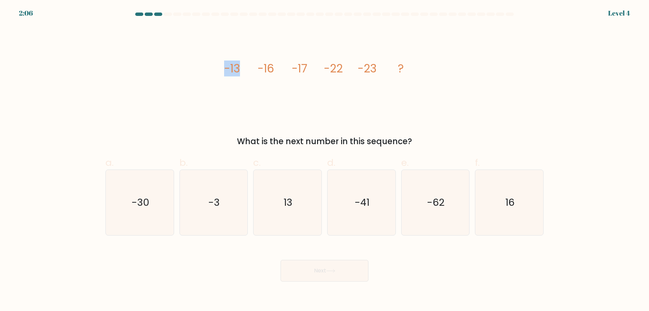
drag, startPoint x: 226, startPoint y: 67, endPoint x: 247, endPoint y: 68, distance: 20.6
click at [247, 68] on icon "image/svg+xml -13 -16 -17 -22 -23 ?" at bounding box center [324, 72] width 203 height 93
drag, startPoint x: 259, startPoint y: 67, endPoint x: 276, endPoint y: 67, distance: 16.6
click at [276, 67] on icon "image/svg+xml -13 -16 -17 -22 -23 ?" at bounding box center [324, 72] width 203 height 93
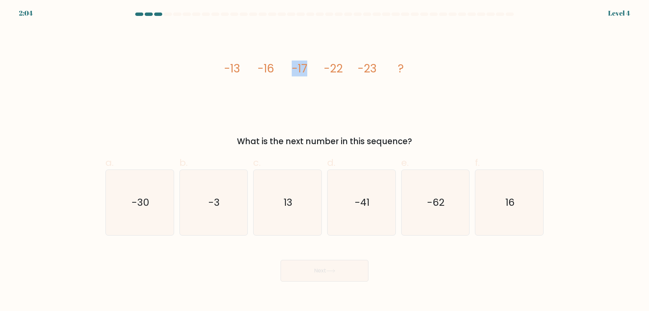
drag, startPoint x: 293, startPoint y: 68, endPoint x: 312, endPoint y: 70, distance: 18.7
click at [312, 70] on icon "image/svg+xml -13 -16 -17 -22 -23 ?" at bounding box center [324, 72] width 203 height 93
drag, startPoint x: 323, startPoint y: 69, endPoint x: 344, endPoint y: 69, distance: 22.0
click at [344, 69] on icon "image/svg+xml -13 -16 -17 -22 -23 ?" at bounding box center [324, 72] width 203 height 93
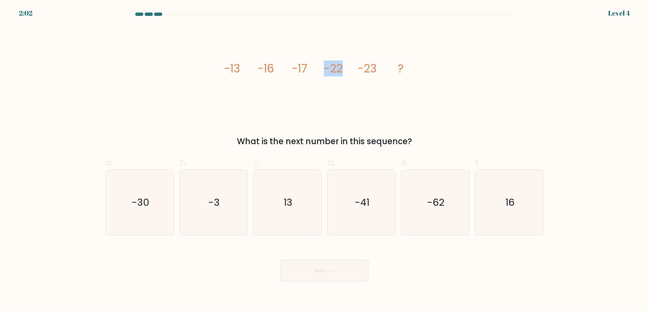
click at [344, 69] on icon "image/svg+xml -13 -16 -17 -22 -23 ?" at bounding box center [324, 72] width 203 height 93
drag, startPoint x: 239, startPoint y: 67, endPoint x: 229, endPoint y: 67, distance: 9.5
click at [238, 67] on icon "image/svg+xml -13 -16 -17 -22 -23 ?" at bounding box center [324, 72] width 203 height 93
drag, startPoint x: 229, startPoint y: 67, endPoint x: 245, endPoint y: 69, distance: 16.0
click at [245, 69] on icon "image/svg+xml -13 -16 -17 -22 -23 ?" at bounding box center [324, 72] width 203 height 93
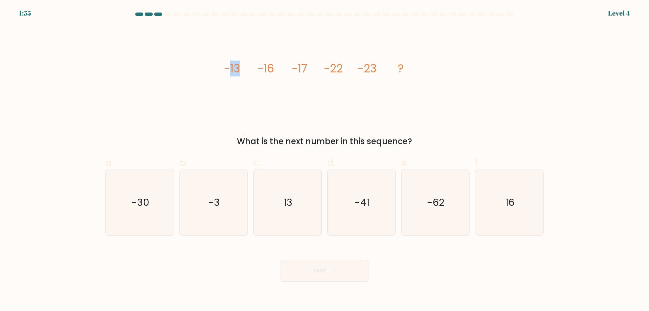
click at [245, 69] on icon "image/svg+xml -13 -16 -17 -22 -23 ?" at bounding box center [324, 72] width 203 height 93
drag, startPoint x: 263, startPoint y: 69, endPoint x: 273, endPoint y: 69, distance: 10.1
click at [273, 69] on tspan "-16" at bounding box center [266, 69] width 17 height 16
click at [281, 69] on icon "image/svg+xml -13 -16 -17 -22 -23 ?" at bounding box center [324, 72] width 203 height 93
click at [153, 193] on icon "-30" at bounding box center [139, 202] width 65 height 65
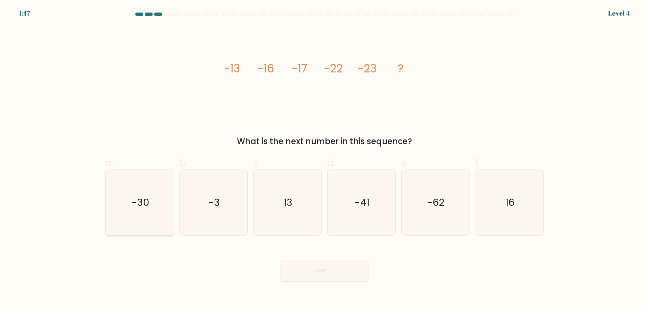
click at [325, 160] on input "a. -30" at bounding box center [325, 158] width 0 height 4
radio input "true"
click at [343, 271] on button "Next" at bounding box center [325, 271] width 88 height 22
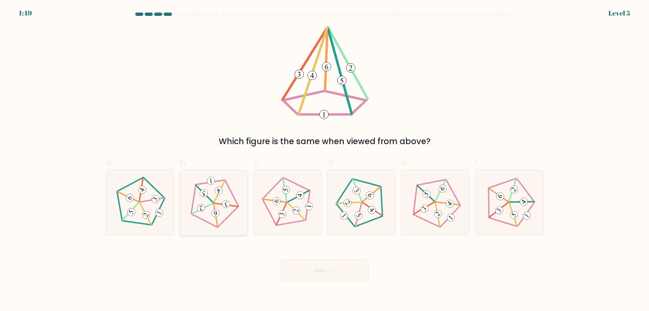
click at [231, 182] on icon at bounding box center [214, 202] width 52 height 52
click at [325, 160] on input "b." at bounding box center [325, 158] width 0 height 4
radio input "true"
click at [321, 275] on button "Next" at bounding box center [325, 271] width 88 height 22
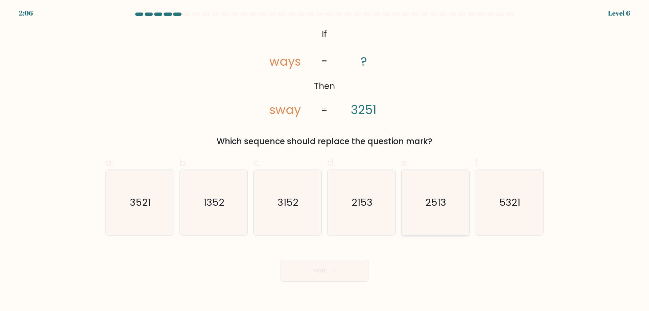
click at [448, 185] on icon "2513" at bounding box center [435, 202] width 65 height 65
click at [325, 160] on input "e. 2513" at bounding box center [325, 158] width 0 height 4
radio input "true"
click at [323, 271] on button "Next" at bounding box center [325, 271] width 88 height 22
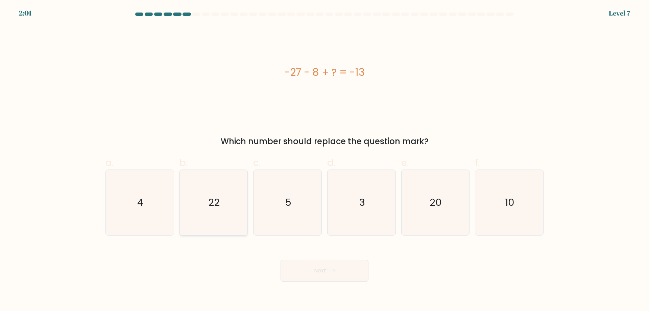
click at [217, 196] on text "22" at bounding box center [214, 202] width 11 height 14
click at [325, 160] on input "b. 22" at bounding box center [325, 158] width 0 height 4
radio input "true"
click at [466, 200] on icon "20" at bounding box center [435, 202] width 65 height 65
click at [325, 160] on input "e. 20" at bounding box center [325, 158] width 0 height 4
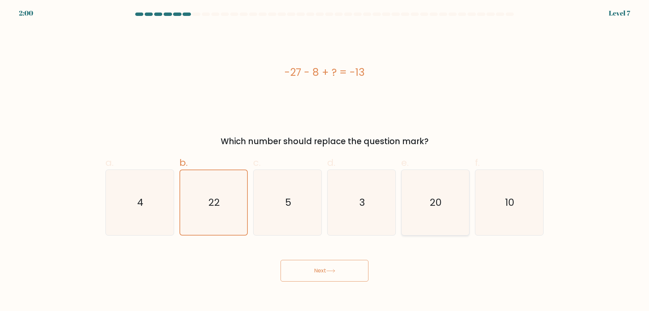
radio input "true"
click at [221, 196] on icon "22" at bounding box center [213, 202] width 65 height 65
click at [325, 160] on input "b. 22" at bounding box center [325, 158] width 0 height 4
radio input "true"
click at [314, 278] on button "Next" at bounding box center [325, 271] width 88 height 22
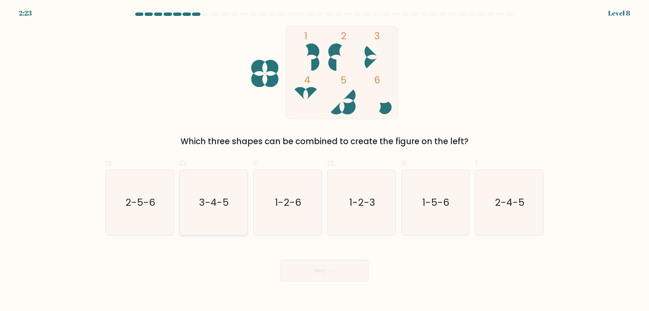
click at [225, 192] on icon "3-4-5" at bounding box center [213, 202] width 65 height 65
click at [325, 160] on input "b. 3-4-5" at bounding box center [325, 158] width 0 height 4
radio input "true"
click at [330, 268] on button "Next" at bounding box center [325, 271] width 88 height 22
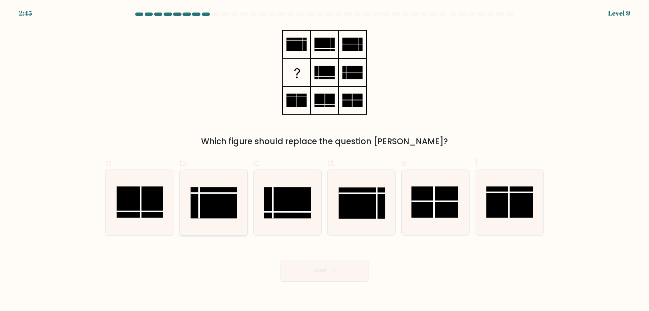
click at [235, 197] on rect at bounding box center [214, 202] width 47 height 31
click at [325, 160] on input "b." at bounding box center [325, 158] width 0 height 4
radio input "true"
click at [327, 273] on button "Next" at bounding box center [325, 271] width 88 height 22
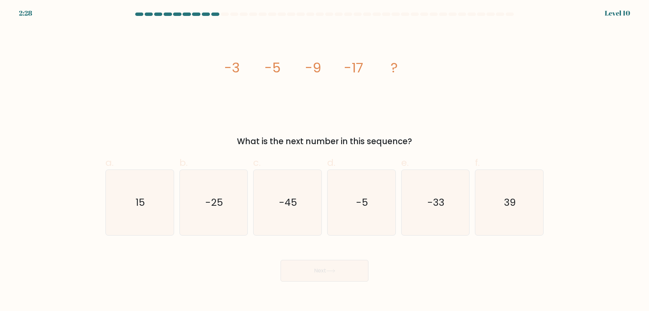
drag, startPoint x: 236, startPoint y: 192, endPoint x: 252, endPoint y: 135, distance: 58.8
click at [236, 192] on icon "-25" at bounding box center [213, 202] width 65 height 65
click at [325, 160] on input "b. -25" at bounding box center [325, 158] width 0 height 4
radio input "true"
click at [340, 275] on button "Next" at bounding box center [325, 271] width 88 height 22
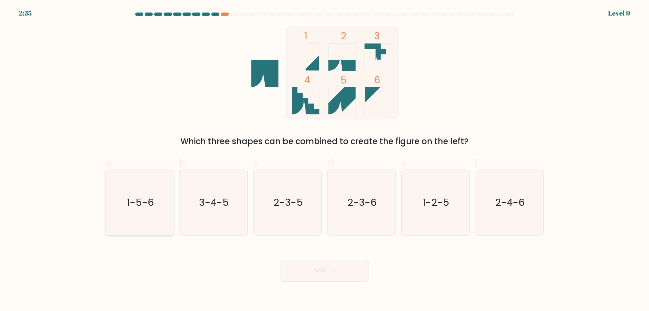
click at [145, 213] on icon "1-5-6" at bounding box center [139, 202] width 65 height 65
click at [325, 160] on input "a. 1-5-6" at bounding box center [325, 158] width 0 height 4
radio input "true"
click at [325, 282] on body "2:35 Level 9" at bounding box center [324, 155] width 649 height 311
click at [321, 276] on button "Next" at bounding box center [325, 271] width 88 height 22
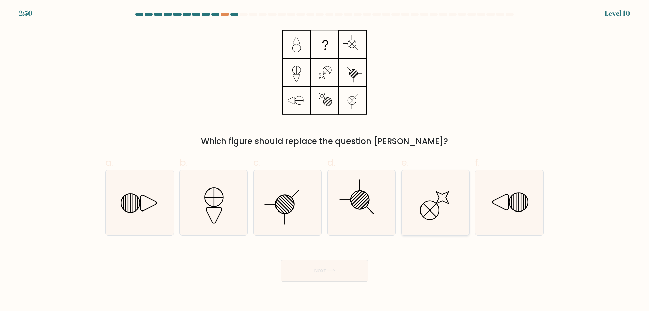
click at [435, 220] on icon at bounding box center [435, 202] width 65 height 65
click at [325, 160] on input "e." at bounding box center [325, 158] width 0 height 4
radio input "true"
click at [342, 271] on button "Next" at bounding box center [325, 271] width 88 height 22
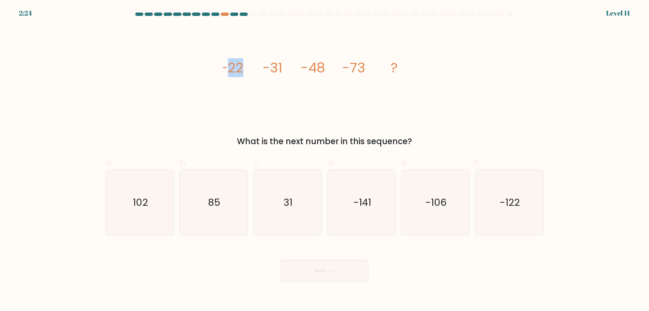
drag, startPoint x: 241, startPoint y: 67, endPoint x: 228, endPoint y: 67, distance: 13.2
click at [228, 67] on icon "image/svg+xml -22 -31 -48 -73 ?" at bounding box center [324, 72] width 203 height 93
click at [228, 67] on tspan "-22" at bounding box center [231, 67] width 23 height 19
drag, startPoint x: 269, startPoint y: 69, endPoint x: 274, endPoint y: 68, distance: 4.7
click at [272, 68] on tspan "-31" at bounding box center [273, 67] width 20 height 19
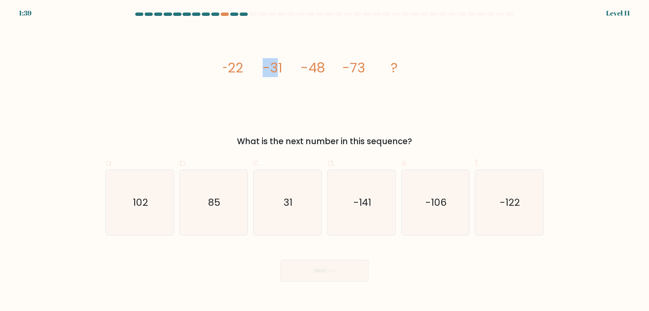
drag, startPoint x: 261, startPoint y: 66, endPoint x: 279, endPoint y: 65, distance: 18.6
click at [279, 65] on icon "image/svg+xml -22 -31 -48 -73 ?" at bounding box center [324, 72] width 203 height 93
click at [280, 65] on tspan "-31" at bounding box center [273, 67] width 20 height 19
drag, startPoint x: 283, startPoint y: 65, endPoint x: 260, endPoint y: 67, distance: 23.1
click at [260, 67] on icon "image/svg+xml -22 -31 -48 -73 ?" at bounding box center [324, 72] width 203 height 93
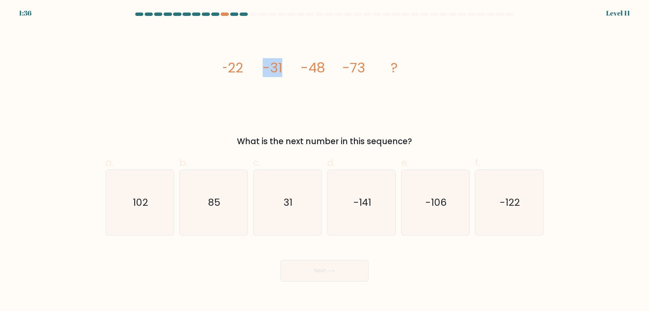
click at [260, 67] on icon "image/svg+xml -22 -31 -48 -73 ?" at bounding box center [324, 72] width 203 height 93
drag, startPoint x: 266, startPoint y: 67, endPoint x: 277, endPoint y: 68, distance: 10.5
click at [277, 68] on tspan "-31" at bounding box center [273, 67] width 20 height 19
click at [288, 68] on icon "image/svg+xml -22 -31 -48 -73 ?" at bounding box center [324, 72] width 203 height 93
click at [447, 197] on icon "-106" at bounding box center [435, 202] width 65 height 65
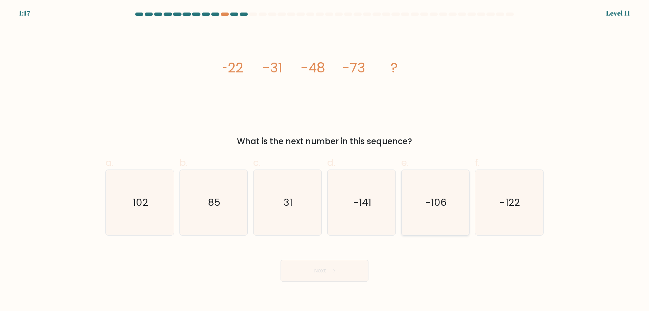
click at [325, 160] on input "e. -106" at bounding box center [325, 158] width 0 height 4
radio input "true"
click at [341, 277] on button "Next" at bounding box center [325, 271] width 88 height 22
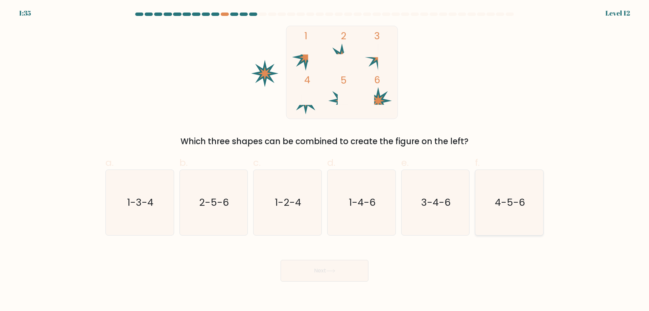
click at [510, 202] on text "4-5-6" at bounding box center [510, 202] width 30 height 14
click at [325, 160] on input "f. 4-5-6" at bounding box center [325, 158] width 0 height 4
radio input "true"
click at [326, 269] on button "Next" at bounding box center [325, 271] width 88 height 22
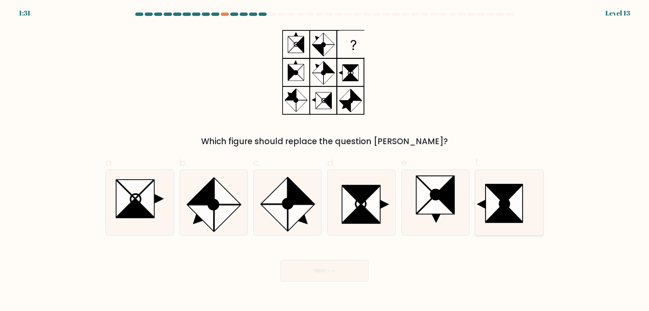
click at [491, 189] on icon at bounding box center [504, 193] width 36 height 19
click at [325, 160] on input "f." at bounding box center [325, 158] width 0 height 4
radio input "true"
click at [327, 274] on button "Next" at bounding box center [325, 271] width 88 height 22
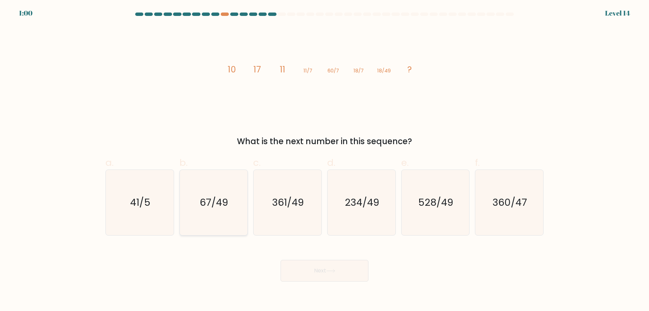
click at [223, 181] on icon "67/49" at bounding box center [213, 202] width 65 height 65
click at [325, 160] on input "b. 67/49" at bounding box center [325, 158] width 0 height 4
radio input "true"
click at [299, 277] on button "Next" at bounding box center [325, 271] width 88 height 22
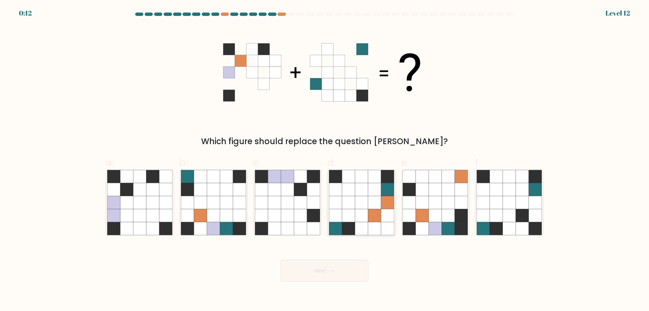
click at [364, 192] on icon at bounding box center [361, 189] width 13 height 13
click at [325, 160] on input "d." at bounding box center [325, 158] width 0 height 4
radio input "true"
click at [436, 196] on icon at bounding box center [435, 202] width 13 height 13
click at [325, 160] on input "e." at bounding box center [325, 158] width 0 height 4
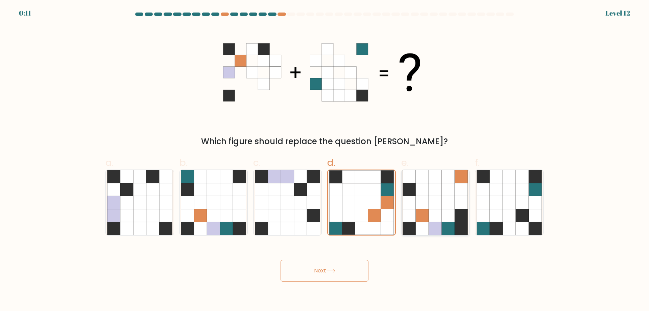
radio input "true"
click at [479, 201] on icon at bounding box center [483, 202] width 13 height 13
click at [325, 160] on input "f." at bounding box center [325, 158] width 0 height 4
radio input "true"
click at [220, 202] on icon at bounding box center [213, 202] width 65 height 65
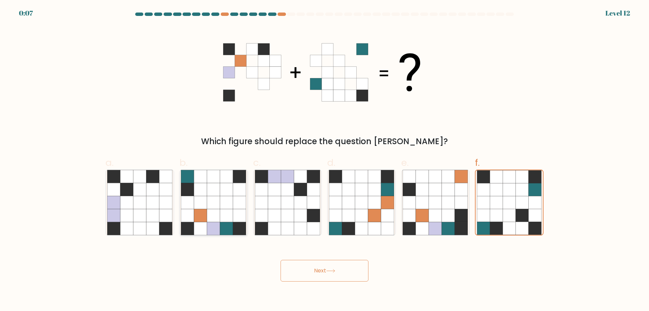
click at [325, 160] on input "b." at bounding box center [325, 158] width 0 height 4
radio input "true"
click at [314, 270] on button "Next" at bounding box center [325, 271] width 88 height 22
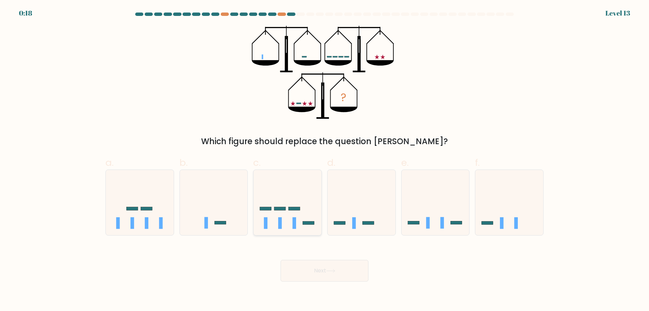
click at [273, 191] on icon at bounding box center [288, 202] width 68 height 56
click at [325, 160] on input "c." at bounding box center [325, 158] width 0 height 4
radio input "true"
click at [358, 201] on icon at bounding box center [362, 202] width 68 height 56
click at [325, 160] on input "d." at bounding box center [325, 158] width 0 height 4
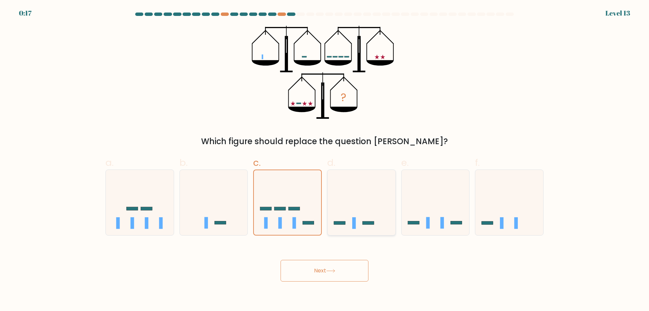
radio input "true"
click at [272, 194] on icon at bounding box center [288, 202] width 68 height 56
click at [325, 160] on input "c." at bounding box center [325, 158] width 0 height 4
radio input "true"
click at [323, 273] on button "Next" at bounding box center [325, 271] width 88 height 22
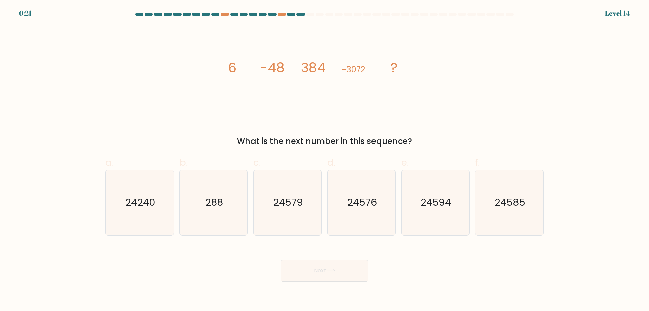
click at [365, 68] on tspan "-3072" at bounding box center [353, 69] width 23 height 11
drag, startPoint x: 300, startPoint y: 62, endPoint x: 336, endPoint y: 64, distance: 35.9
click at [336, 64] on icon "image/svg+xml 6 -48 384 -3072 ?" at bounding box center [324, 72] width 203 height 93
click at [505, 203] on text "24585" at bounding box center [510, 202] width 31 height 14
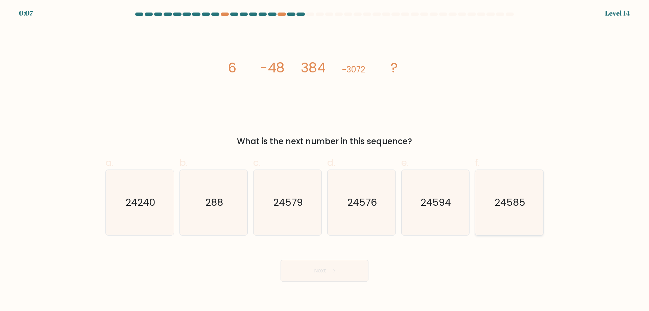
click at [325, 160] on input "f. 24585" at bounding box center [325, 158] width 0 height 4
radio input "true"
click at [339, 271] on button "Next" at bounding box center [325, 271] width 88 height 22
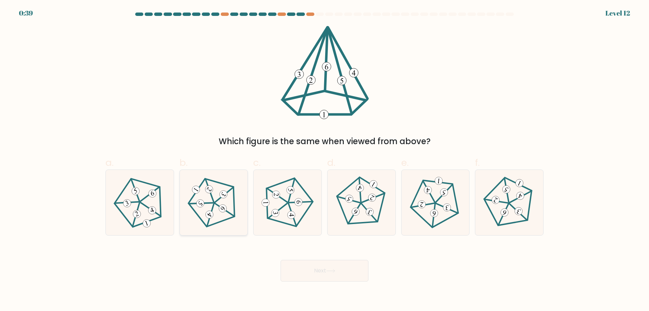
click at [224, 186] on icon at bounding box center [214, 202] width 52 height 52
click at [325, 160] on input "b." at bounding box center [325, 158] width 0 height 4
radio input "true"
click at [301, 273] on button "Next" at bounding box center [325, 271] width 88 height 22
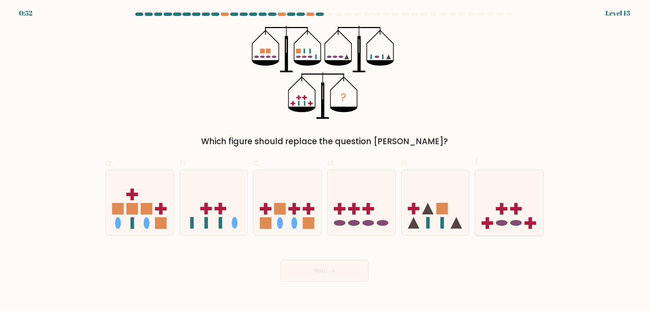
click at [504, 223] on ellipse at bounding box center [501, 223] width 11 height 6
click at [325, 160] on input "f." at bounding box center [325, 158] width 0 height 4
radio input "true"
click at [330, 271] on icon at bounding box center [331, 270] width 8 height 3
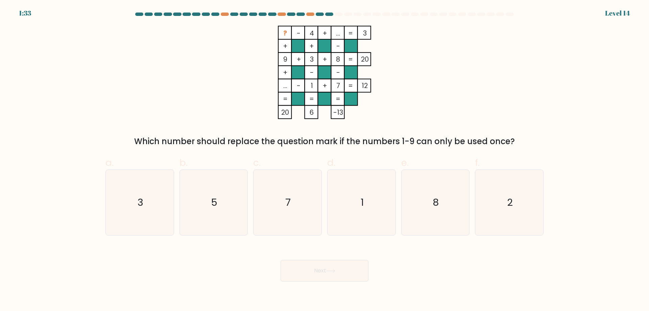
drag, startPoint x: 284, startPoint y: 34, endPoint x: 297, endPoint y: 33, distance: 13.5
click at [295, 33] on icon "? - 4 + ... 3 + + - 9 + 3 + 8 20 + - - ... - 1 + 7 = 12 = = = = 20 6 -13 =" at bounding box center [324, 72] width 203 height 93
click at [297, 33] on tspan "-" at bounding box center [299, 32] width 4 height 9
drag, startPoint x: 299, startPoint y: 33, endPoint x: 307, endPoint y: 33, distance: 8.8
click at [307, 33] on icon "? - 4 + ... 3 + + - 9 + 3 + 8 20 + - - ... - 1 + 7 = 12 = = = = 20 6 -13 =" at bounding box center [324, 72] width 203 height 93
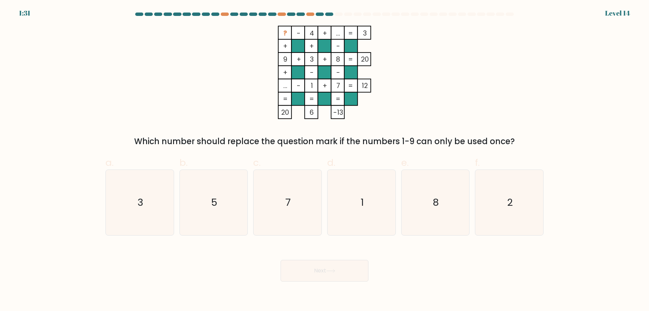
click at [307, 33] on rect at bounding box center [311, 32] width 13 height 13
click at [313, 33] on tspan "4" at bounding box center [312, 32] width 4 height 9
click at [329, 35] on rect at bounding box center [324, 32] width 13 height 13
click at [201, 189] on icon "5" at bounding box center [213, 202] width 65 height 65
click at [325, 160] on input "b. 5" at bounding box center [325, 158] width 0 height 4
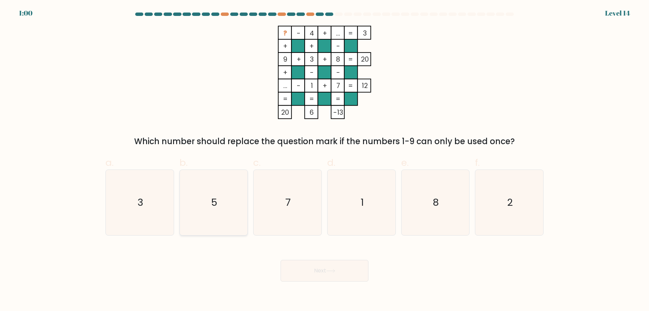
radio input "true"
click at [339, 33] on tspan "..." at bounding box center [338, 32] width 4 height 9
click at [335, 33] on rect at bounding box center [337, 32] width 13 height 13
drag, startPoint x: 335, startPoint y: 33, endPoint x: 338, endPoint y: 33, distance: 3.4
click at [338, 33] on icon "? - 4 + ... 3 + + - 9 + 3 + 8 20 + - - ... - 1 + 7 = 12 = = = = 20 6 -13 =" at bounding box center [324, 72] width 203 height 93
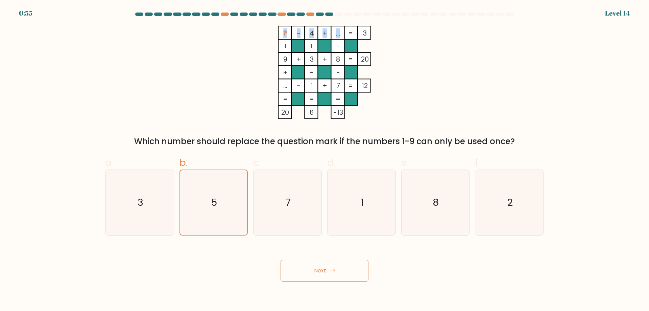
click at [338, 33] on tspan "..." at bounding box center [338, 32] width 4 height 9
drag, startPoint x: 343, startPoint y: 32, endPoint x: 338, endPoint y: 32, distance: 4.7
click at [337, 32] on icon "? - 4 + ... 3 + + - 9 + 3 + 8 20 + - - ... - 1 + 7 = 12 = = = = 20 6 -13 =" at bounding box center [324, 72] width 203 height 93
click at [338, 32] on tspan "..." at bounding box center [338, 32] width 4 height 9
drag, startPoint x: 340, startPoint y: 33, endPoint x: 335, endPoint y: 33, distance: 5.1
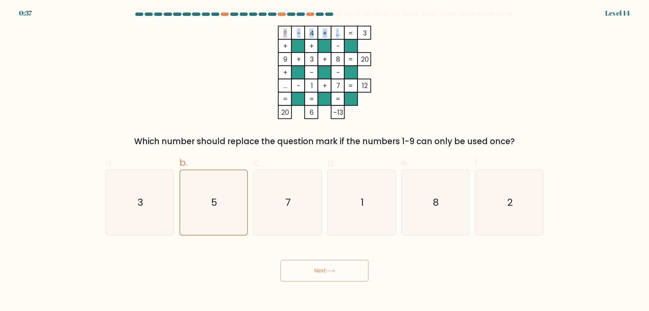
click at [336, 33] on tspan "..." at bounding box center [338, 32] width 4 height 9
click at [294, 187] on icon "7" at bounding box center [287, 202] width 65 height 65
click at [325, 160] on input "c. 7" at bounding box center [325, 158] width 0 height 4
radio input "true"
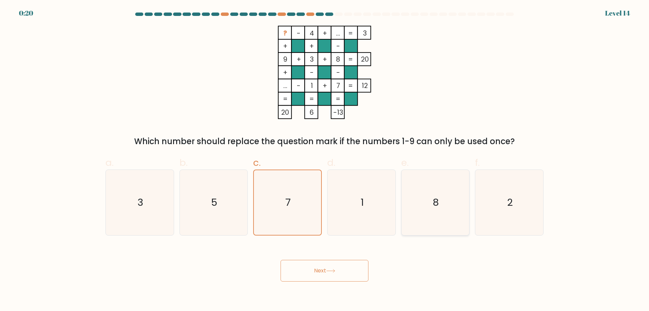
click at [451, 200] on icon "8" at bounding box center [435, 202] width 65 height 65
click at [325, 160] on input "e. 8" at bounding box center [325, 158] width 0 height 4
radio input "true"
click at [270, 217] on icon "7" at bounding box center [287, 202] width 65 height 65
click at [325, 160] on input "c. 7" at bounding box center [325, 158] width 0 height 4
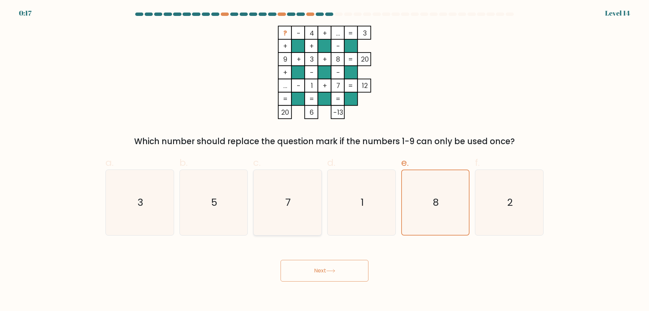
radio input "true"
click at [515, 184] on icon "2" at bounding box center [509, 202] width 65 height 65
click at [325, 160] on input "f. 2" at bounding box center [325, 158] width 0 height 4
radio input "true"
click at [332, 271] on icon at bounding box center [330, 271] width 9 height 4
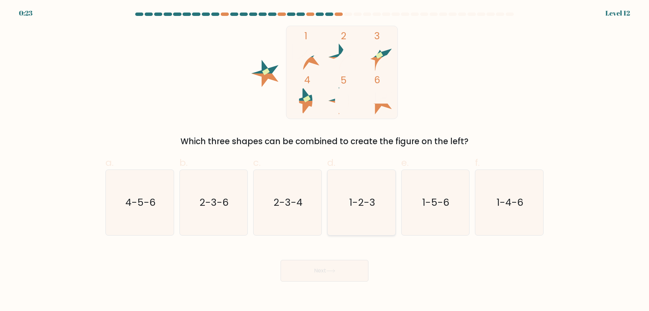
click at [383, 185] on icon "1-2-3" at bounding box center [361, 202] width 65 height 65
click at [325, 160] on input "d. 1-2-3" at bounding box center [325, 158] width 0 height 4
radio input "true"
click at [329, 267] on button "Next" at bounding box center [325, 271] width 88 height 22
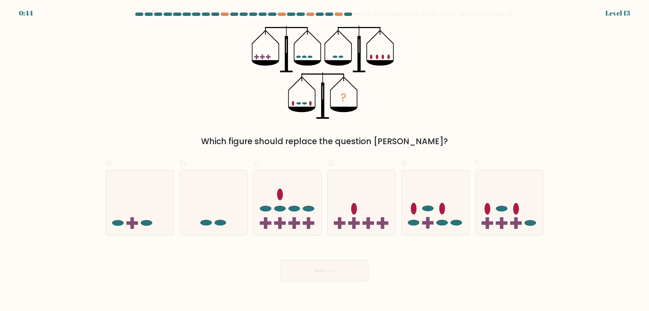
drag, startPoint x: 273, startPoint y: 58, endPoint x: 250, endPoint y: 59, distance: 22.7
click at [261, 59] on icon "?" at bounding box center [325, 72] width 146 height 93
click at [138, 220] on icon at bounding box center [140, 202] width 68 height 56
click at [325, 160] on input "a." at bounding box center [325, 158] width 0 height 4
radio input "true"
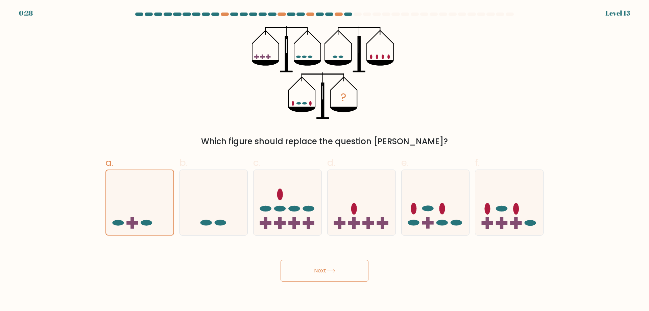
click at [313, 273] on button "Next" at bounding box center [325, 271] width 88 height 22
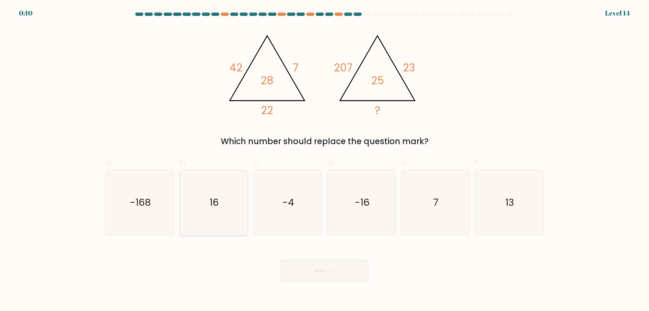
click at [233, 206] on icon "16" at bounding box center [213, 202] width 65 height 65
click at [325, 160] on input "b. 16" at bounding box center [325, 158] width 0 height 4
radio input "true"
click at [305, 267] on button "Next" at bounding box center [325, 271] width 88 height 22
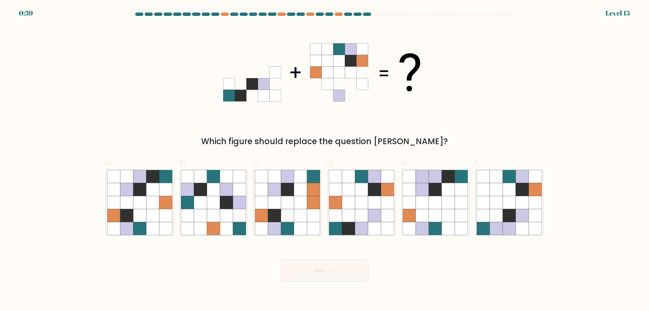
click at [338, 49] on icon at bounding box center [338, 48] width 11 height 11
click at [344, 50] on icon at bounding box center [338, 48] width 11 height 11
click at [348, 49] on icon at bounding box center [350, 48] width 11 height 11
click at [501, 199] on icon at bounding box center [496, 202] width 13 height 13
click at [325, 160] on input "f." at bounding box center [325, 158] width 0 height 4
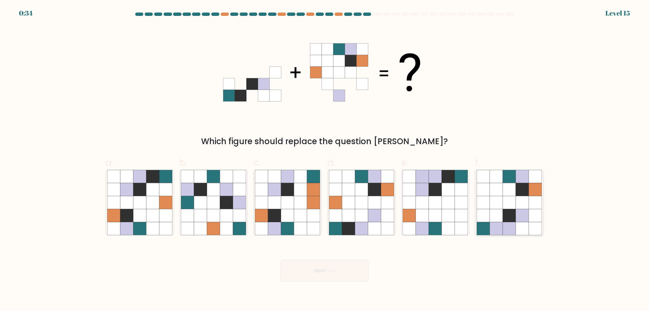
radio input "true"
click at [149, 195] on icon at bounding box center [152, 189] width 13 height 13
click at [325, 160] on input "a." at bounding box center [325, 158] width 0 height 4
radio input "true"
click at [323, 272] on button "Next" at bounding box center [325, 271] width 88 height 22
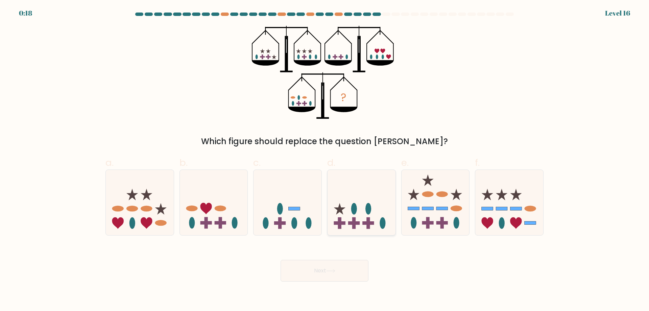
click at [356, 189] on icon at bounding box center [362, 202] width 68 height 56
click at [325, 160] on input "d." at bounding box center [325, 158] width 0 height 4
radio input "true"
click at [329, 274] on button "Next" at bounding box center [325, 271] width 88 height 22
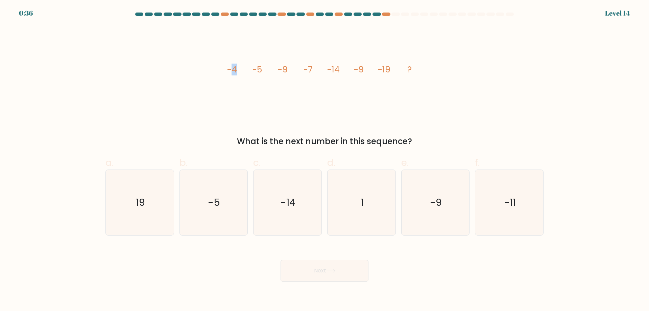
click at [242, 70] on icon "image/svg+xml -4 -5 -9 -7 -14 -9 -19 ?" at bounding box center [324, 72] width 203 height 93
click at [243, 70] on icon "image/svg+xml -4 -5 -9 -7 -14 -9 -19 ?" at bounding box center [324, 72] width 203 height 93
drag, startPoint x: 252, startPoint y: 68, endPoint x: 267, endPoint y: 66, distance: 15.3
click at [260, 66] on icon "image/svg+xml -4 -5 -9 -7 -14 -9 -19 ?" at bounding box center [324, 72] width 203 height 93
click at [268, 66] on icon "image/svg+xml -4 -5 -9 -7 -14 -9 -19 ?" at bounding box center [324, 72] width 203 height 93
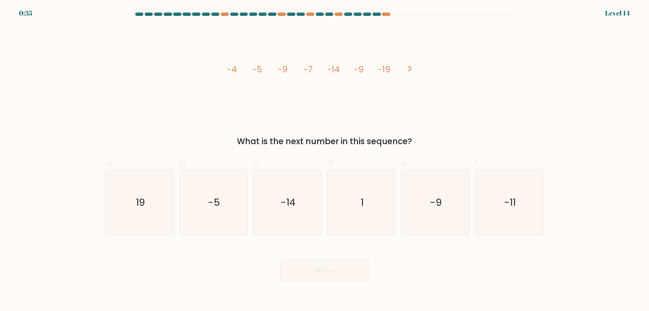
drag, startPoint x: 276, startPoint y: 64, endPoint x: 280, endPoint y: 65, distance: 3.9
click at [280, 65] on icon "image/svg+xml -4 -5 -9 -7 -14 -9 -19 ?" at bounding box center [324, 72] width 203 height 93
drag, startPoint x: 289, startPoint y: 68, endPoint x: 293, endPoint y: 68, distance: 4.4
click at [293, 68] on icon "image/svg+xml -4 -5 -9 -7 -14 -9 -19 ?" at bounding box center [324, 72] width 203 height 93
drag, startPoint x: 313, startPoint y: 70, endPoint x: 334, endPoint y: 70, distance: 20.6
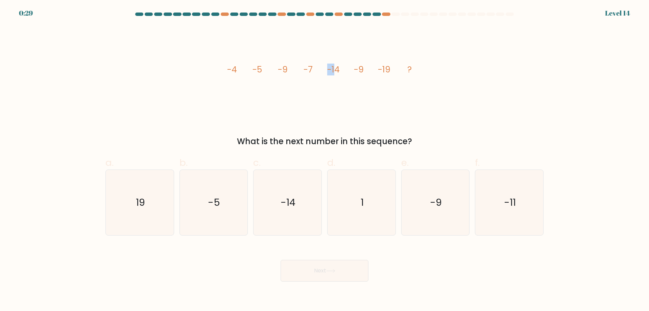
click at [334, 70] on icon "image/svg+xml -4 -5 -9 -7 -14 -9 -19 ?" at bounding box center [324, 72] width 203 height 93
click at [334, 70] on tspan "-14" at bounding box center [333, 70] width 13 height 12
drag, startPoint x: 344, startPoint y: 72, endPoint x: 360, endPoint y: 71, distance: 15.9
click at [360, 71] on icon "image/svg+xml -4 -5 -9 -7 -14 -9 -19 ?" at bounding box center [324, 72] width 203 height 93
click at [367, 71] on icon "image/svg+xml -4 -5 -9 -7 -14 -9 -19 ?" at bounding box center [324, 72] width 203 height 93
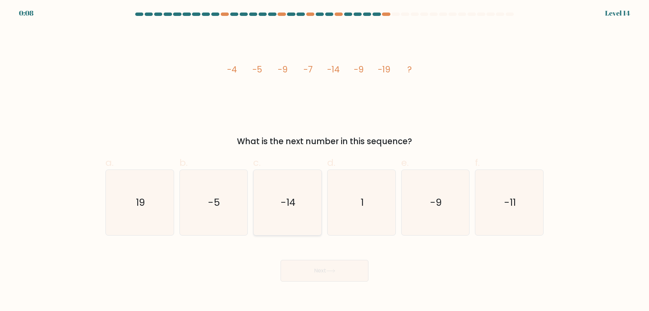
click at [298, 188] on icon "-14" at bounding box center [287, 202] width 65 height 65
click at [325, 160] on input "c. -14" at bounding box center [325, 158] width 0 height 4
radio input "true"
click at [332, 273] on button "Next" at bounding box center [325, 271] width 88 height 22
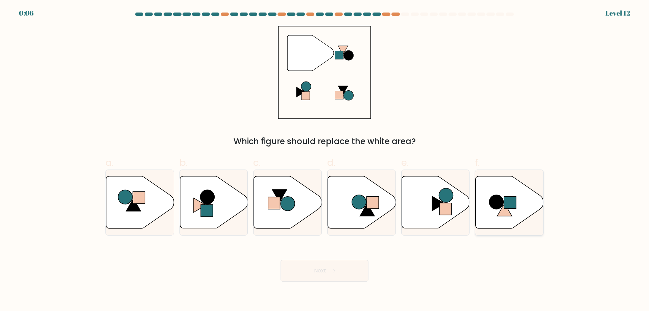
click at [503, 210] on icon at bounding box center [504, 209] width 15 height 13
click at [325, 160] on input "f." at bounding box center [325, 158] width 0 height 4
radio input "true"
click at [328, 277] on button "Next" at bounding box center [325, 271] width 88 height 22
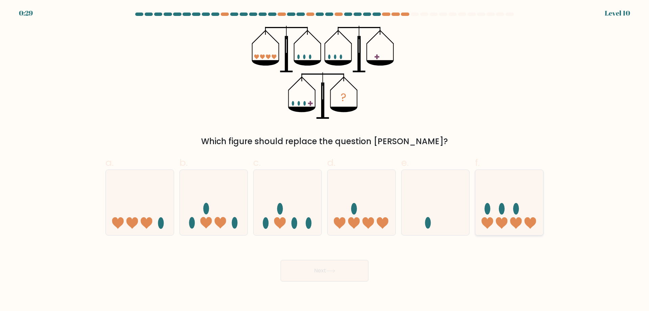
click at [514, 199] on icon at bounding box center [509, 202] width 68 height 56
click at [325, 160] on input "f." at bounding box center [325, 158] width 0 height 4
radio input "true"
click at [334, 272] on icon at bounding box center [330, 271] width 9 height 4
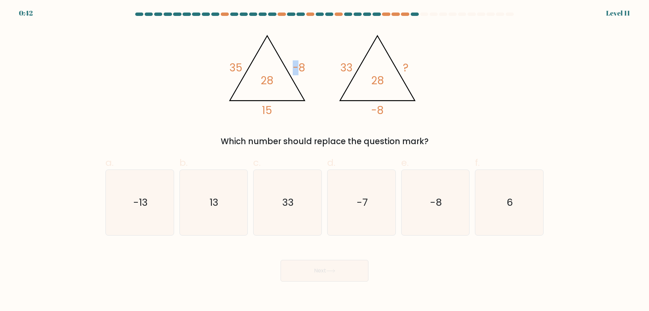
drag, startPoint x: 297, startPoint y: 64, endPoint x: 306, endPoint y: 64, distance: 9.5
click at [304, 64] on tspan "-8" at bounding box center [299, 68] width 13 height 15
click at [306, 64] on icon "@import url('https://fonts.googleapis.com/css?family=Abril+Fatface:400,100,100i…" at bounding box center [324, 72] width 203 height 93
click at [224, 191] on icon "13" at bounding box center [213, 202] width 65 height 65
click at [325, 160] on input "b. 13" at bounding box center [325, 158] width 0 height 4
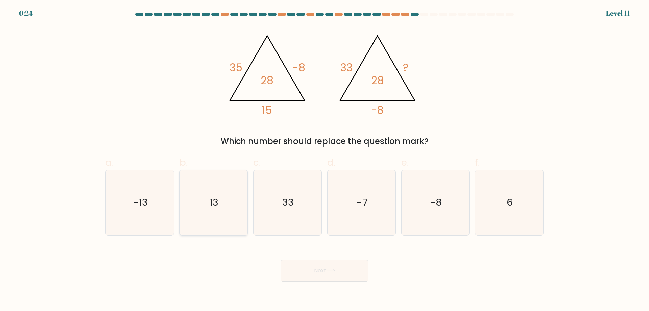
radio input "true"
click at [320, 269] on button "Next" at bounding box center [325, 271] width 88 height 22
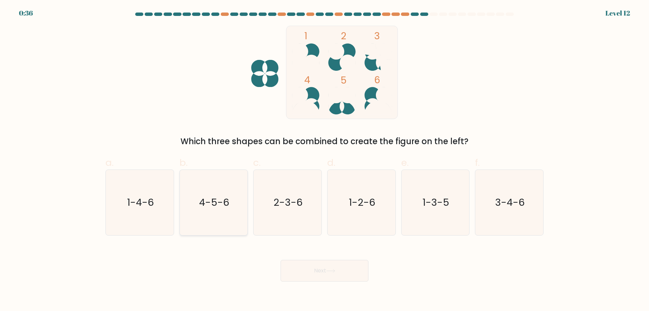
click at [208, 196] on text "4-5-6" at bounding box center [214, 202] width 30 height 14
click at [325, 160] on input "b. 4-5-6" at bounding box center [325, 158] width 0 height 4
radio input "true"
click at [335, 273] on button "Next" at bounding box center [325, 271] width 88 height 22
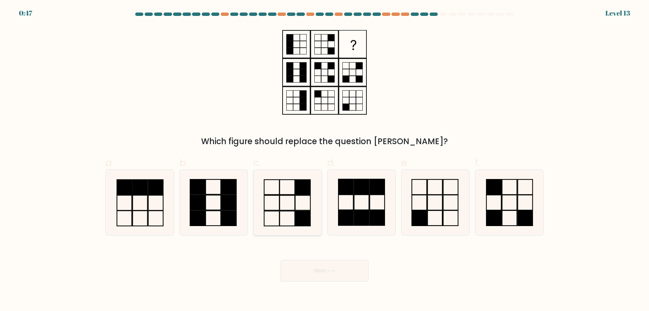
click at [306, 196] on icon at bounding box center [287, 202] width 65 height 65
click at [325, 160] on input "c." at bounding box center [325, 158] width 0 height 4
radio input "true"
click at [320, 270] on button "Next" at bounding box center [325, 271] width 88 height 22
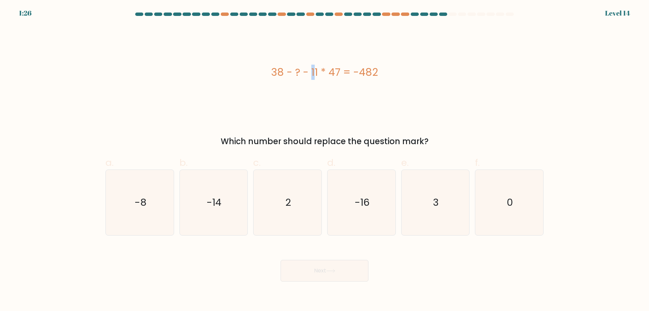
click at [282, 74] on div "38 - ? - 11 * 47 = -482" at bounding box center [324, 72] width 438 height 15
click at [284, 77] on div "38 - ? - 11 * 47 = -482" at bounding box center [324, 72] width 438 height 15
drag, startPoint x: 318, startPoint y: 76, endPoint x: 328, endPoint y: 73, distance: 9.9
click at [322, 75] on div "38 - ? - 11 * 47 = -482" at bounding box center [324, 72] width 438 height 15
drag, startPoint x: 328, startPoint y: 73, endPoint x: 332, endPoint y: 74, distance: 4.1
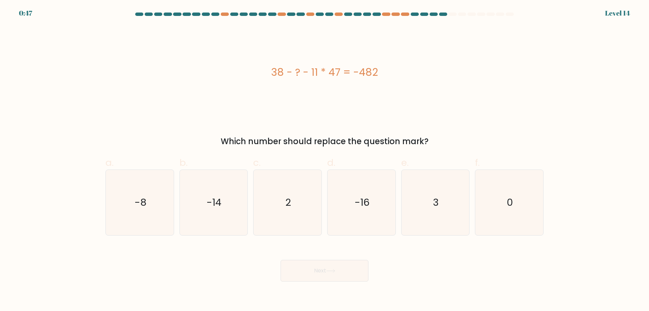
click at [330, 73] on div "38 - ? - 11 * 47 = -482" at bounding box center [324, 72] width 438 height 15
click at [336, 73] on div "38 - ? - 11 * 47 = -482" at bounding box center [324, 72] width 438 height 15
drag, startPoint x: 339, startPoint y: 70, endPoint x: 331, endPoint y: 70, distance: 7.8
click at [331, 70] on div "38 - ? - 11 * 47 = -482" at bounding box center [324, 72] width 438 height 15
click at [326, 69] on div "38 - ? - 11 * 47 = -482" at bounding box center [324, 72] width 438 height 15
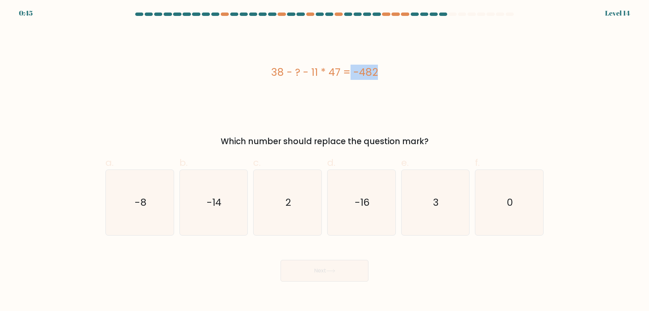
drag, startPoint x: 326, startPoint y: 69, endPoint x: 316, endPoint y: 69, distance: 9.8
click at [316, 69] on div "38 - ? - 11 * 47 = -482" at bounding box center [324, 72] width 438 height 15
click at [315, 69] on div "38 - ? - 11 * 47 = -482" at bounding box center [324, 72] width 438 height 15
click at [510, 186] on icon "0" at bounding box center [509, 202] width 65 height 65
click at [325, 160] on input "f. 0" at bounding box center [325, 158] width 0 height 4
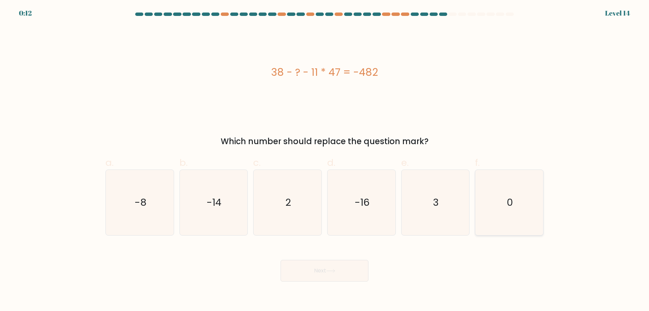
radio input "true"
click at [218, 209] on icon "-14" at bounding box center [213, 202] width 65 height 65
click at [325, 160] on input "b. -14" at bounding box center [325, 158] width 0 height 4
radio input "true"
click at [335, 274] on button "Next" at bounding box center [325, 271] width 88 height 22
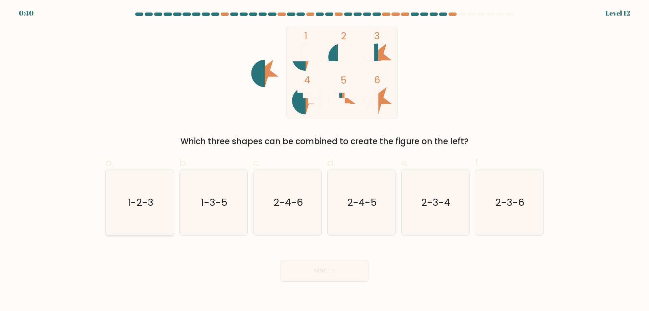
click at [147, 195] on text "1-2-3" at bounding box center [140, 202] width 26 height 14
click at [325, 160] on input "a. 1-2-3" at bounding box center [325, 158] width 0 height 4
radio input "true"
click at [335, 271] on icon at bounding box center [330, 271] width 9 height 4
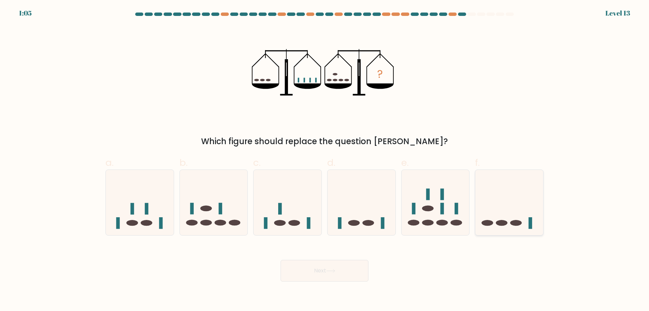
click at [527, 185] on icon at bounding box center [509, 202] width 68 height 56
click at [325, 160] on input "f." at bounding box center [325, 158] width 0 height 4
radio input "true"
click at [137, 190] on icon at bounding box center [140, 202] width 68 height 56
click at [325, 160] on input "a." at bounding box center [325, 158] width 0 height 4
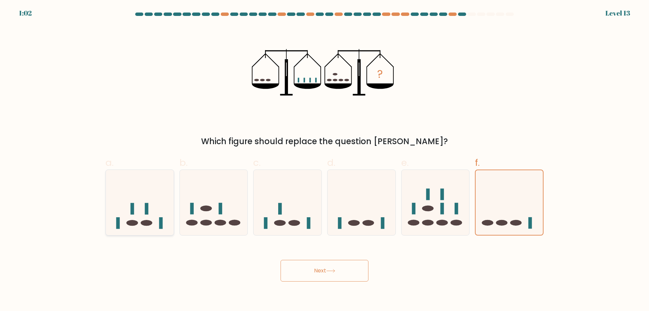
radio input "true"
click at [265, 192] on icon at bounding box center [288, 202] width 68 height 56
click at [325, 160] on input "c." at bounding box center [325, 158] width 0 height 4
radio input "true"
click at [207, 173] on div at bounding box center [214, 202] width 69 height 66
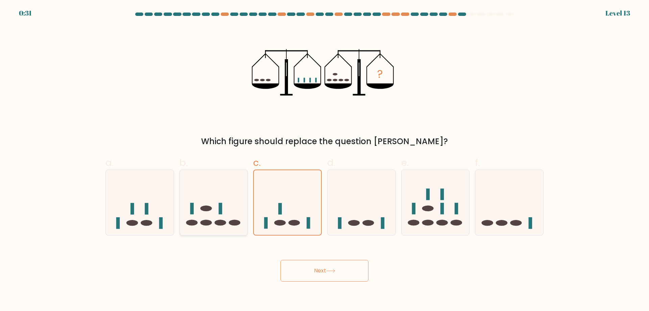
click at [325, 160] on input "b." at bounding box center [325, 158] width 0 height 4
radio input "true"
click at [314, 269] on button "Next" at bounding box center [325, 271] width 88 height 22
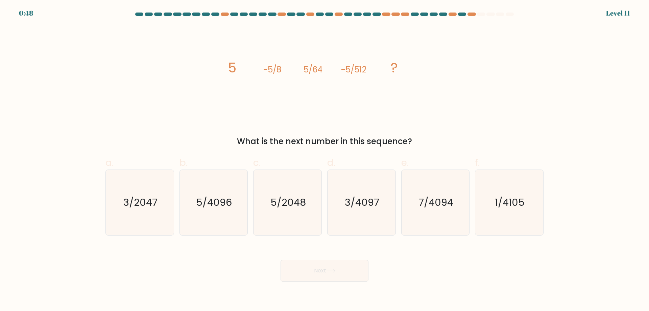
drag, startPoint x: 288, startPoint y: 188, endPoint x: 296, endPoint y: 137, distance: 51.3
click at [288, 188] on icon "5/2048" at bounding box center [287, 202] width 65 height 65
click at [325, 160] on input "c. 5/2048" at bounding box center [325, 158] width 0 height 4
radio input "true"
click at [220, 189] on icon "5/4096" at bounding box center [213, 202] width 65 height 65
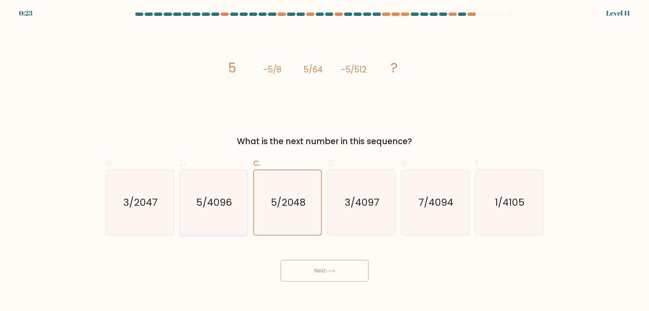
click at [325, 160] on input "b. 5/4096" at bounding box center [325, 158] width 0 height 4
radio input "true"
click at [320, 266] on button "Next" at bounding box center [325, 271] width 88 height 22
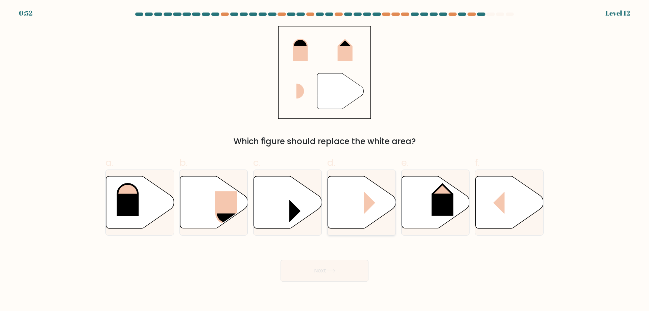
drag, startPoint x: 362, startPoint y: 211, endPoint x: 380, endPoint y: 185, distance: 31.2
click at [362, 211] on icon at bounding box center [362, 202] width 68 height 52
click at [325, 160] on input "d." at bounding box center [325, 158] width 0 height 4
radio input "true"
click at [344, 275] on button "Next" at bounding box center [325, 271] width 88 height 22
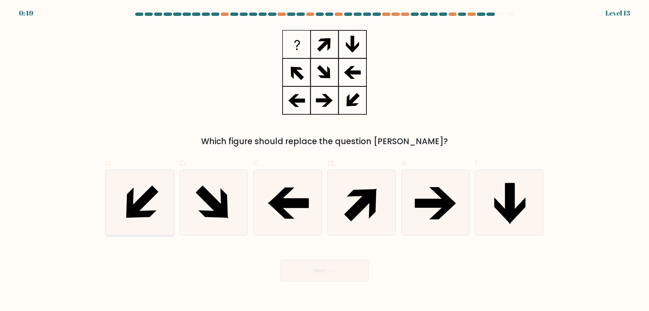
click at [159, 197] on icon at bounding box center [139, 202] width 65 height 65
click at [325, 160] on input "a." at bounding box center [325, 158] width 0 height 4
radio input "true"
click at [310, 268] on button "Next" at bounding box center [325, 271] width 88 height 22
click at [316, 269] on button "Next" at bounding box center [325, 271] width 88 height 22
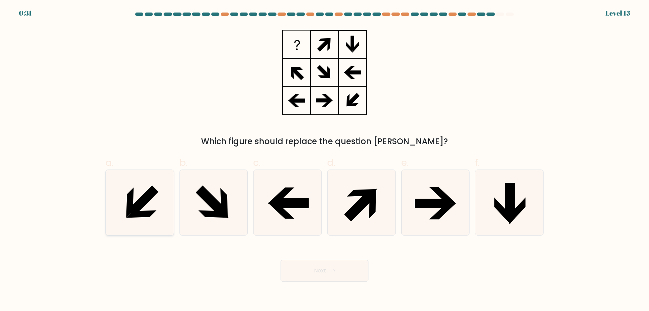
click at [153, 187] on icon at bounding box center [142, 200] width 31 height 31
click at [325, 160] on input "a." at bounding box center [325, 158] width 0 height 4
radio input "true"
click at [322, 266] on button "Next" at bounding box center [325, 271] width 88 height 22
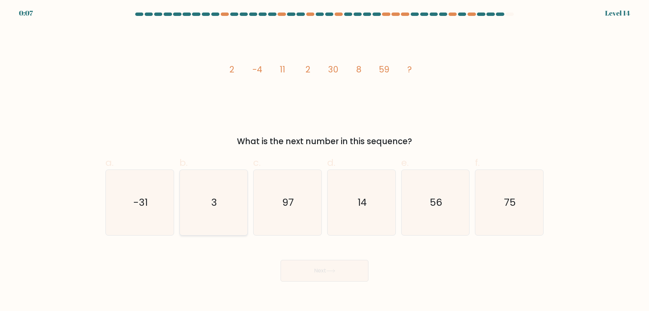
click at [233, 189] on icon "3" at bounding box center [213, 202] width 65 height 65
click at [325, 160] on input "b. 3" at bounding box center [325, 158] width 0 height 4
radio input "true"
click at [313, 270] on button "Next" at bounding box center [325, 271] width 88 height 22
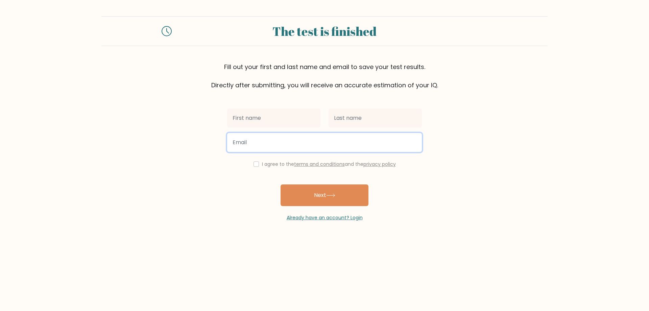
click at [238, 136] on input "email" at bounding box center [324, 142] width 195 height 19
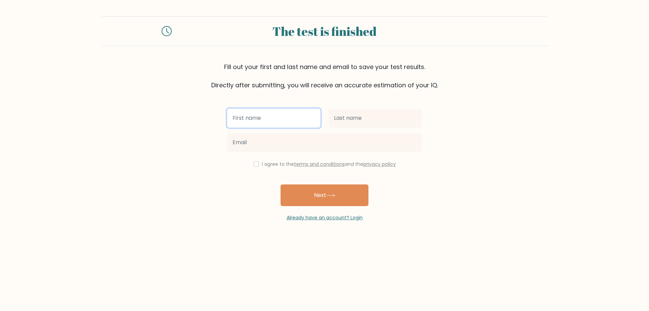
click at [293, 122] on input "text" at bounding box center [273, 118] width 93 height 19
type input "Ache"
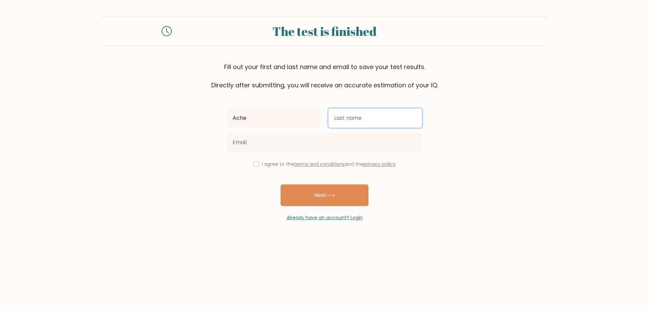
click at [352, 124] on input "text" at bounding box center [375, 118] width 93 height 19
type input "Detka"
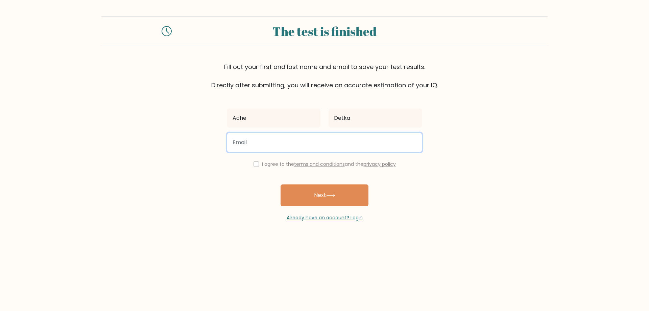
click at [381, 142] on input "email" at bounding box center [324, 142] width 195 height 19
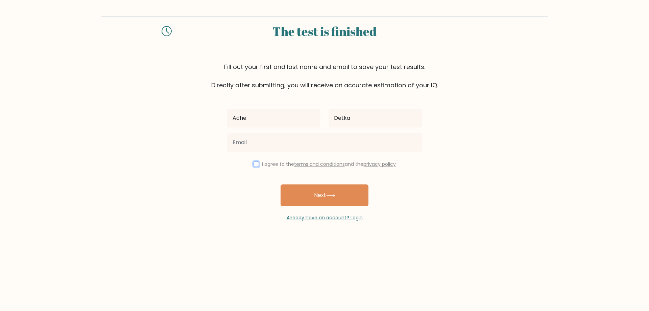
click at [255, 163] on input "checkbox" at bounding box center [256, 163] width 5 height 5
checkbox input "true"
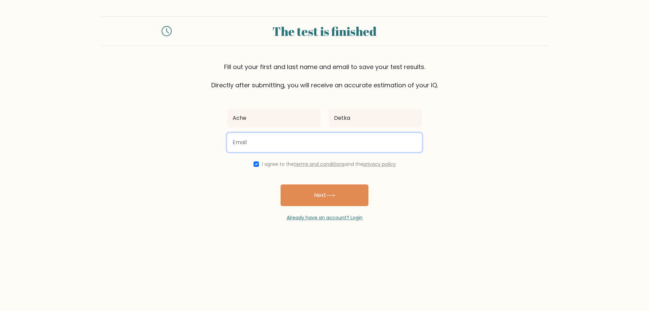
click at [291, 145] on input "email" at bounding box center [324, 142] width 195 height 19
paste input "titini2964@aupvs.com"
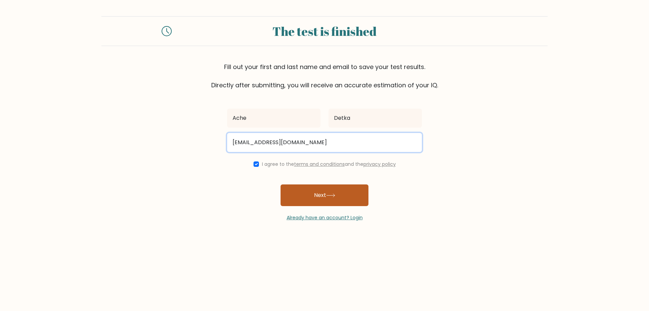
type input "titini2964@aupvs.com"
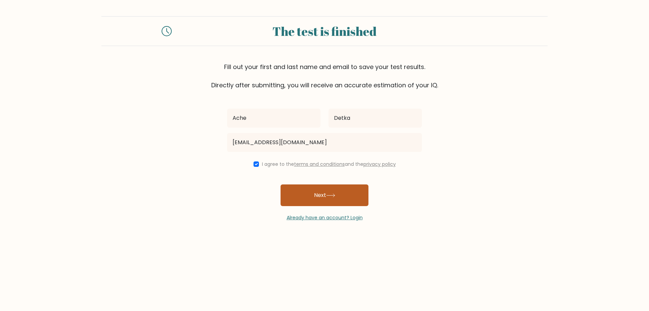
click at [311, 198] on button "Next" at bounding box center [325, 195] width 88 height 22
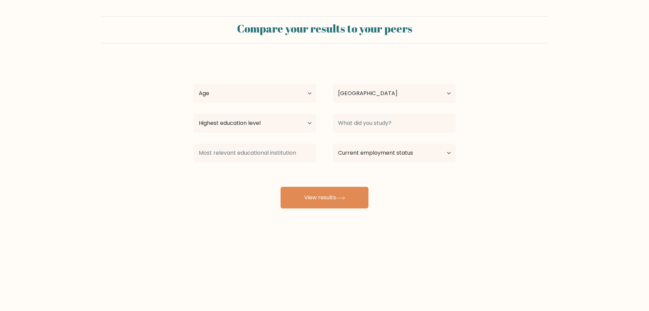
select select "UA"
click at [254, 91] on select "Age Under [DEMOGRAPHIC_DATA] [DEMOGRAPHIC_DATA] [DEMOGRAPHIC_DATA] [DEMOGRAPHIC…" at bounding box center [254, 93] width 123 height 19
select select "18_24"
click at [193, 84] on select "Age Under [DEMOGRAPHIC_DATA] [DEMOGRAPHIC_DATA] [DEMOGRAPHIC_DATA] [DEMOGRAPHIC…" at bounding box center [254, 93] width 123 height 19
click at [365, 91] on select "Country [GEOGRAPHIC_DATA] [GEOGRAPHIC_DATA] [GEOGRAPHIC_DATA] [US_STATE] [GEOGR…" at bounding box center [394, 93] width 123 height 19
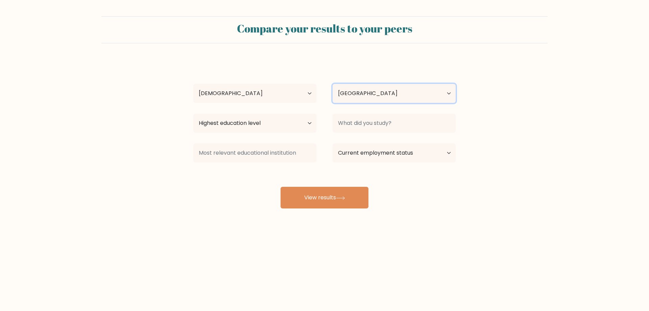
click at [333, 84] on select "Country [GEOGRAPHIC_DATA] [GEOGRAPHIC_DATA] [GEOGRAPHIC_DATA] [US_STATE] [GEOGR…" at bounding box center [394, 93] width 123 height 19
click at [279, 111] on div "Highest education level No schooling Primary Lower Secondary Upper Secondary Oc…" at bounding box center [254, 123] width 139 height 24
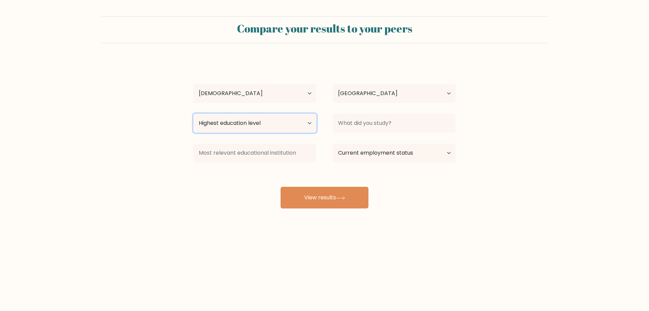
click at [279, 117] on select "Highest education level No schooling Primary Lower Secondary Upper Secondary Oc…" at bounding box center [254, 123] width 123 height 19
select select "bachelors_degree"
click at [193, 114] on select "Highest education level No schooling Primary Lower Secondary Upper Secondary Oc…" at bounding box center [254, 123] width 123 height 19
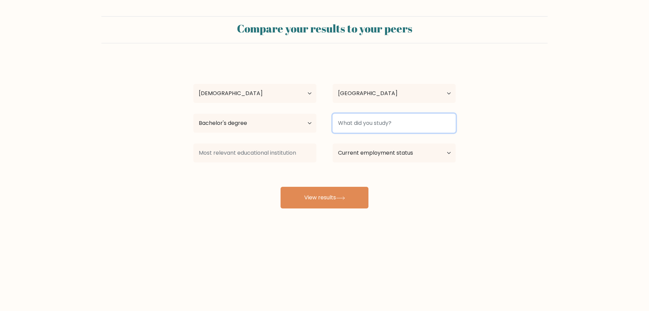
click at [367, 122] on input at bounding box center [394, 123] width 123 height 19
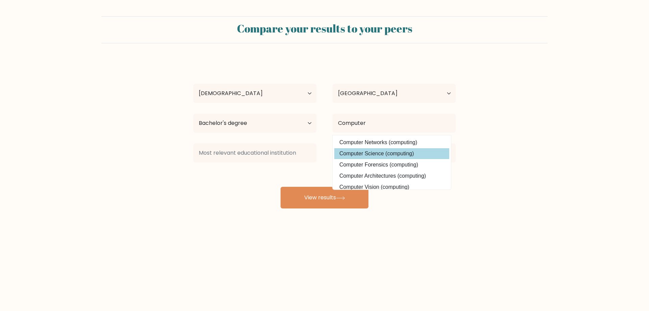
click at [383, 153] on option "Computer Science (computing)" at bounding box center [391, 153] width 115 height 11
type input "Computer Science"
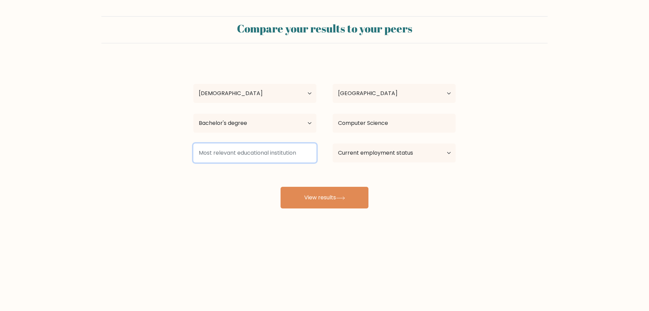
click at [303, 148] on input at bounding box center [254, 152] width 123 height 19
click at [313, 142] on div at bounding box center [254, 153] width 139 height 24
click at [311, 147] on input at bounding box center [254, 152] width 123 height 19
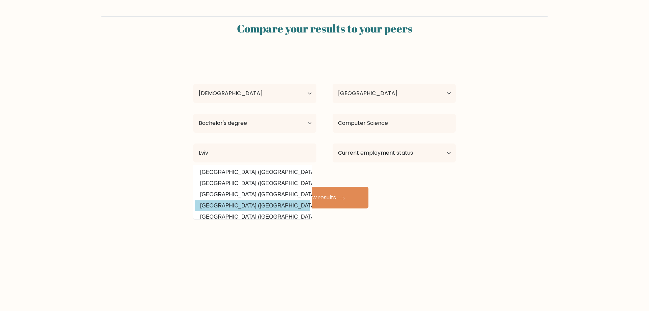
click at [265, 202] on option "[GEOGRAPHIC_DATA] ([GEOGRAPHIC_DATA])" at bounding box center [252, 205] width 115 height 11
type input "[GEOGRAPHIC_DATA]"
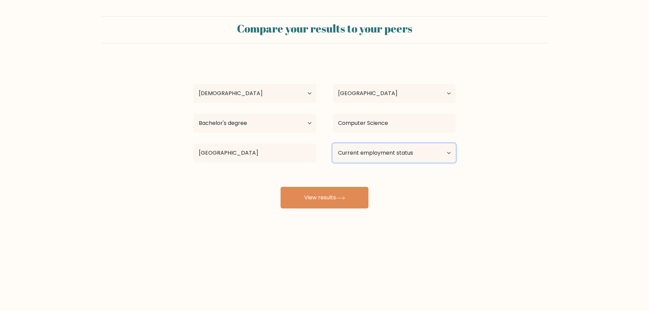
click at [364, 149] on select "Current employment status Employed Student Retired Other / prefer not to answer" at bounding box center [394, 152] width 123 height 19
click at [333, 143] on select "Current employment status Employed Student Retired Other / prefer not to answer" at bounding box center [394, 152] width 123 height 19
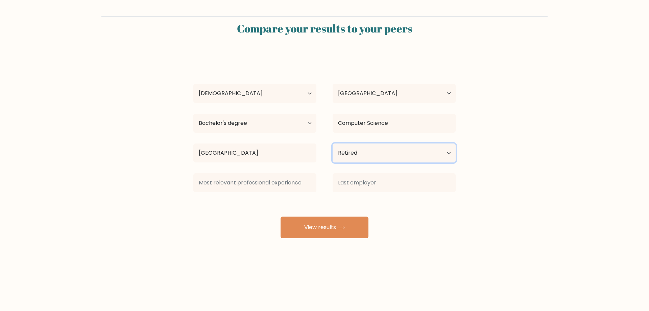
click at [388, 148] on select "Current employment status Employed Student Retired Other / prefer not to answer" at bounding box center [394, 152] width 123 height 19
select select "other"
click at [333, 143] on select "Current employment status Employed Student Retired Other / prefer not to answer" at bounding box center [394, 152] width 123 height 19
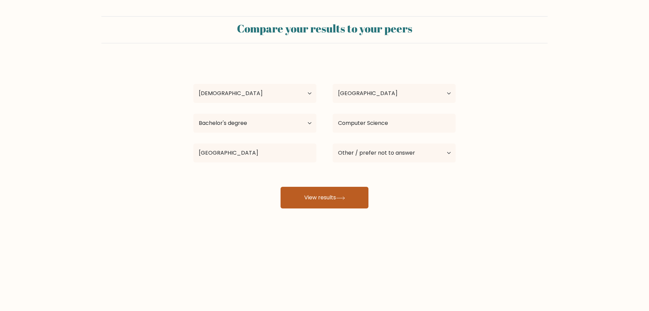
click at [351, 199] on button "View results" at bounding box center [325, 198] width 88 height 22
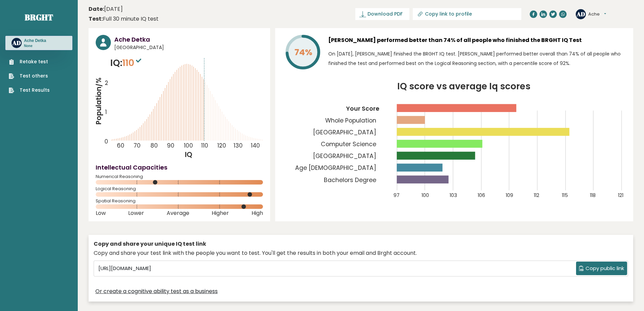
click at [138, 57] on sup at bounding box center [138, 59] width 9 height 9
click at [140, 62] on icon at bounding box center [138, 60] width 5 height 4
drag, startPoint x: 166, startPoint y: 184, endPoint x: 158, endPoint y: 185, distance: 7.4
click at [158, 185] on div "Numerical Reasoning" at bounding box center [179, 180] width 167 height 11
click at [251, 197] on div "Logical Reasoning" at bounding box center [179, 192] width 167 height 11
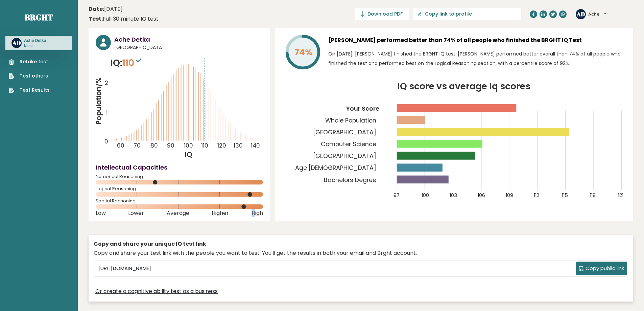
drag, startPoint x: 249, startPoint y: 214, endPoint x: 256, endPoint y: 214, distance: 6.4
click at [254, 214] on div "Low Lower Average Higher High" at bounding box center [179, 213] width 167 height 3
click at [260, 214] on span "High" at bounding box center [257, 213] width 11 height 3
drag, startPoint x: 210, startPoint y: 147, endPoint x: 200, endPoint y: 147, distance: 10.1
click at [200, 147] on icon "Population/% IQ 0 1 2 60 70 80 90 100 110 120 130 140" at bounding box center [179, 107] width 167 height 103
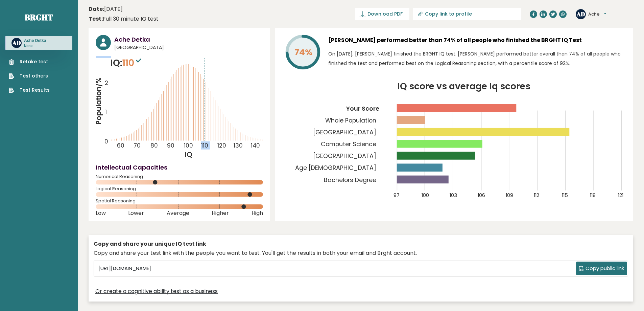
click at [200, 147] on text "100" at bounding box center [149, 99] width 106 height 99
drag, startPoint x: 201, startPoint y: 147, endPoint x: 207, endPoint y: 147, distance: 6.1
click at [207, 147] on tspan "110" at bounding box center [204, 145] width 7 height 8
drag, startPoint x: 217, startPoint y: 146, endPoint x: 226, endPoint y: 145, distance: 8.8
click at [226, 145] on text "120" at bounding box center [165, 99] width 139 height 99
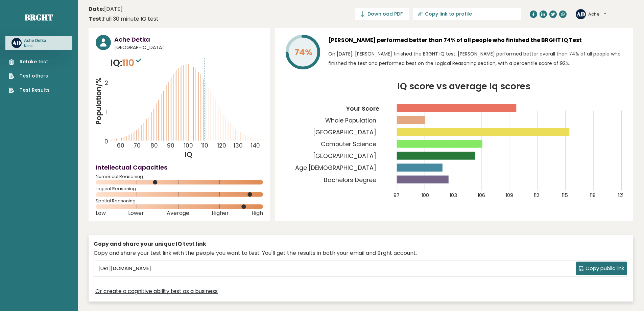
click at [301, 163] on icon "IQ score vs average Iq scores 97 100 103 106 109 112 115 118 121 Your Score Who…" at bounding box center [454, 144] width 344 height 124
drag, startPoint x: 533, startPoint y: 61, endPoint x: 538, endPoint y: 63, distance: 5.7
click at [538, 63] on p "On [DATE], [PERSON_NAME] finished the BRGHT IQ test. [PERSON_NAME] performed be…" at bounding box center [477, 58] width 298 height 19
click at [543, 62] on p "On [DATE], [PERSON_NAME] finished the BRGHT IQ test. [PERSON_NAME] performed be…" at bounding box center [477, 58] width 298 height 19
drag, startPoint x: 343, startPoint y: 164, endPoint x: 367, endPoint y: 166, distance: 23.8
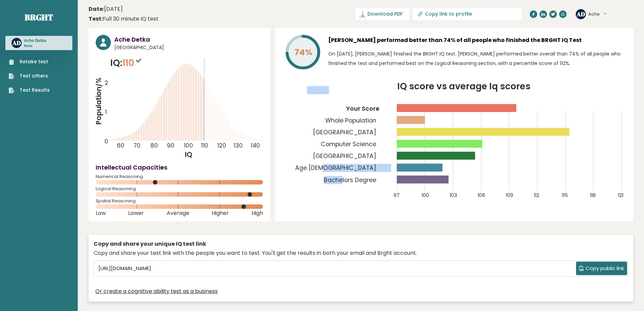
click at [367, 166] on icon "IQ score vs average Iq scores 97 100 103 106 109 112 115 118 121 Your Score Who…" at bounding box center [454, 144] width 344 height 124
click at [365, 168] on tspan "Age [DEMOGRAPHIC_DATA]" at bounding box center [335, 168] width 81 height 8
click at [317, 178] on icon "IQ score vs average Iq scores 97 100 103 106 109 112 115 118 121 Your Score Who…" at bounding box center [454, 144] width 344 height 124
click at [346, 134] on tspan "[GEOGRAPHIC_DATA]" at bounding box center [344, 132] width 63 height 8
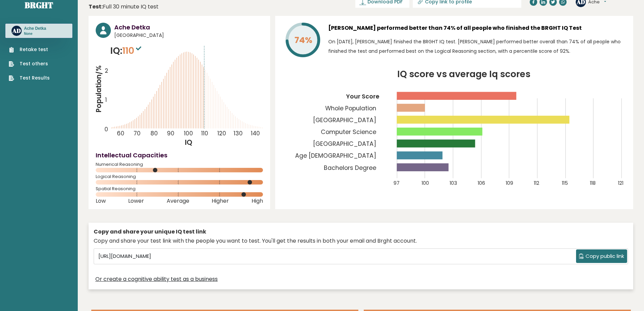
scroll to position [34, 0]
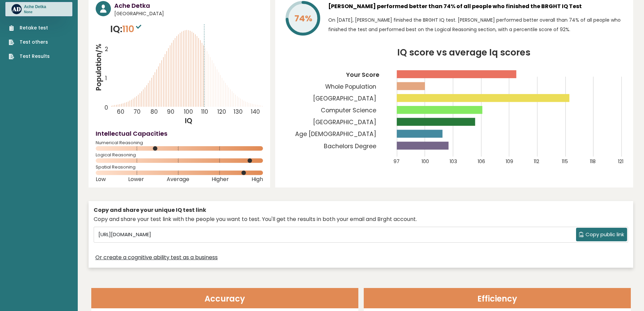
drag, startPoint x: 312, startPoint y: 206, endPoint x: 313, endPoint y: 202, distance: 3.8
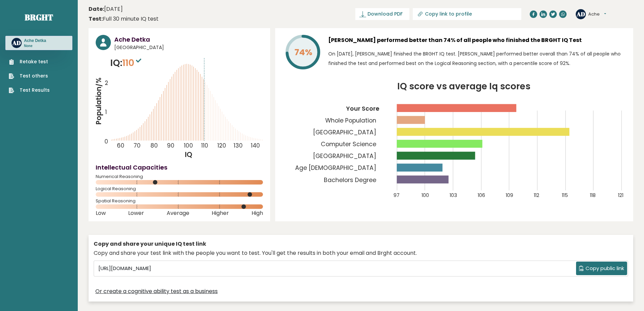
scroll to position [169, 0]
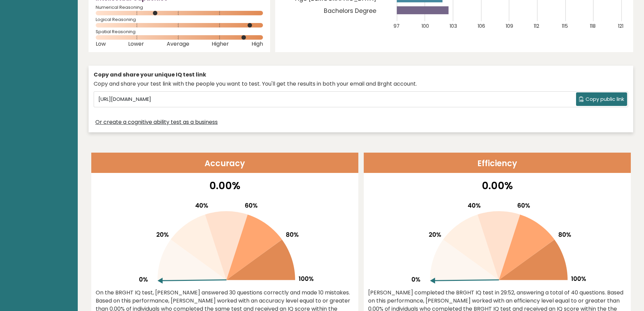
drag, startPoint x: 276, startPoint y: 227, endPoint x: 272, endPoint y: 224, distance: 4.5
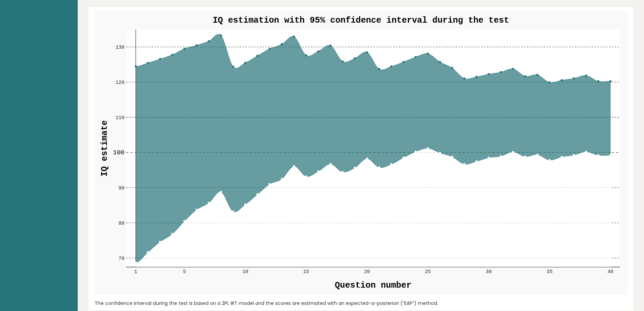
scroll to position [778, 0]
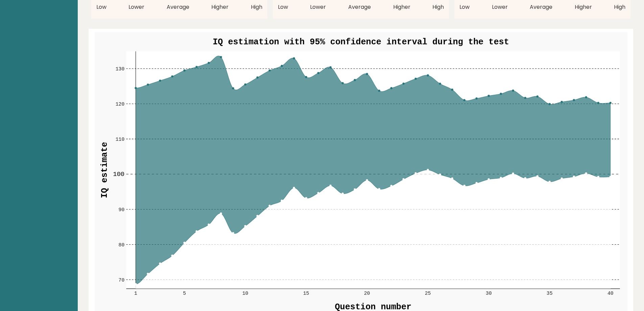
click at [599, 175] on icon at bounding box center [373, 170] width 475 height 228
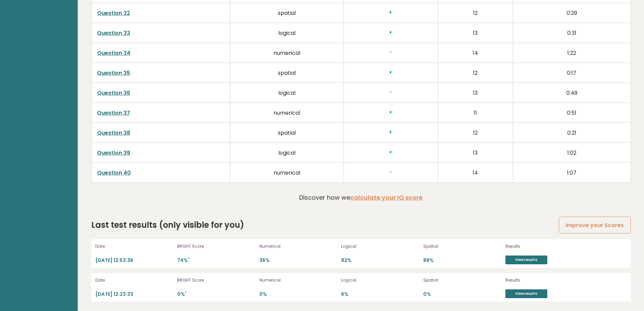
scroll to position [1783, 0]
click at [126, 260] on p "[DATE] 12:53:36" at bounding box center [134, 259] width 78 height 6
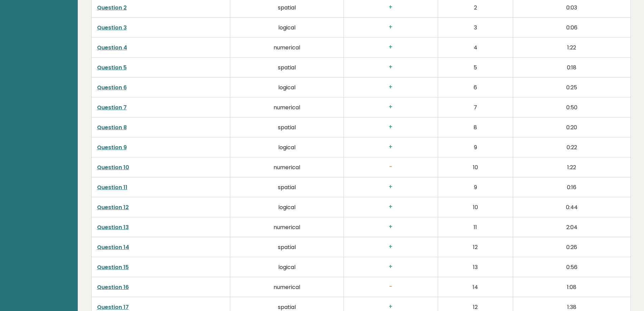
scroll to position [1209, 0]
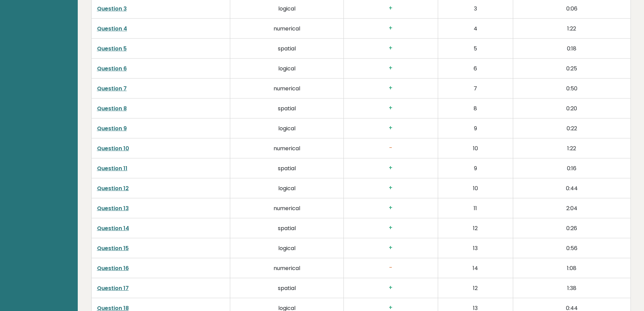
click at [123, 149] on link "Question 10" at bounding box center [113, 148] width 32 height 8
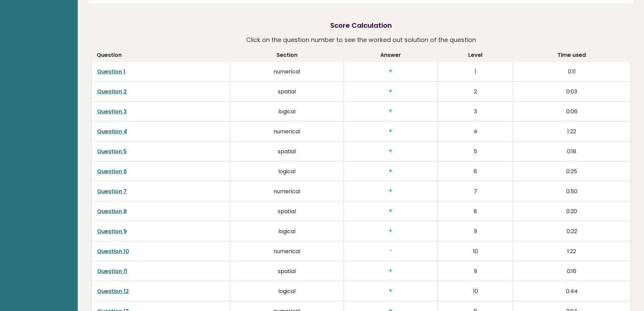
scroll to position [1107, 0]
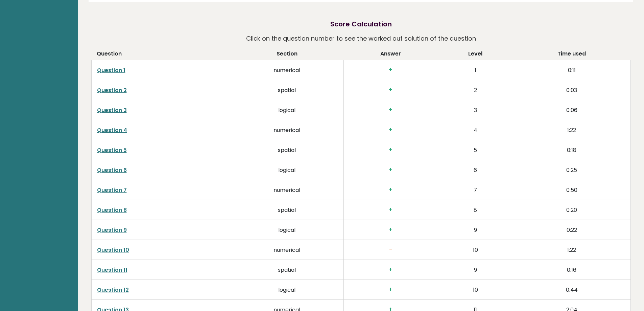
click at [119, 252] on link "Question 10" at bounding box center [113, 250] width 32 height 8
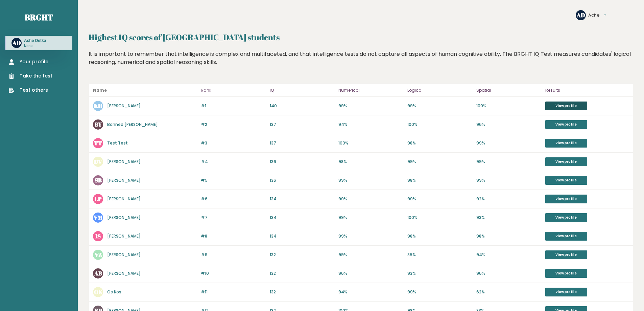
click at [566, 102] on link "View profile" at bounding box center [566, 105] width 42 height 9
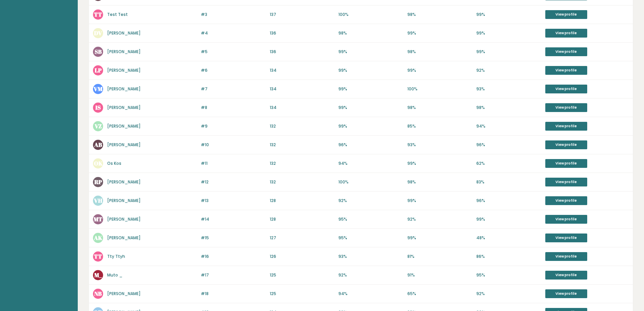
scroll to position [135, 0]
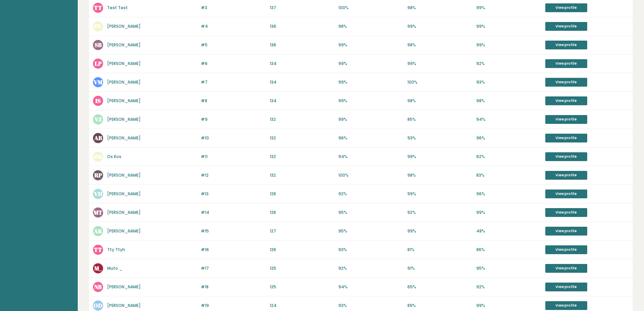
drag, startPoint x: 316, startPoint y: 137, endPoint x: 312, endPoint y: 133, distance: 5.7
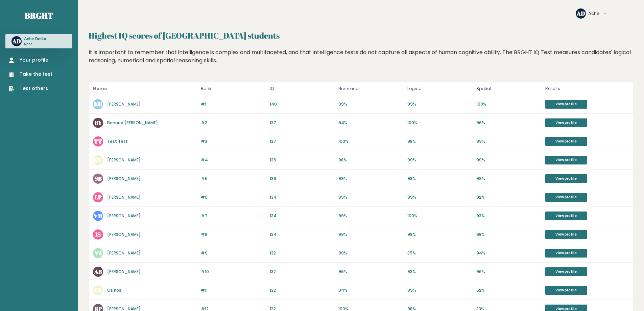
scroll to position [0, 0]
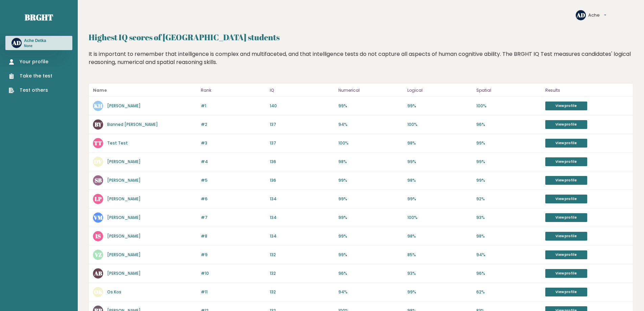
drag, startPoint x: 229, startPoint y: 219, endPoint x: 227, endPoint y: 215, distance: 4.4
drag, startPoint x: 260, startPoint y: 159, endPoint x: 259, endPoint y: 145, distance: 14.0
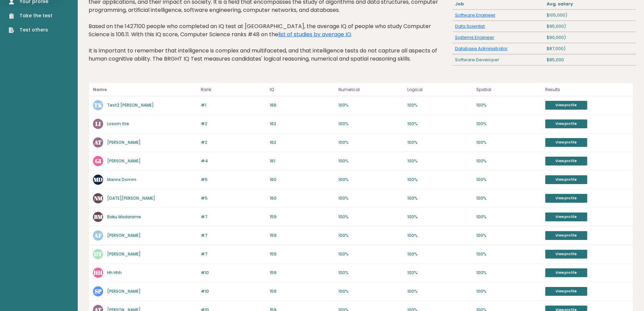
scroll to position [68, 0]
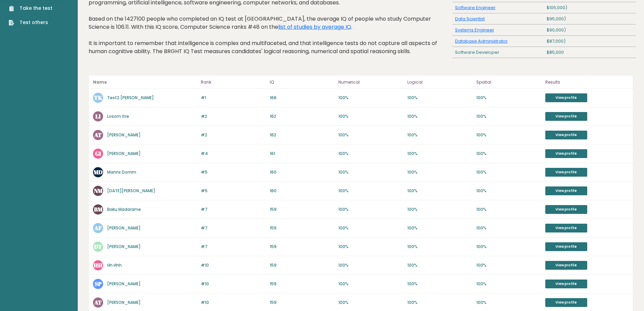
click at [567, 92] on div "#1 TK Test2 Khan 166 #1 166 100% 100% 100% View profile" at bounding box center [361, 98] width 544 height 19
click at [567, 94] on link "View profile" at bounding box center [566, 97] width 42 height 9
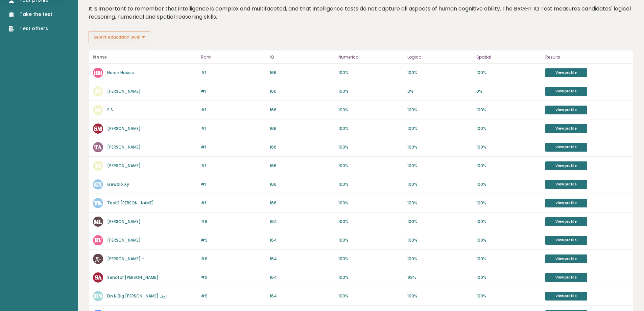
scroll to position [68, 0]
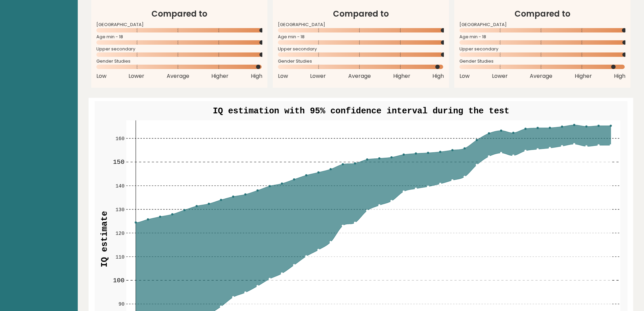
scroll to position [676, 0]
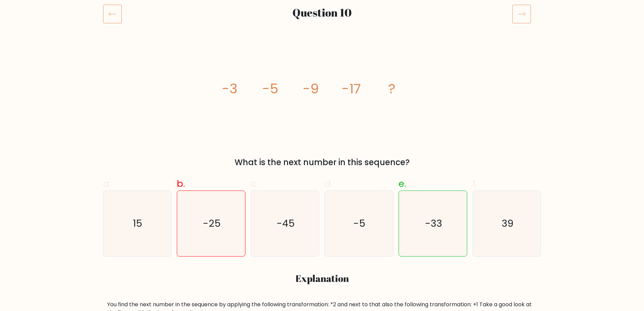
scroll to position [68, 0]
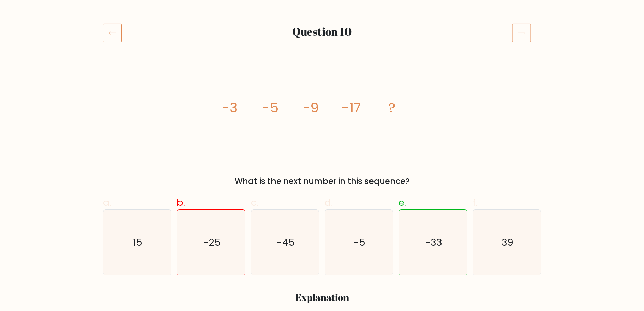
scroll to position [68, 0]
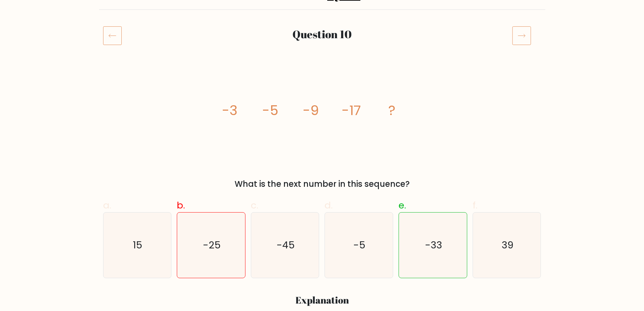
click at [517, 28] on icon at bounding box center [521, 35] width 19 height 19
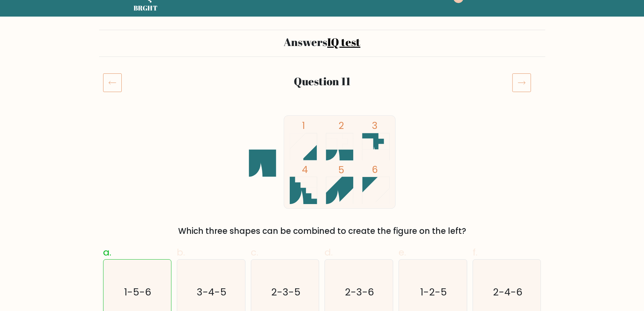
scroll to position [68, 0]
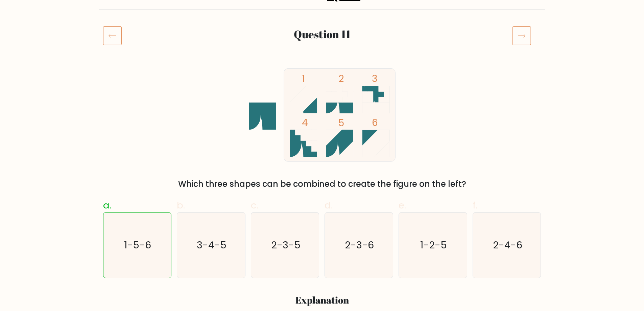
click at [115, 39] on icon at bounding box center [112, 35] width 19 height 19
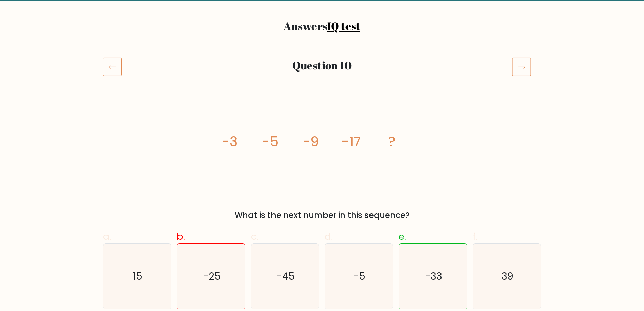
scroll to position [34, 0]
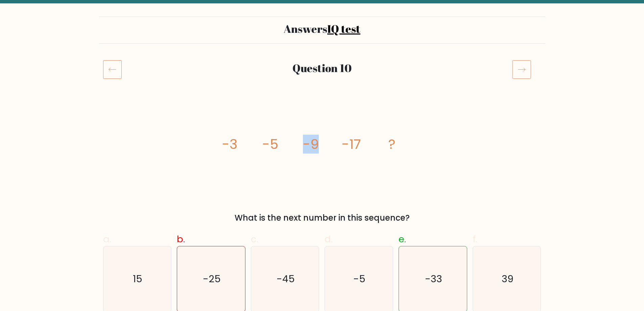
drag, startPoint x: 325, startPoint y: 145, endPoint x: 304, endPoint y: 139, distance: 22.4
click at [304, 139] on icon "image/svg+xml -3 -5 -9 -17 ?" at bounding box center [322, 148] width 203 height 93
click at [303, 149] on tspan "-9" at bounding box center [311, 144] width 16 height 19
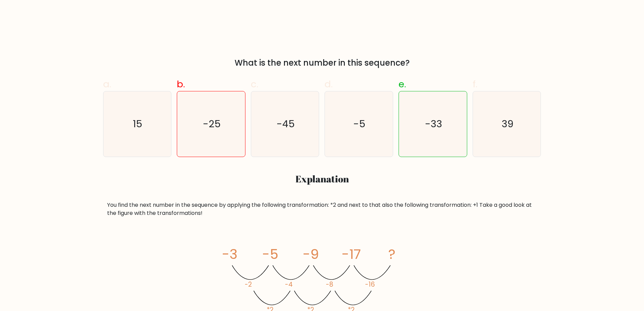
scroll to position [0, 0]
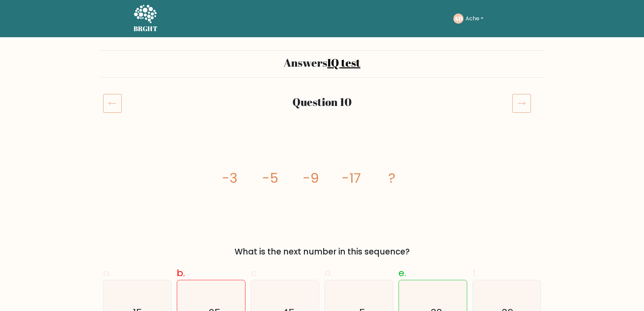
click at [476, 19] on button "Ache" at bounding box center [474, 18] width 22 height 9
click at [457, 19] on text "AD" at bounding box center [458, 19] width 9 height 8
click at [149, 16] on icon at bounding box center [145, 14] width 23 height 18
drag, startPoint x: 240, startPoint y: 167, endPoint x: 251, endPoint y: 178, distance: 15.1
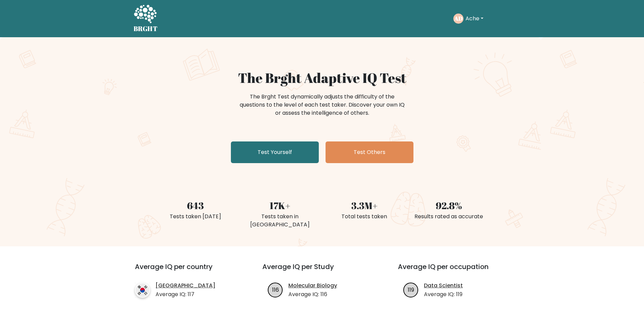
click at [474, 20] on button "Ache" at bounding box center [474, 18] width 22 height 9
click at [477, 33] on link "Dashboard" at bounding box center [480, 32] width 53 height 11
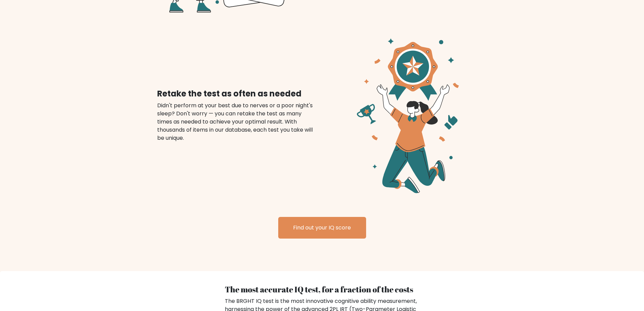
scroll to position [738, 0]
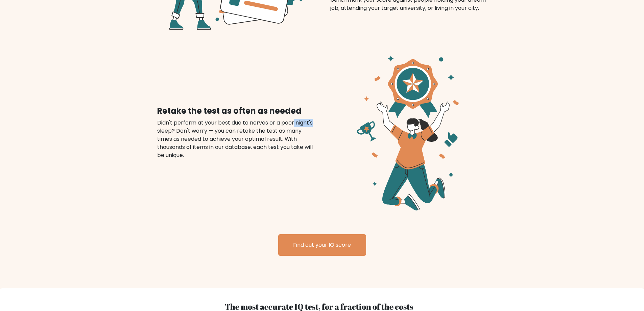
drag, startPoint x: 317, startPoint y: 115, endPoint x: 293, endPoint y: 116, distance: 24.4
click at [293, 116] on div "Retake the test as often as needed Didn't perform at your best due to nerves or…" at bounding box center [235, 132] width 173 height 53
click at [293, 119] on div "Didn't perform at your best due to nerves or a poor night's sleep? Don't worry …" at bounding box center [235, 139] width 157 height 41
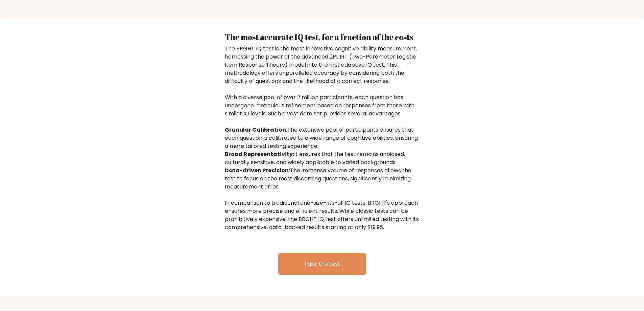
scroll to position [1008, 0]
drag, startPoint x: 311, startPoint y: 214, endPoint x: 317, endPoint y: 209, distance: 8.1
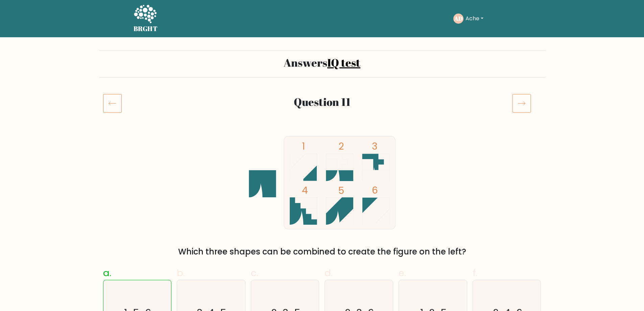
click at [119, 107] on icon at bounding box center [112, 103] width 19 height 19
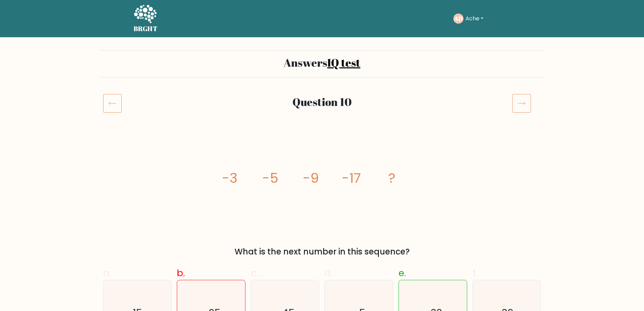
click at [154, 23] on icon at bounding box center [145, 14] width 23 height 20
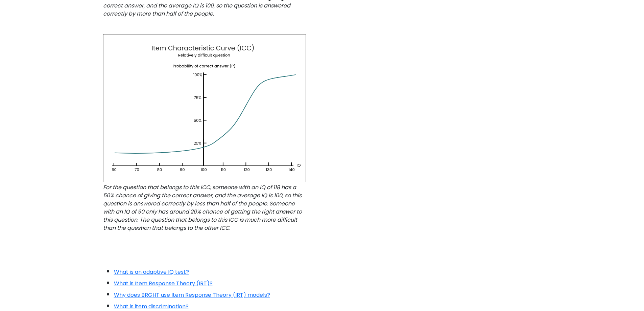
scroll to position [593, 0]
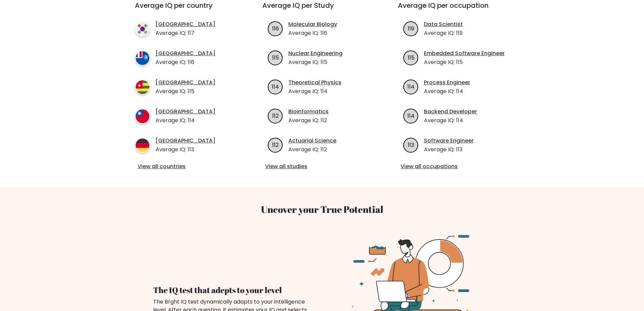
scroll to position [237, 0]
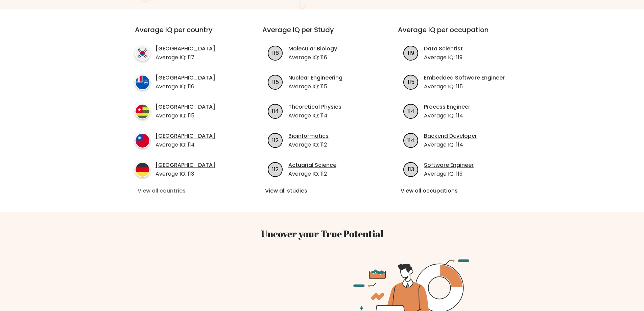
click at [167, 187] on link "View all countries" at bounding box center [187, 191] width 98 height 8
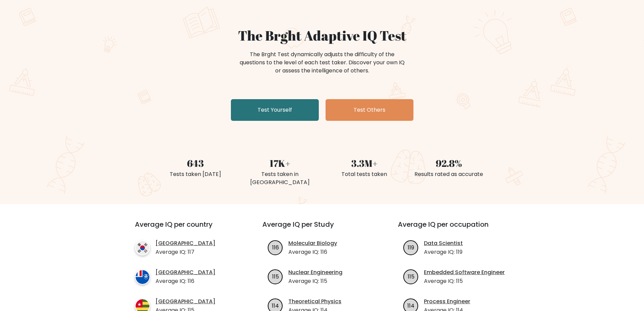
scroll to position [34, 0]
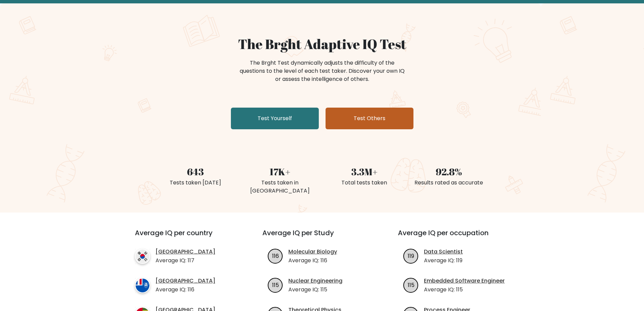
click at [338, 116] on link "Test Others" at bounding box center [370, 119] width 88 height 22
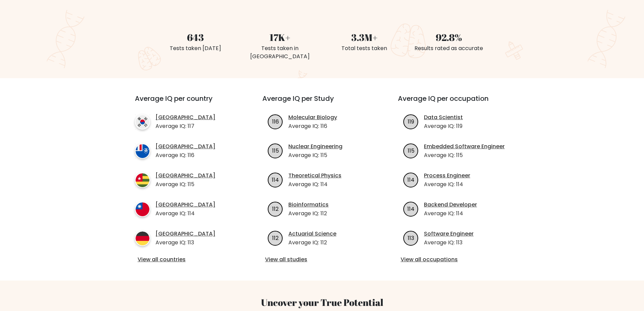
scroll to position [169, 0]
click at [181, 112] on link "[GEOGRAPHIC_DATA]" at bounding box center [186, 116] width 60 height 8
click at [180, 141] on link "[GEOGRAPHIC_DATA]" at bounding box center [186, 145] width 60 height 8
click at [165, 170] on link "[GEOGRAPHIC_DATA]" at bounding box center [186, 174] width 60 height 8
click at [162, 199] on link "[GEOGRAPHIC_DATA]" at bounding box center [186, 203] width 60 height 8
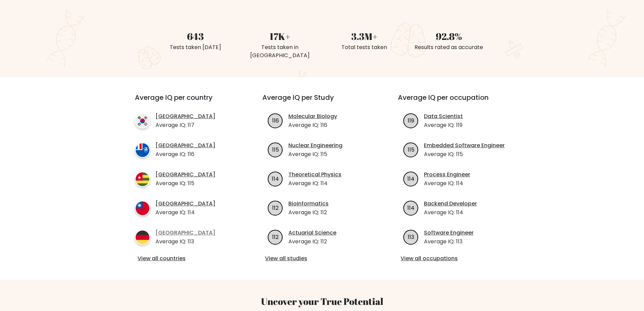
click at [161, 229] on link "[GEOGRAPHIC_DATA]" at bounding box center [186, 233] width 60 height 8
click at [183, 112] on link "South Korea" at bounding box center [186, 116] width 60 height 8
click at [163, 141] on link "French Southern Territories" at bounding box center [186, 145] width 60 height 8
click at [454, 199] on link "Backend Developer" at bounding box center [450, 203] width 53 height 8
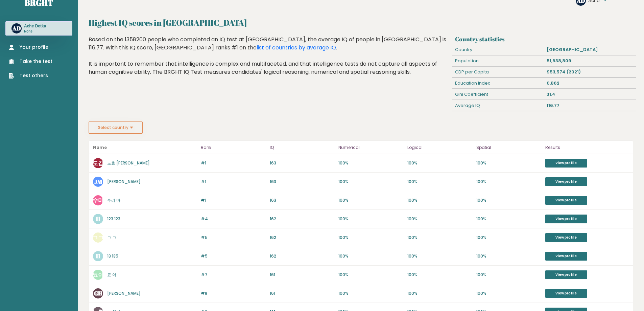
scroll to position [68, 0]
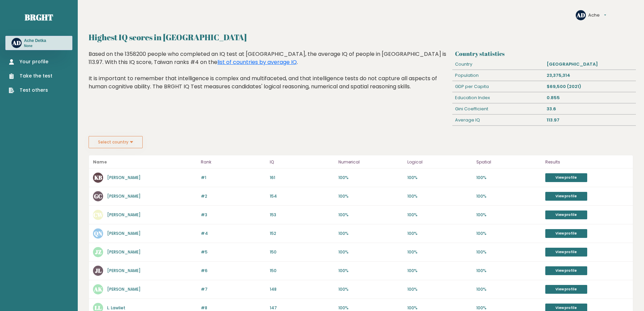
drag, startPoint x: 0, startPoint y: 0, endPoint x: 162, endPoint y: 194, distance: 252.7
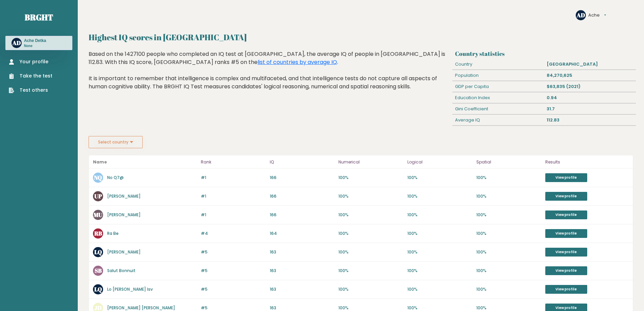
drag, startPoint x: 262, startPoint y: 135, endPoint x: 271, endPoint y: 126, distance: 12.4
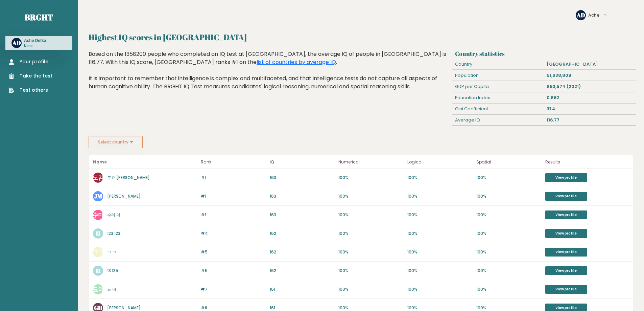
drag, startPoint x: 181, startPoint y: 108, endPoint x: 168, endPoint y: 103, distance: 14.0
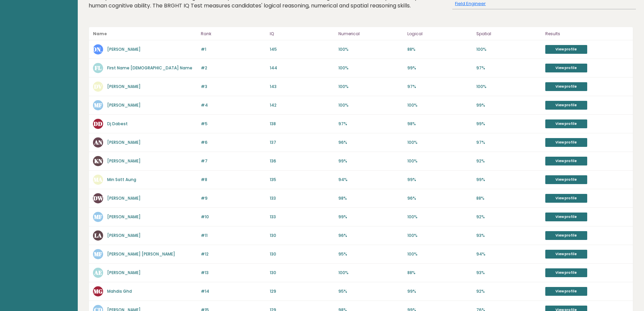
scroll to position [101, 0]
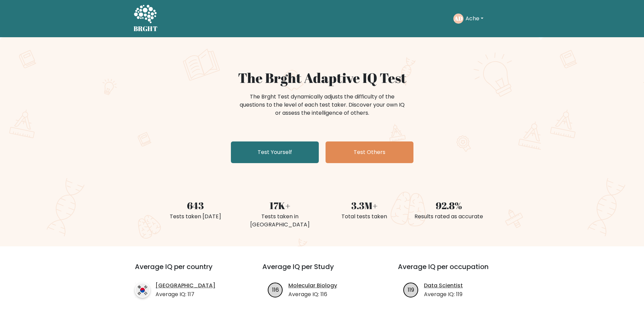
click at [460, 15] on text "AD" at bounding box center [458, 19] width 9 height 8
click at [472, 15] on button "Ache" at bounding box center [474, 18] width 22 height 9
click at [469, 34] on link "Dashboard" at bounding box center [480, 32] width 53 height 11
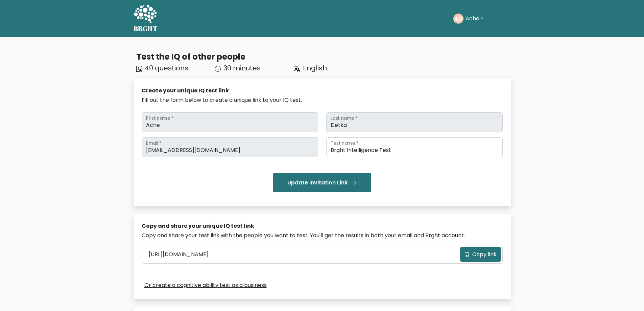
click at [475, 22] on button "Ache" at bounding box center [474, 18] width 22 height 9
click at [473, 37] on link "Dashboard" at bounding box center [480, 32] width 53 height 11
click at [478, 21] on button "Ache" at bounding box center [474, 18] width 22 height 9
click at [468, 44] on link "Profile" at bounding box center [480, 43] width 53 height 11
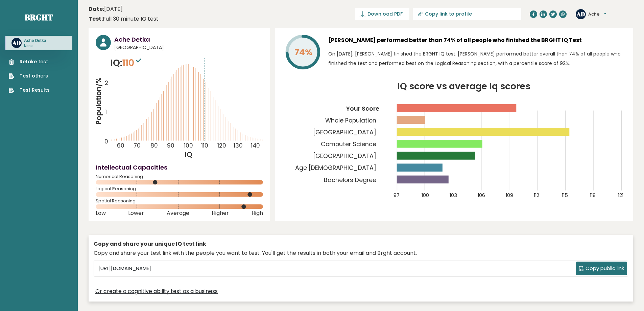
click at [154, 181] on icon at bounding box center [179, 182] width 167 height 4
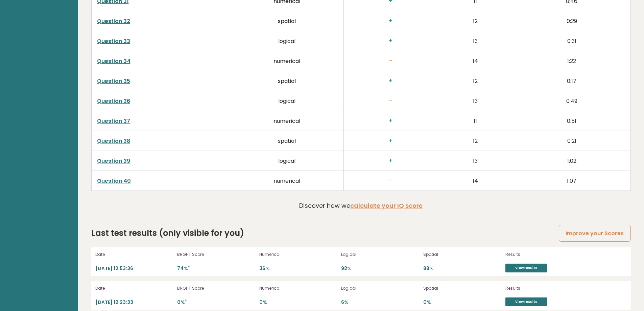
scroll to position [1783, 0]
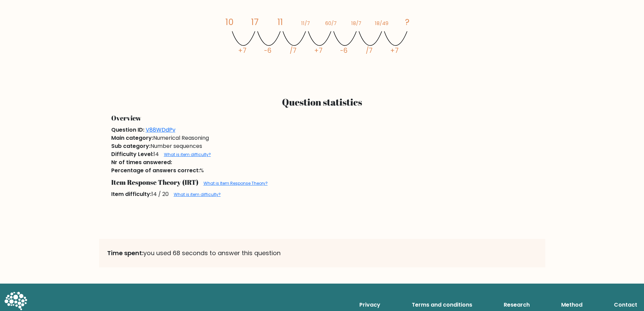
scroll to position [439, 0]
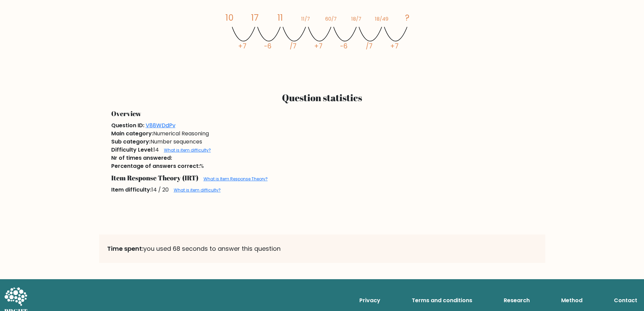
click at [315, 129] on div "Main category: Numerical Reasoning" at bounding box center [322, 133] width 430 height 8
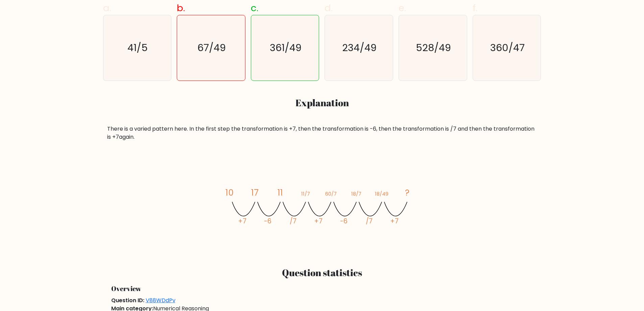
scroll to position [270, 0]
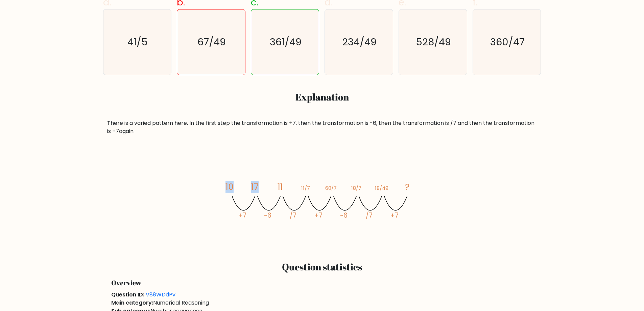
drag, startPoint x: 230, startPoint y: 185, endPoint x: 260, endPoint y: 185, distance: 30.4
click at [260, 185] on icon "image/svg+xml 10 17 11 11/7 60/7 18/7 18/49 ? +7 -6 /7 +7 -6 /7 +7" at bounding box center [322, 197] width 203 height 93
click at [259, 166] on icon "image/svg+xml 10 17 11 11/7 60/7 18/7 18/49 ? +7 -6 /7 +7 -6 /7 +7" at bounding box center [322, 197] width 203 height 93
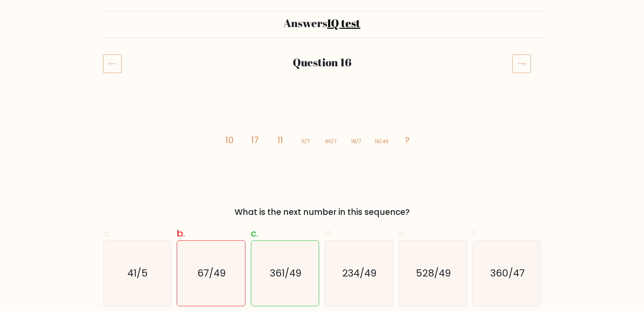
scroll to position [34, 0]
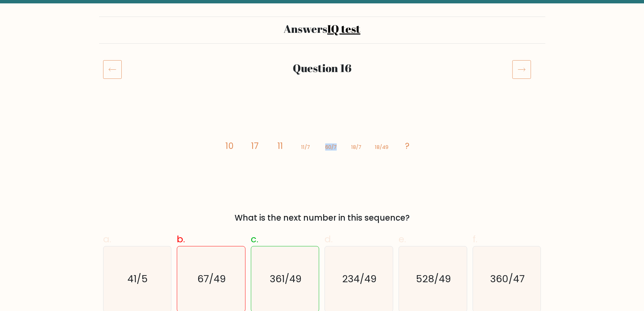
drag, startPoint x: 321, startPoint y: 141, endPoint x: 341, endPoint y: 145, distance: 20.5
click at [341, 145] on icon "image/svg+xml 10 17 11 11/7 60/7 18/7 18/49 ?" at bounding box center [322, 148] width 203 height 93
click at [333, 147] on tspan "60/7" at bounding box center [330, 146] width 11 height 7
drag, startPoint x: 324, startPoint y: 146, endPoint x: 331, endPoint y: 146, distance: 7.8
click at [331, 146] on icon "image/svg+xml 10 17 11 11/7 60/7 18/7 18/49 ?" at bounding box center [322, 148] width 203 height 93
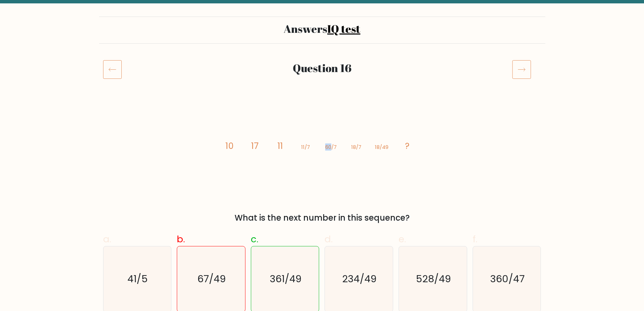
click at [330, 180] on icon "image/svg+xml 10 17 11 11/7 60/7 18/7 18/49 ?" at bounding box center [322, 148] width 203 height 93
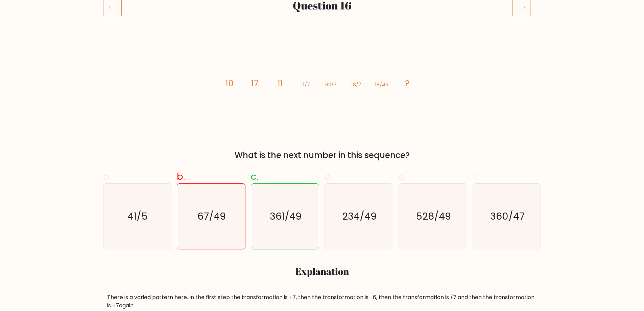
scroll to position [101, 0]
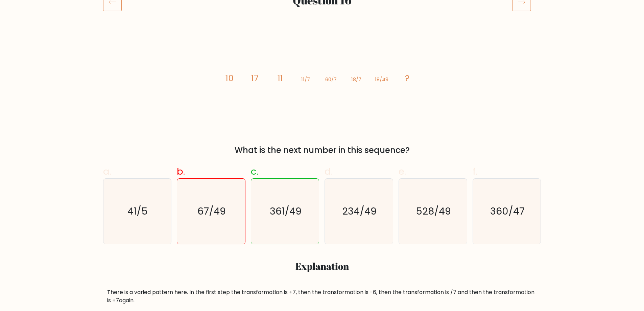
click at [596, 165] on form "Answers IQ test Question 16 image/svg+xml 10 17 11 11/7 60/7 18/7 18/49 ?" at bounding box center [322, 231] width 644 height 602
drag, startPoint x: 226, startPoint y: 80, endPoint x: 246, endPoint y: 79, distance: 20.3
click at [246, 79] on icon "image/svg+xml 10 17 11 11/7 60/7 18/7 18/49 ?" at bounding box center [322, 80] width 203 height 93
click at [238, 76] on icon "image/svg+xml 10 17 11 11/7 60/7 18/7 18/49 ?" at bounding box center [322, 80] width 203 height 93
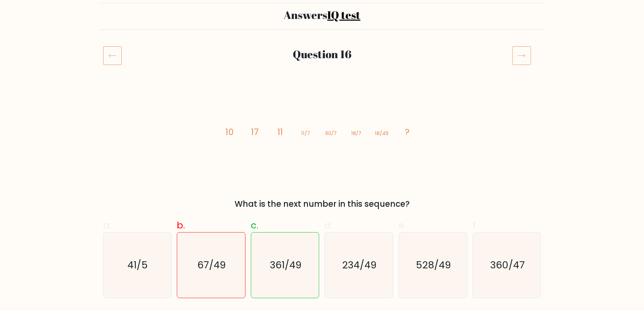
scroll to position [43, 0]
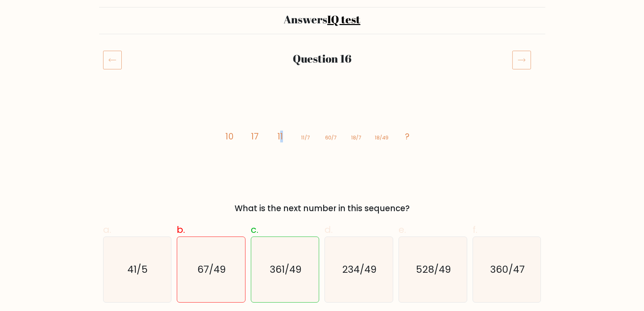
drag, startPoint x: 279, startPoint y: 130, endPoint x: 298, endPoint y: 134, distance: 19.1
click at [298, 134] on icon "image/svg+xml 10 17 11 11/7 60/7 18/7 18/49 ?" at bounding box center [322, 139] width 203 height 93
drag, startPoint x: 298, startPoint y: 134, endPoint x: 310, endPoint y: 134, distance: 12.2
click at [310, 134] on icon "image/svg+xml 10 17 11 11/7 60/7 18/7 18/49 ?" at bounding box center [322, 139] width 203 height 93
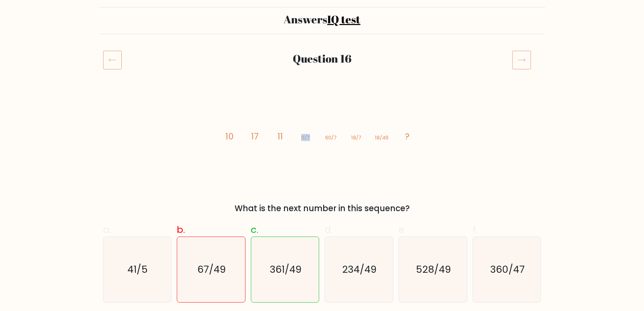
click at [310, 134] on icon "image/svg+xml 10 17 11 11/7 60/7 18/7 18/49 ?" at bounding box center [322, 139] width 203 height 93
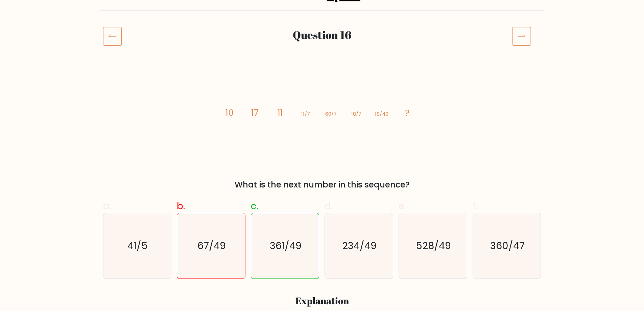
scroll to position [68, 0]
drag, startPoint x: 355, startPoint y: 113, endPoint x: 366, endPoint y: 114, distance: 11.2
click at [366, 114] on icon "image/svg+xml 10 17 11 11/7 60/7 18/7 18/49 ?" at bounding box center [322, 114] width 203 height 93
drag, startPoint x: 366, startPoint y: 113, endPoint x: 375, endPoint y: 113, distance: 8.8
click at [367, 113] on icon "image/svg+xml 10 17 11 11/7 60/7 18/7 18/49 ?" at bounding box center [322, 114] width 203 height 93
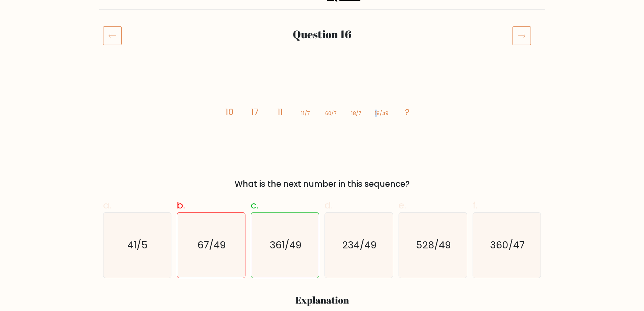
click at [377, 113] on tspan "18/49" at bounding box center [382, 113] width 14 height 7
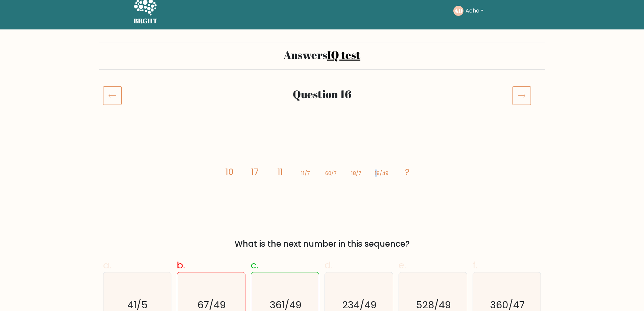
scroll to position [0, 0]
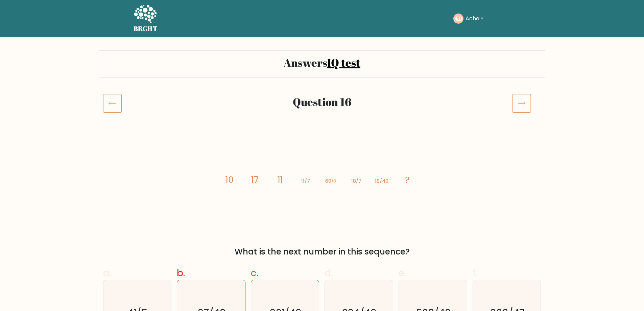
click at [317, 189] on icon "image/svg+xml 10 17 11 11/7 60/7 18/7 18/49 ?" at bounding box center [322, 182] width 203 height 93
drag, startPoint x: 334, startPoint y: 179, endPoint x: 319, endPoint y: 185, distance: 15.8
click at [319, 185] on icon "image/svg+xml 10 17 11 11/7 60/7 18/7 18/49 ?" at bounding box center [322, 182] width 203 height 93
click at [341, 180] on icon "image/svg+xml 10 17 11 11/7 60/7 18/7 18/49 ?" at bounding box center [322, 182] width 203 height 93
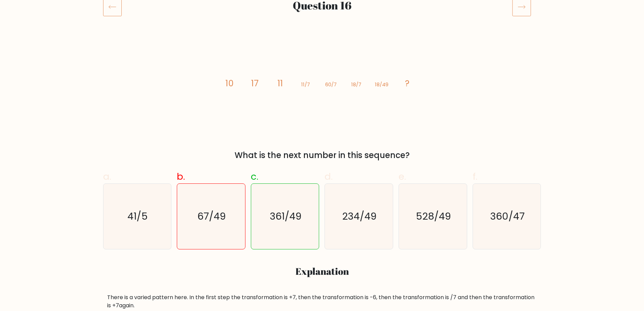
scroll to position [101, 0]
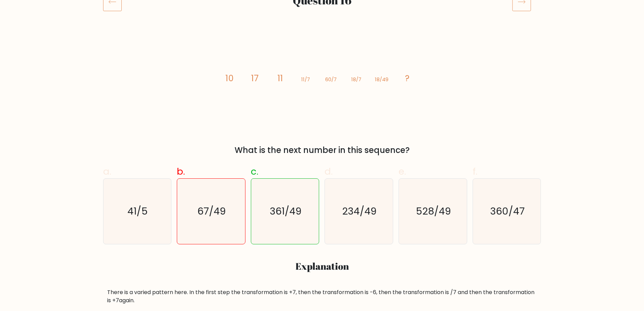
drag, startPoint x: 308, startPoint y: 104, endPoint x: 311, endPoint y: 83, distance: 21.1
click at [297, 81] on form "Answers IQ test Question 16 image/svg+xml 10 17 11 11/7 60/7 18/7 18/49 ?" at bounding box center [322, 231] width 644 height 602
drag, startPoint x: 214, startPoint y: 131, endPoint x: 195, endPoint y: 132, distance: 19.0
click at [208, 132] on div "image/svg+xml 10 17 11 11/7 60/7 18/7 18/49 ? What is the next number in this s…" at bounding box center [322, 95] width 446 height 122
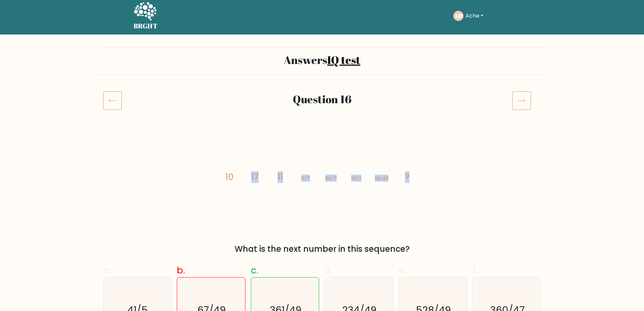
scroll to position [0, 0]
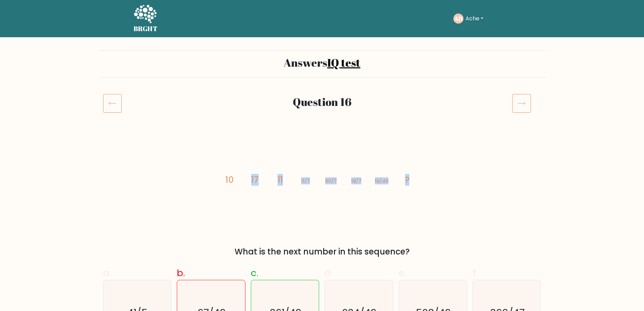
click at [138, 21] on icon at bounding box center [145, 14] width 23 height 20
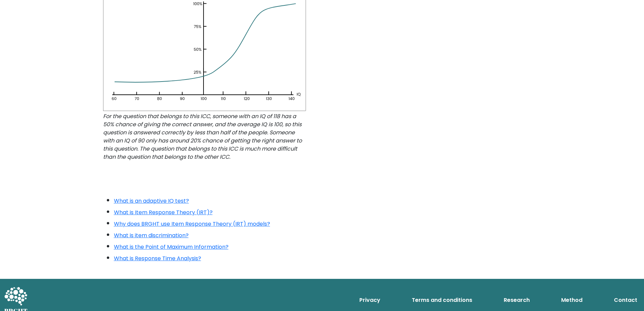
scroll to position [593, 0]
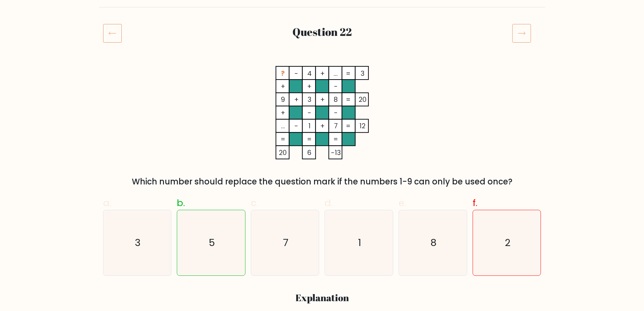
scroll to position [68, 0]
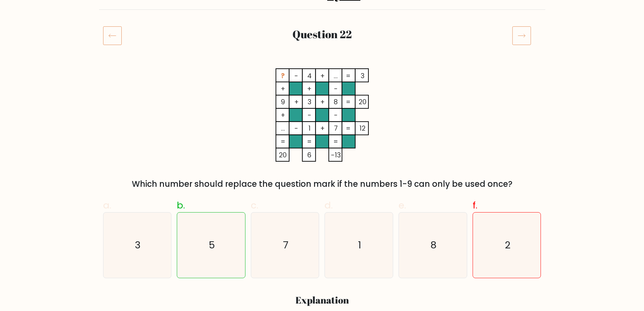
drag, startPoint x: 345, startPoint y: 72, endPoint x: 327, endPoint y: 72, distance: 17.9
click at [329, 72] on icon "? - 4 + ... 3 + + - 9 + 3 + 8 20 + - - ... - 1 + 7 = 12 = = = = 20 6 -13 =" at bounding box center [322, 114] width 203 height 93
drag, startPoint x: 327, startPoint y: 72, endPoint x: 334, endPoint y: 73, distance: 6.5
click at [329, 72] on icon "? - 4 + ... 3 + + - 9 + 3 + 8 20 + - - ... - 1 + 7 = 12 = = = = 20 6 -13 =" at bounding box center [322, 114] width 203 height 93
click at [334, 74] on tspan "..." at bounding box center [336, 75] width 4 height 9
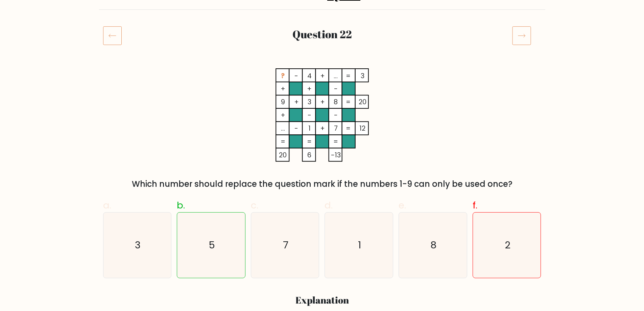
click at [338, 75] on tspan "..." at bounding box center [336, 75] width 4 height 9
drag, startPoint x: 337, startPoint y: 75, endPoint x: 333, endPoint y: 75, distance: 3.7
click at [334, 75] on tspan "..." at bounding box center [336, 75] width 4 height 9
drag, startPoint x: 339, startPoint y: 100, endPoint x: 333, endPoint y: 100, distance: 5.7
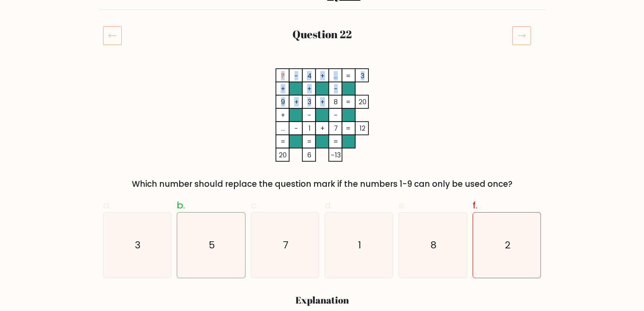
click at [333, 100] on icon "? - 4 + ... 3 + + - 9 + 3 + 8 20 + - - ... - 1 + 7 = 12 = = = = 20 6 -13 =" at bounding box center [322, 114] width 203 height 93
click at [339, 123] on rect at bounding box center [335, 128] width 13 height 13
drag, startPoint x: 339, startPoint y: 123, endPoint x: 332, endPoint y: 124, distance: 6.6
click at [332, 124] on rect at bounding box center [335, 128] width 13 height 13
click at [340, 131] on rect at bounding box center [335, 128] width 13 height 13
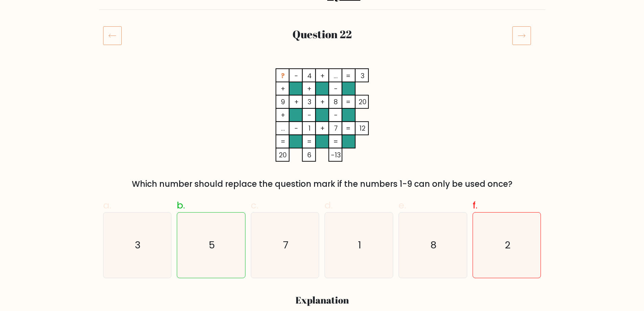
click at [337, 131] on tspan "7" at bounding box center [336, 128] width 4 height 9
click at [337, 152] on tspan "-13" at bounding box center [336, 154] width 10 height 9
click at [333, 155] on tspan "-13" at bounding box center [336, 154] width 10 height 9
click at [333, 154] on tspan "-13" at bounding box center [336, 154] width 10 height 9
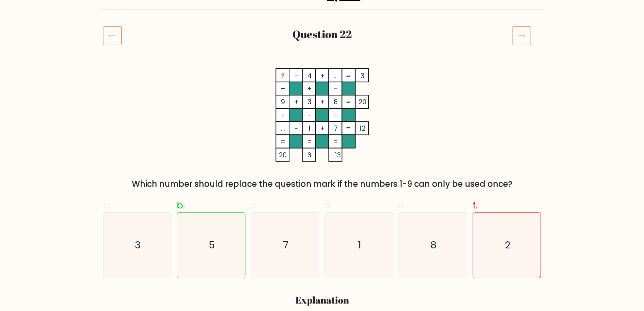
click at [336, 155] on tspan "-13" at bounding box center [336, 154] width 10 height 9
drag, startPoint x: 340, startPoint y: 155, endPoint x: 333, endPoint y: 154, distance: 7.5
click at [333, 154] on tspan "-13" at bounding box center [336, 154] width 10 height 9
click at [332, 154] on tspan "-13" at bounding box center [336, 154] width 10 height 9
click at [331, 154] on tspan "-13" at bounding box center [336, 154] width 10 height 9
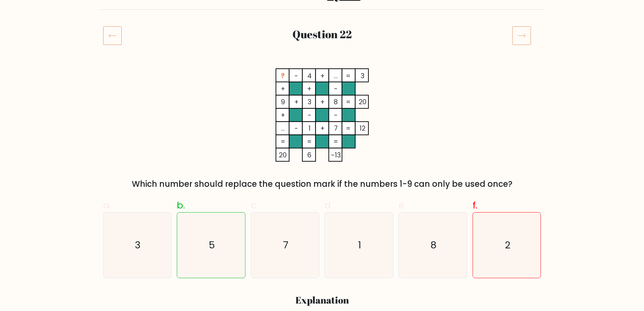
click at [339, 154] on tspan "-13" at bounding box center [336, 154] width 10 height 9
drag, startPoint x: 339, startPoint y: 154, endPoint x: 330, endPoint y: 153, distance: 9.2
click at [331, 153] on tspan "-13" at bounding box center [336, 154] width 10 height 9
drag, startPoint x: 336, startPoint y: 154, endPoint x: 330, endPoint y: 154, distance: 6.1
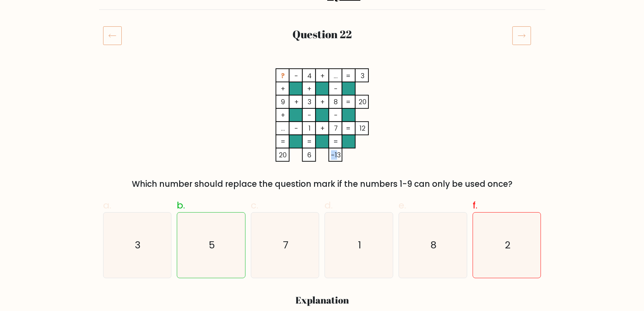
click at [331, 154] on tspan "-13" at bounding box center [336, 154] width 10 height 9
click at [339, 154] on tspan "-13" at bounding box center [336, 154] width 10 height 9
click at [332, 154] on tspan "-13" at bounding box center [336, 154] width 10 height 9
drag, startPoint x: 339, startPoint y: 154, endPoint x: 331, endPoint y: 154, distance: 8.5
click at [331, 154] on tspan "-13" at bounding box center [336, 154] width 10 height 9
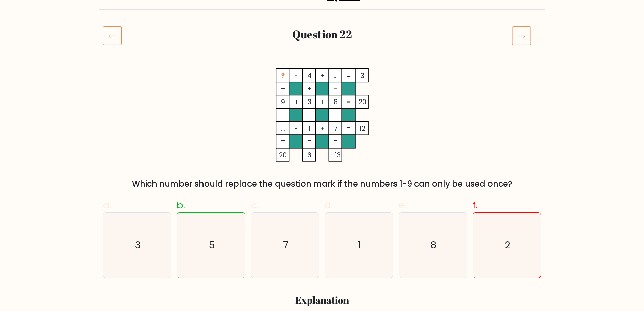
click at [339, 73] on rect at bounding box center [335, 75] width 13 height 13
click at [334, 74] on icon "? - 4 + ... 3 + + - 9 + 3 + 8 20 + - - ... - 1 + 7 = 12 = = = = 20 6 -13 =" at bounding box center [322, 114] width 203 height 93
click at [335, 74] on tspan "..." at bounding box center [336, 75] width 4 height 9
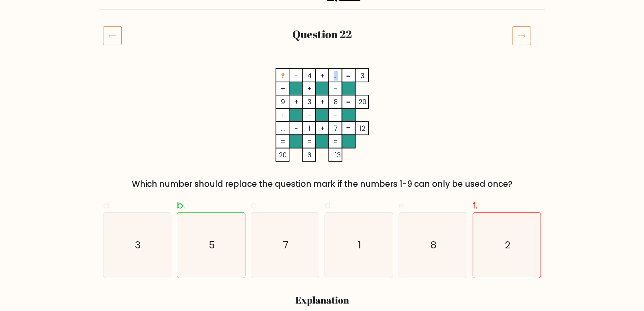
click at [335, 74] on tspan "..." at bounding box center [336, 75] width 4 height 9
drag, startPoint x: 332, startPoint y: 74, endPoint x: 339, endPoint y: 74, distance: 6.5
click at [339, 74] on rect at bounding box center [335, 75] width 13 height 13
drag, startPoint x: 332, startPoint y: 104, endPoint x: 335, endPoint y: 108, distance: 4.9
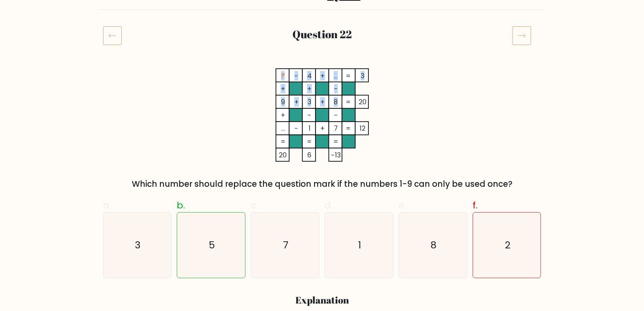
click at [335, 104] on icon "? - 4 + ... 3 + + - 9 + 3 + 8 20 + - - ... - 1 + 7 = 12 = = = = 20 6 -13 =" at bounding box center [322, 114] width 203 height 93
click at [331, 119] on rect at bounding box center [335, 115] width 13 height 13
drag, startPoint x: 334, startPoint y: 123, endPoint x: 337, endPoint y: 124, distance: 3.5
click at [337, 124] on icon "? - 4 + ... 3 + + - 9 + 3 + 8 20 + - - ... - 1 + 7 = 12 = = = = 20 6 -13 =" at bounding box center [322, 114] width 203 height 93
click at [327, 130] on rect at bounding box center [321, 128] width 13 height 13
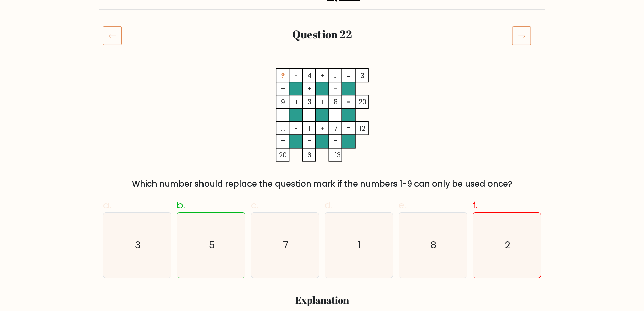
click at [337, 129] on tspan "7" at bounding box center [336, 128] width 4 height 9
click at [337, 130] on tspan "7" at bounding box center [336, 128] width 4 height 9
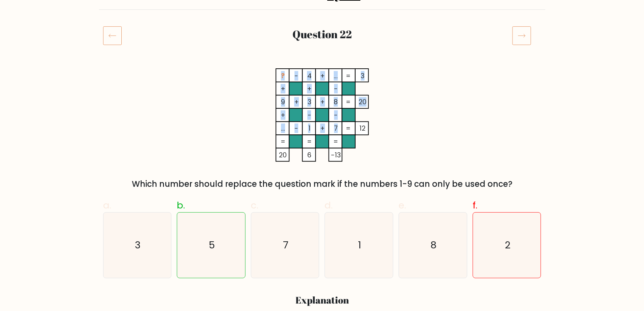
click at [331, 130] on icon "? - 4 + ... 3 + + - 9 + 3 + 8 20 + - - ... - 1 + 7 = 12 = = = = 20 6 -13 =" at bounding box center [322, 114] width 203 height 93
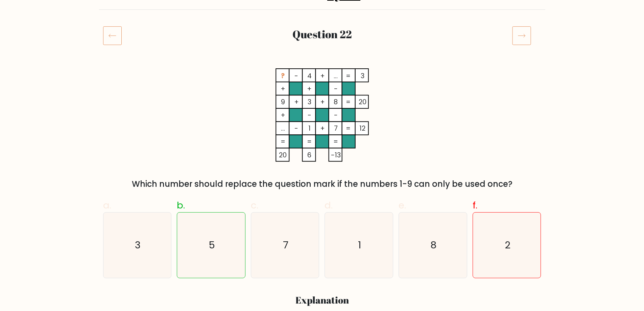
click at [331, 130] on rect at bounding box center [335, 128] width 13 height 13
click at [335, 128] on tspan "7" at bounding box center [336, 128] width 4 height 9
click at [336, 80] on tspan "..." at bounding box center [336, 75] width 4 height 9
click at [334, 91] on tspan "-" at bounding box center [336, 88] width 4 height 9
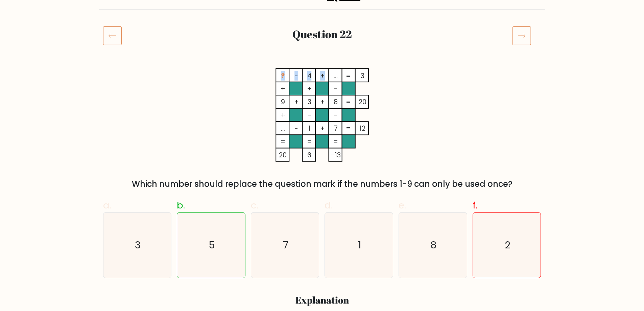
drag, startPoint x: 333, startPoint y: 77, endPoint x: 339, endPoint y: 77, distance: 6.1
click at [339, 77] on icon "? - 4 + ... 3 + + - 9 + 3 + 8 20 + - - ... - 1 + 7 = 12 = = = = 20 6 -13 =" at bounding box center [322, 114] width 203 height 93
drag, startPoint x: 339, startPoint y: 77, endPoint x: 335, endPoint y: 77, distance: 4.7
click at [335, 77] on icon "? - 4 + ... 3 + + - 9 + 3 + 8 20 + - - ... - 1 + 7 = 12 = = = = 20 6 -13 =" at bounding box center [322, 114] width 203 height 93
click at [335, 77] on tspan "..." at bounding box center [336, 75] width 4 height 9
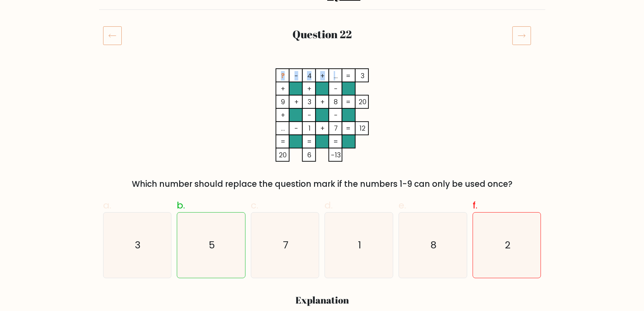
click at [335, 77] on tspan "..." at bounding box center [336, 75] width 4 height 9
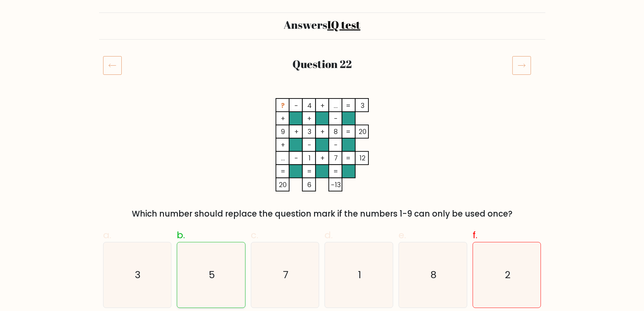
scroll to position [34, 0]
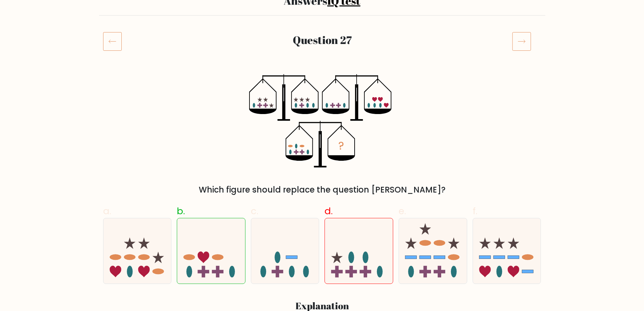
scroll to position [68, 0]
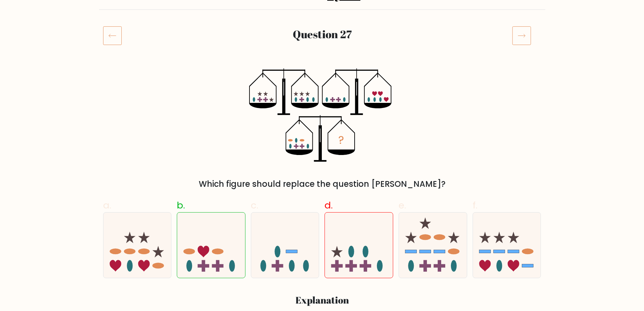
drag, startPoint x: 587, startPoint y: 261, endPoint x: 590, endPoint y: 272, distance: 11.7
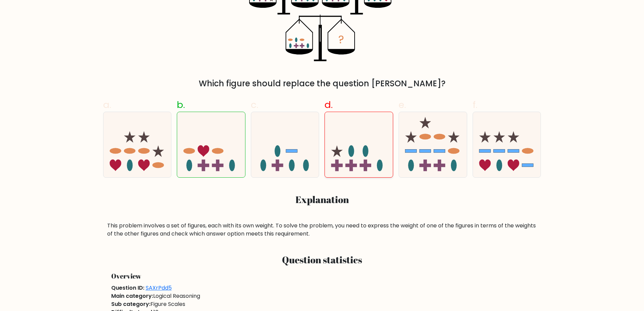
scroll to position [169, 0]
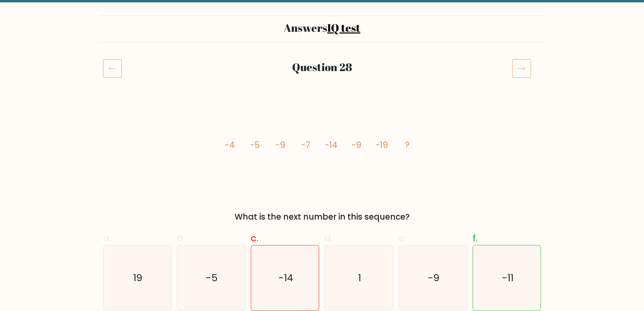
scroll to position [34, 0]
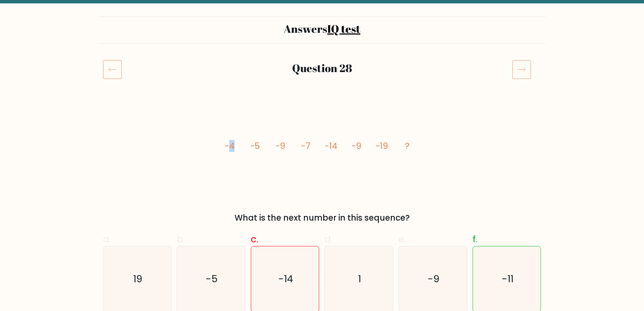
drag, startPoint x: 228, startPoint y: 143, endPoint x: 236, endPoint y: 143, distance: 8.1
click at [236, 143] on icon "image/svg+xml -4 -5 -9 -7 -14 -9 -19 ?" at bounding box center [322, 148] width 203 height 93
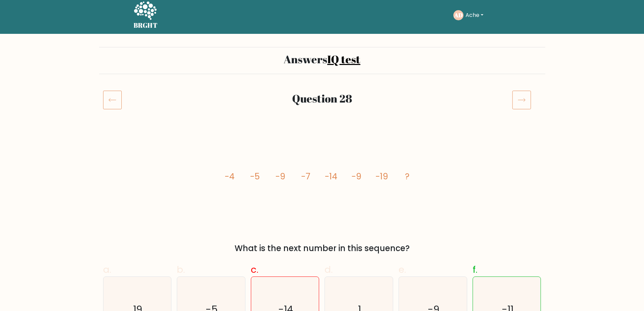
scroll to position [0, 0]
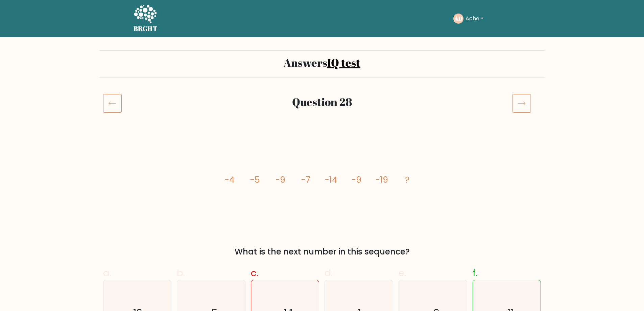
click at [279, 146] on icon "image/svg+xml -4 -5 -9 -7 -14 -9 -19 ?" at bounding box center [322, 182] width 203 height 93
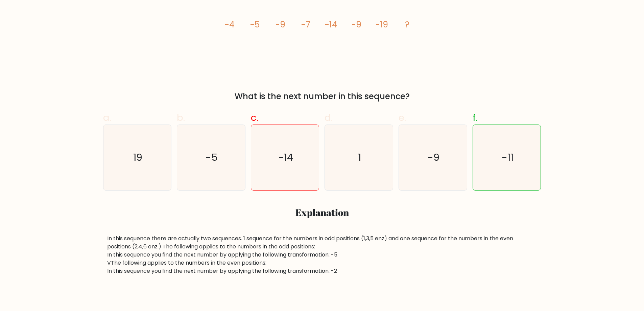
scroll to position [34, 0]
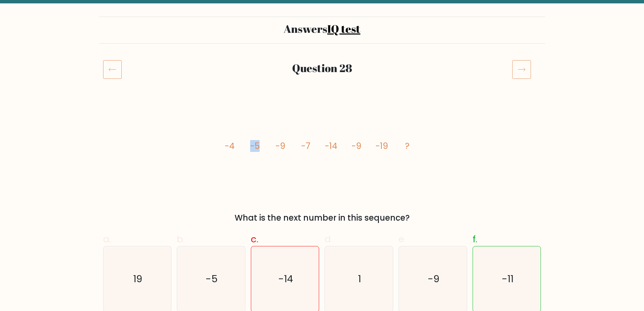
drag, startPoint x: 249, startPoint y: 146, endPoint x: 258, endPoint y: 144, distance: 9.3
click at [258, 144] on icon "image/svg+xml -4 -5 -9 -7 -14 -9 -19 ?" at bounding box center [322, 148] width 203 height 93
drag, startPoint x: 299, startPoint y: 145, endPoint x: 314, endPoint y: 145, distance: 15.9
click at [314, 145] on icon "image/svg+xml -4 -5 -9 -7 -14 -9 -19 ?" at bounding box center [322, 148] width 203 height 93
drag, startPoint x: 347, startPoint y: 147, endPoint x: 364, endPoint y: 146, distance: 16.9
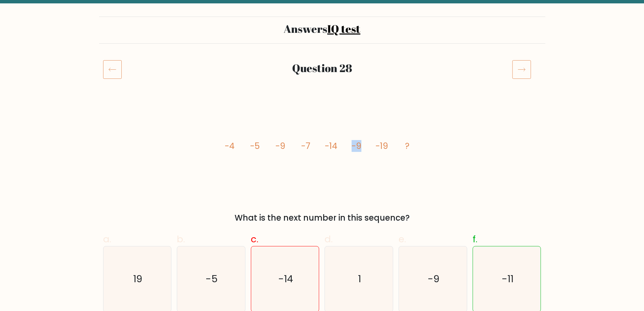
click at [364, 146] on icon "image/svg+xml -4 -5 -9 -7 -14 -9 -19 ?" at bounding box center [322, 148] width 203 height 93
drag, startPoint x: 250, startPoint y: 146, endPoint x: 260, endPoint y: 146, distance: 9.8
click at [260, 146] on tspan "-5" at bounding box center [254, 146] width 9 height 12
drag, startPoint x: 223, startPoint y: 145, endPoint x: 240, endPoint y: 145, distance: 17.6
click at [240, 145] on icon "image/svg+xml -4 -5 -9 -7 -14 -9 -19 ?" at bounding box center [322, 148] width 203 height 93
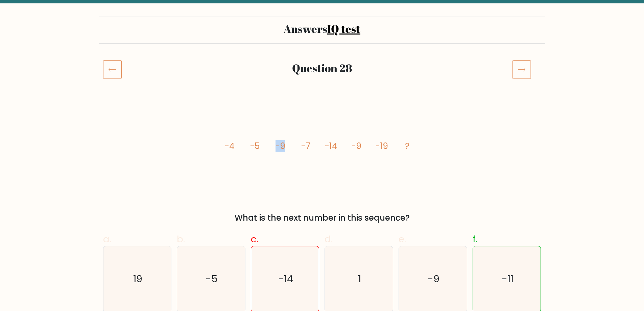
drag, startPoint x: 276, startPoint y: 144, endPoint x: 285, endPoint y: 145, distance: 9.2
click at [285, 145] on tspan "-9" at bounding box center [280, 146] width 10 height 12
click at [332, 145] on tspan "-14" at bounding box center [331, 146] width 13 height 12
click at [266, 177] on icon "image/svg+xml -4 -5 -9 -7 -14 -9 -19 ?" at bounding box center [322, 148] width 203 height 93
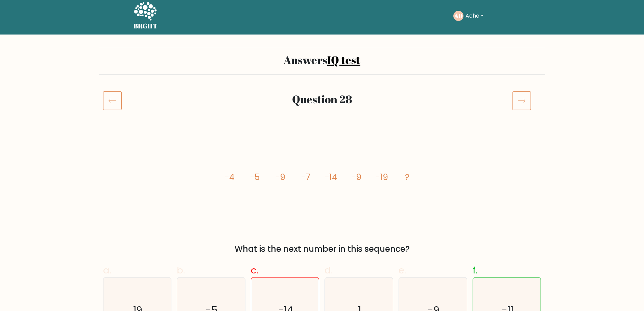
scroll to position [0, 0]
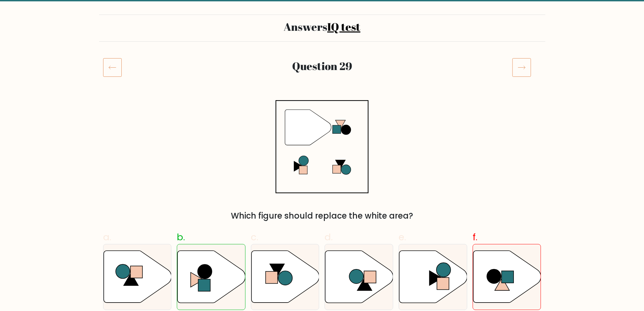
scroll to position [34, 0]
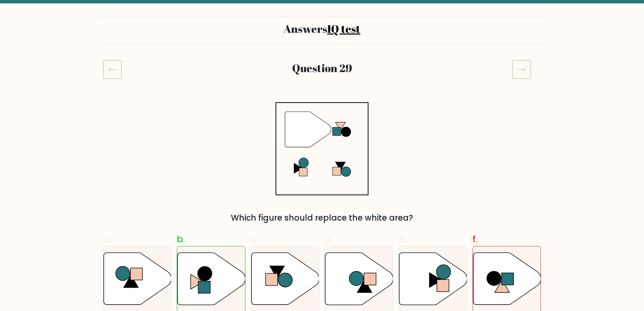
drag, startPoint x: 302, startPoint y: 124, endPoint x: 330, endPoint y: 133, distance: 29.0
click at [328, 119] on icon """ at bounding box center [322, 148] width 93 height 93
drag, startPoint x: 286, startPoint y: 66, endPoint x: 387, endPoint y: 96, distance: 105.6
click at [387, 90] on div "Question 29" at bounding box center [322, 77] width 446 height 35
click at [390, 121] on div "" Which figure should replace the white area?" at bounding box center [322, 163] width 446 height 122
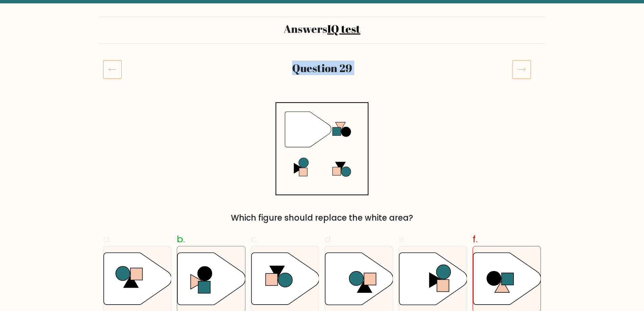
drag, startPoint x: 305, startPoint y: 68, endPoint x: 399, endPoint y: 149, distance: 123.6
drag, startPoint x: 407, startPoint y: 157, endPoint x: 105, endPoint y: 237, distance: 312.3
click at [406, 157] on div "" Which figure should replace the white area?" at bounding box center [322, 163] width 446 height 122
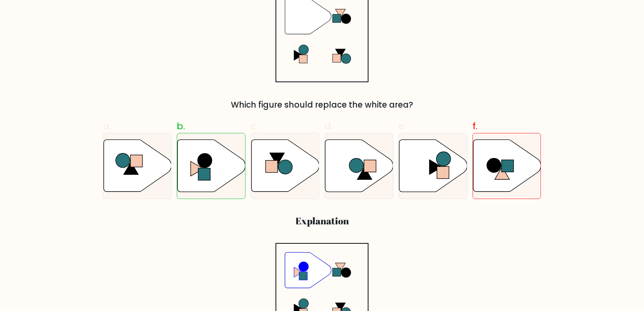
scroll to position [0, 0]
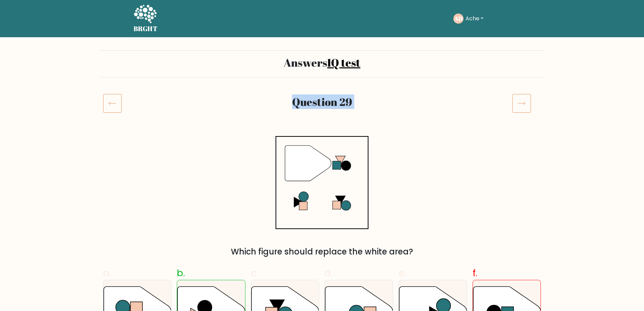
click at [276, 146] on rect at bounding box center [322, 182] width 92 height 92
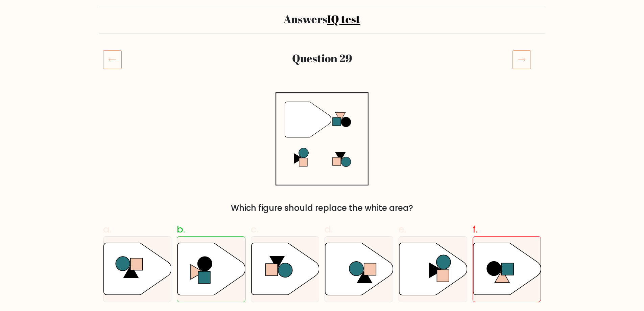
scroll to position [135, 0]
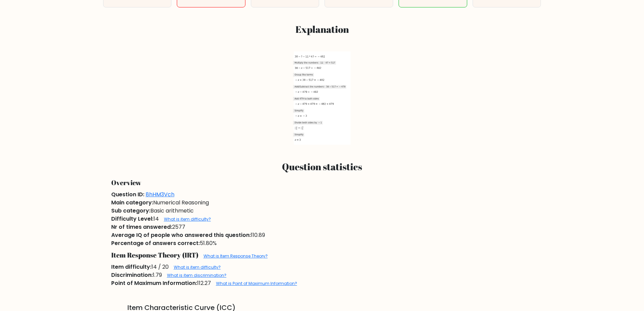
scroll to position [169, 0]
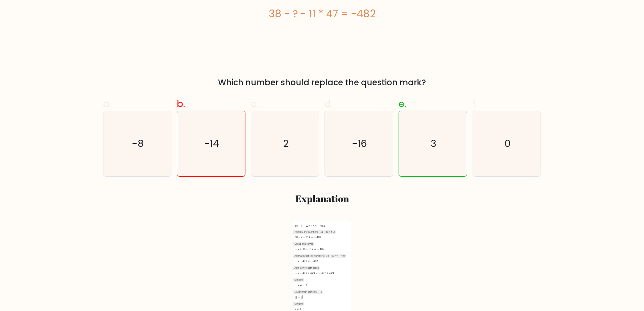
drag, startPoint x: 316, startPoint y: 206, endPoint x: 317, endPoint y: 228, distance: 21.7
drag, startPoint x: 317, startPoint y: 228, endPoint x: 295, endPoint y: 262, distance: 40.6
click at [295, 264] on icon at bounding box center [322, 266] width 57 height 93
click at [305, 255] on icon at bounding box center [319, 256] width 53 height 4
click at [306, 252] on icon at bounding box center [322, 266] width 57 height 93
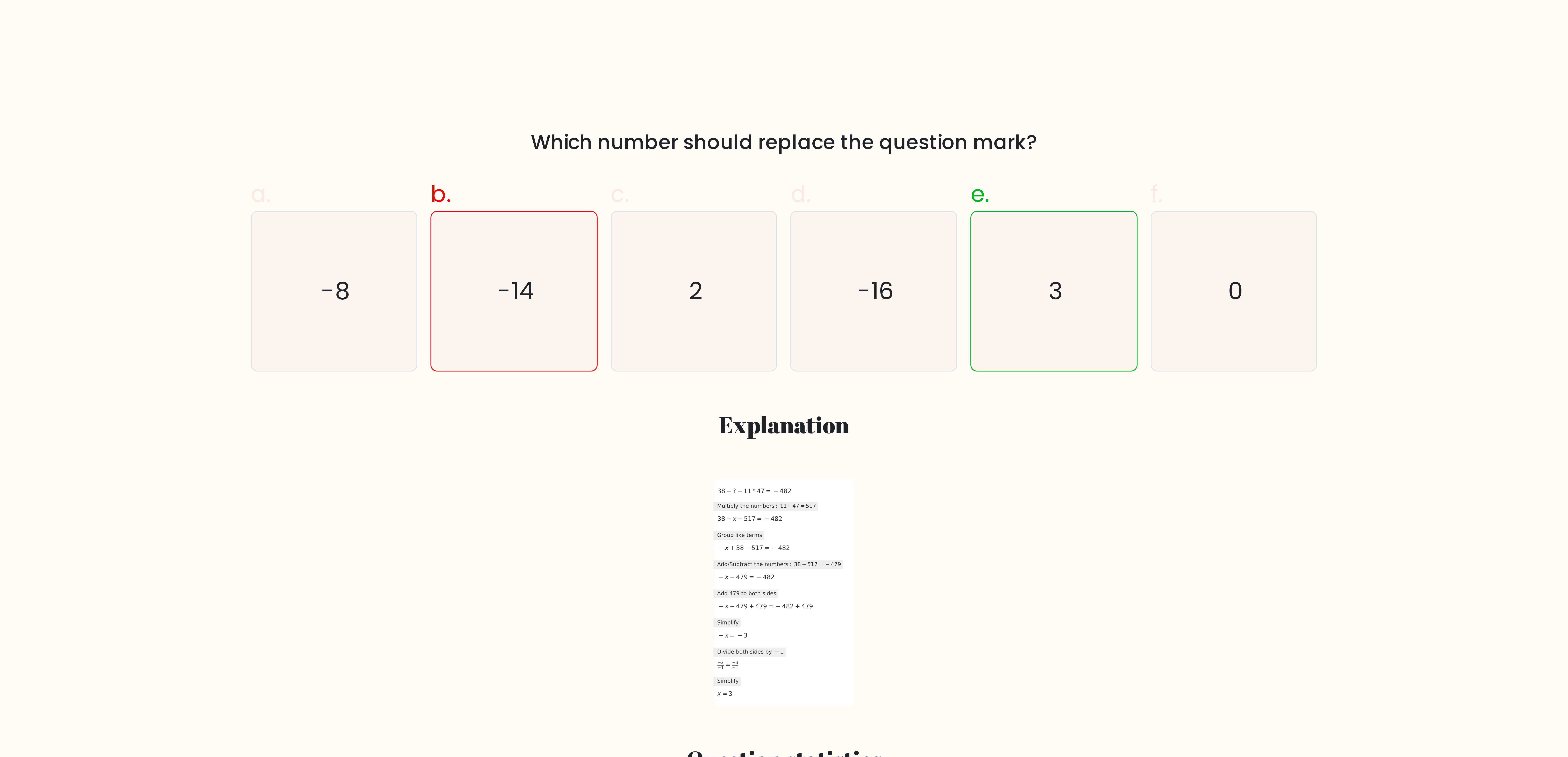
scroll to position [164, 0]
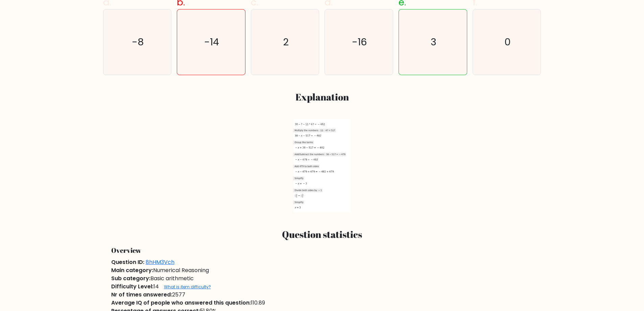
drag, startPoint x: 317, startPoint y: 173, endPoint x: 307, endPoint y: 172, distance: 10.5
click at [307, 172] on use at bounding box center [306, 171] width 1 height 2
drag, startPoint x: 307, startPoint y: 172, endPoint x: 319, endPoint y: 170, distance: 13.0
click at [308, 172] on g at bounding box center [314, 172] width 42 height 4
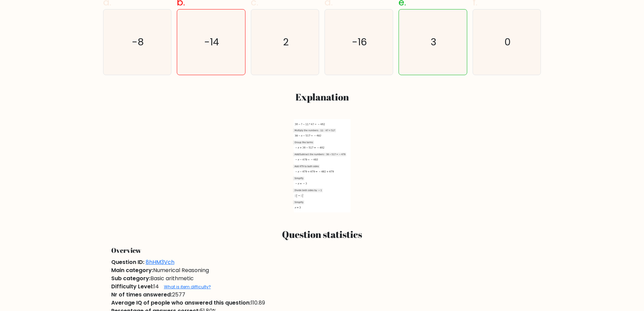
drag, startPoint x: 319, startPoint y: 170, endPoint x: 323, endPoint y: 152, distance: 18.3
click at [323, 152] on g at bounding box center [321, 165] width 57 height 93
click at [323, 149] on icon at bounding box center [309, 148] width 32 height 4
click at [325, 156] on icon at bounding box center [319, 154] width 53 height 4
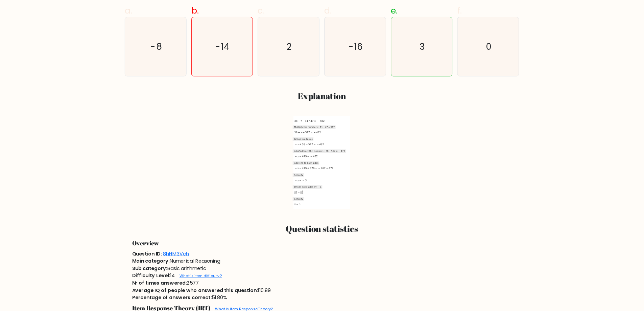
scroll to position [271, 0]
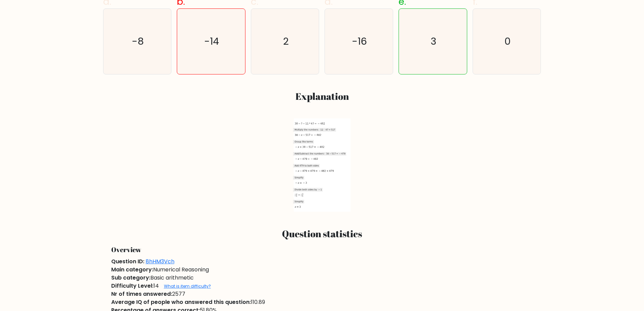
drag, startPoint x: 313, startPoint y: 135, endPoint x: 382, endPoint y: 104, distance: 74.9
click at [382, 104] on div "a. -8 b. -14 c. 2 d. 3" at bounding box center [322, 100] width 446 height 222
drag, startPoint x: 312, startPoint y: 156, endPoint x: 307, endPoint y: 153, distance: 5.9
click at [298, 187] on icon at bounding box center [322, 164] width 57 height 93
drag, startPoint x: 307, startPoint y: 153, endPoint x: 331, endPoint y: 174, distance: 32.6
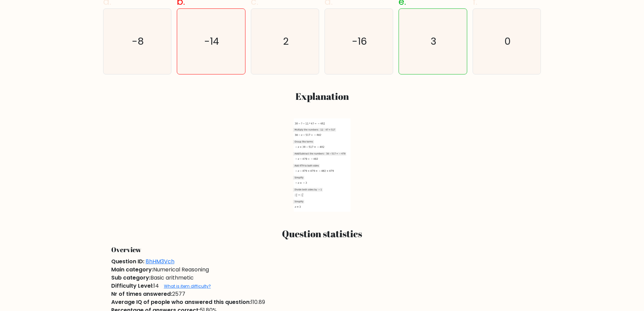
click at [332, 183] on icon at bounding box center [322, 164] width 57 height 93
click at [330, 169] on icon at bounding box center [314, 171] width 42 height 4
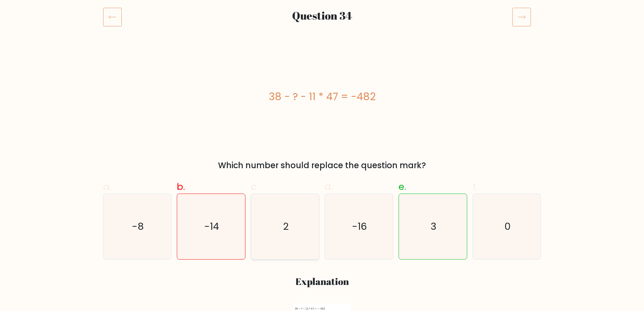
scroll to position [68, 0]
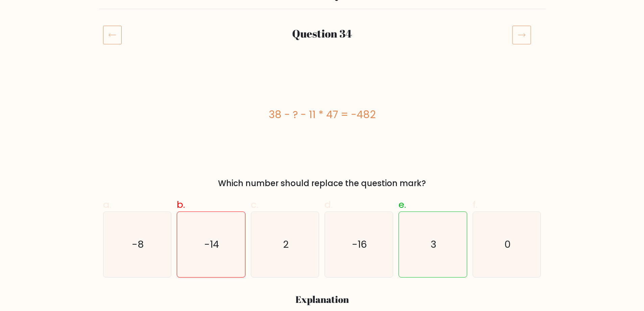
click at [226, 222] on icon "-14" at bounding box center [210, 244] width 65 height 65
click at [322, 92] on input "b. -14" at bounding box center [322, 89] width 0 height 4
radio input "true"
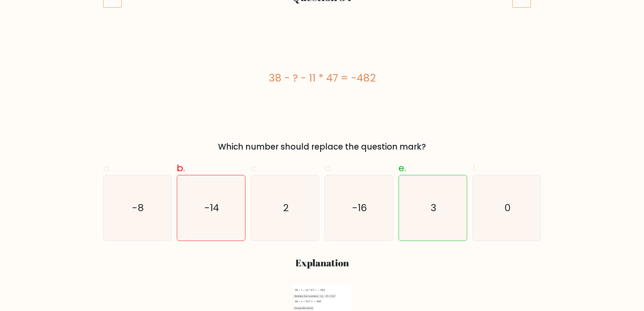
scroll to position [102, 0]
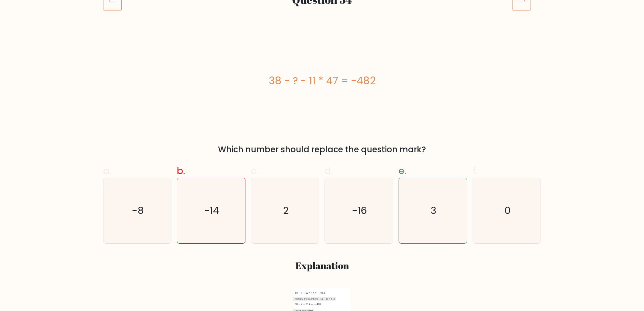
drag, startPoint x: 331, startPoint y: 79, endPoint x: 323, endPoint y: 80, distance: 8.5
click at [323, 80] on div "38 - ? - 11 * 47 = -482" at bounding box center [322, 80] width 438 height 15
click at [334, 80] on div "38 - ? - 11 * 47 = -482" at bounding box center [322, 80] width 438 height 15
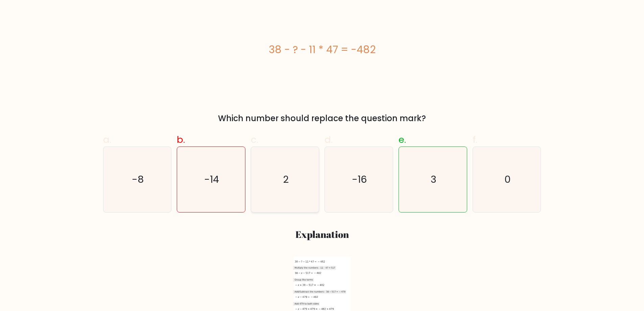
scroll to position [136, 0]
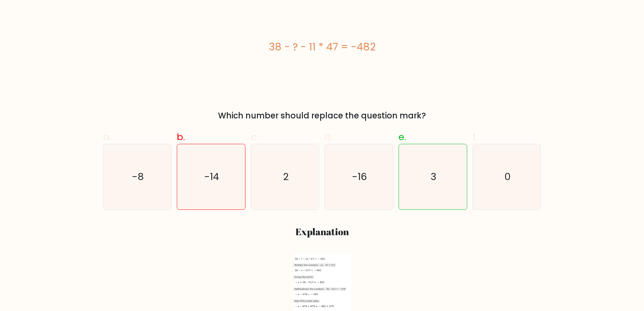
click at [372, 40] on div "38 - ? - 11 * 47 = -482" at bounding box center [322, 46] width 438 height 93
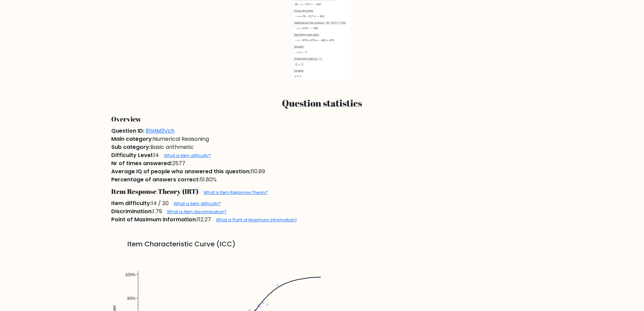
scroll to position [406, 0]
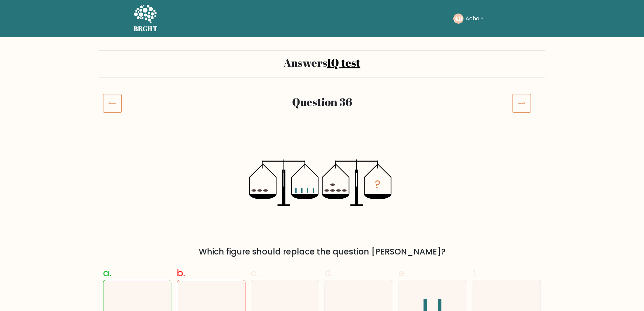
click at [334, 185] on ellipse at bounding box center [332, 184] width 5 height 2
click at [139, 200] on div "? Which figure should replace the question mark?" at bounding box center [322, 197] width 446 height 122
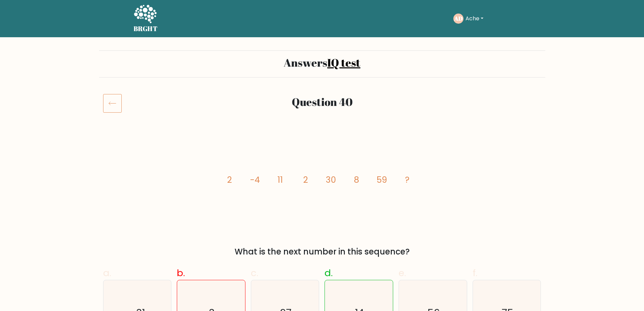
click at [478, 18] on button "Ache" at bounding box center [474, 18] width 22 height 9
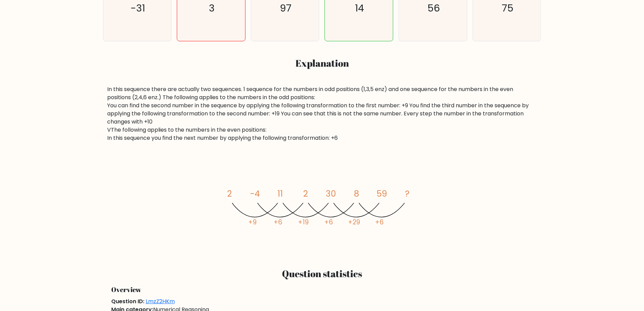
scroll to position [473, 0]
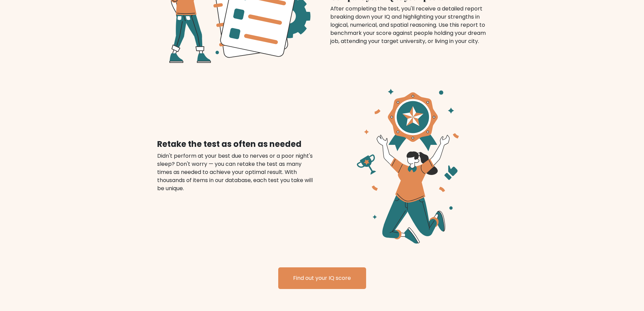
scroll to position [710, 0]
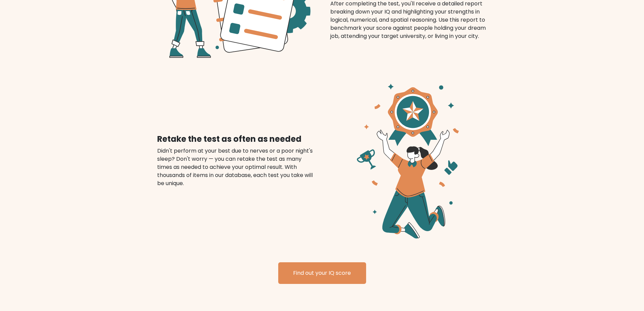
drag, startPoint x: 404, startPoint y: 157, endPoint x: 486, endPoint y: 165, distance: 82.2
click at [503, 169] on div "Compare your IQ to your peers Retake the test as often as needed" at bounding box center [322, 117] width 446 height 365
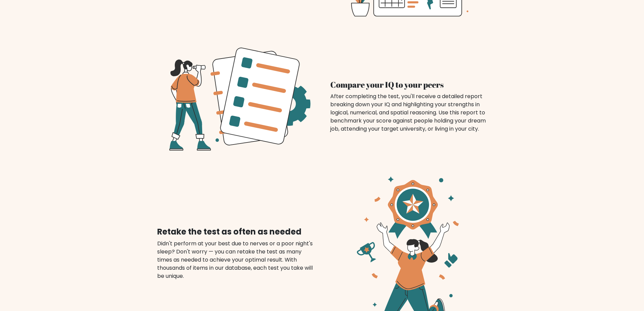
scroll to position [609, 0]
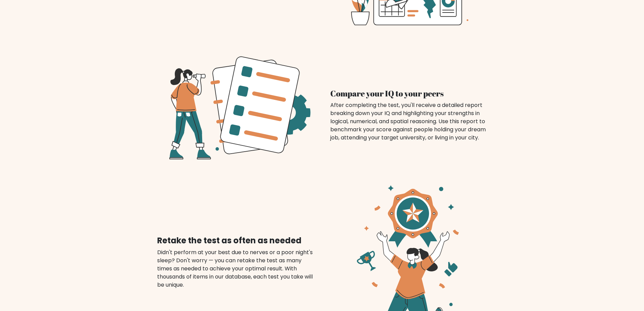
drag, startPoint x: 186, startPoint y: 96, endPoint x: 188, endPoint y: 111, distance: 14.7
click at [188, 111] on icon at bounding box center [233, 107] width 161 height 141
drag, startPoint x: 403, startPoint y: 253, endPoint x: 313, endPoint y: 202, distance: 103.5
click at [362, 229] on icon at bounding box center [408, 262] width 157 height 170
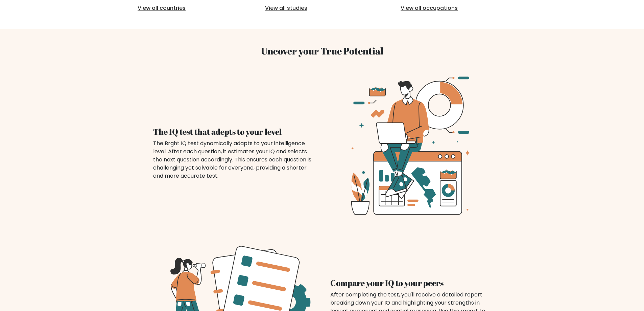
scroll to position [372, 0]
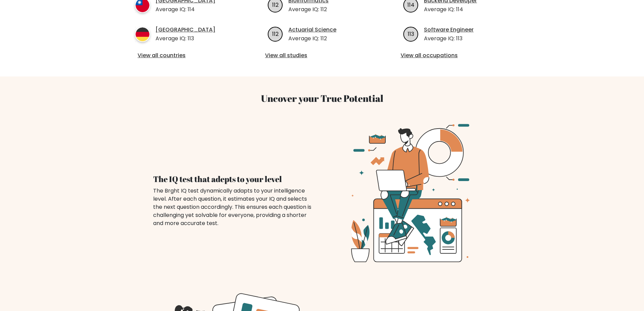
drag, startPoint x: 423, startPoint y: 156, endPoint x: 413, endPoint y: 208, distance: 53.4
click at [413, 208] on icon at bounding box center [410, 192] width 161 height 161
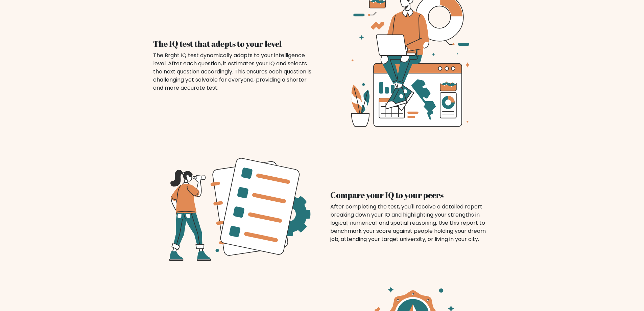
drag, startPoint x: 188, startPoint y: 178, endPoint x: 181, endPoint y: 186, distance: 10.1
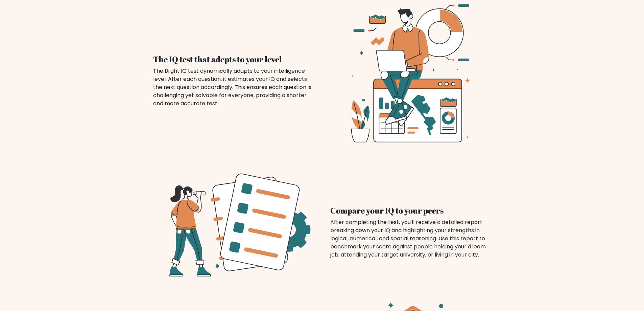
scroll to position [507, 0]
